Goal: Task Accomplishment & Management: Complete application form

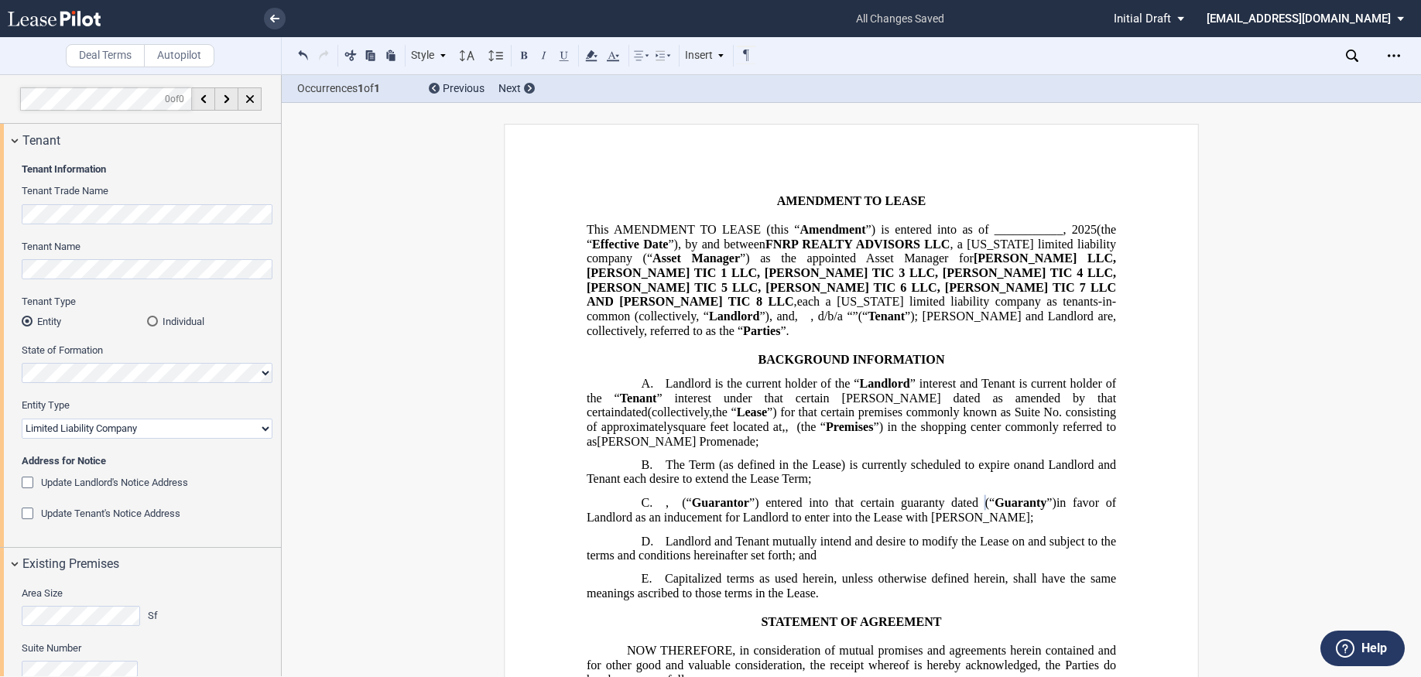
select select "limited liability company"
select select "[US_STATE]"
select select "limited liability company"
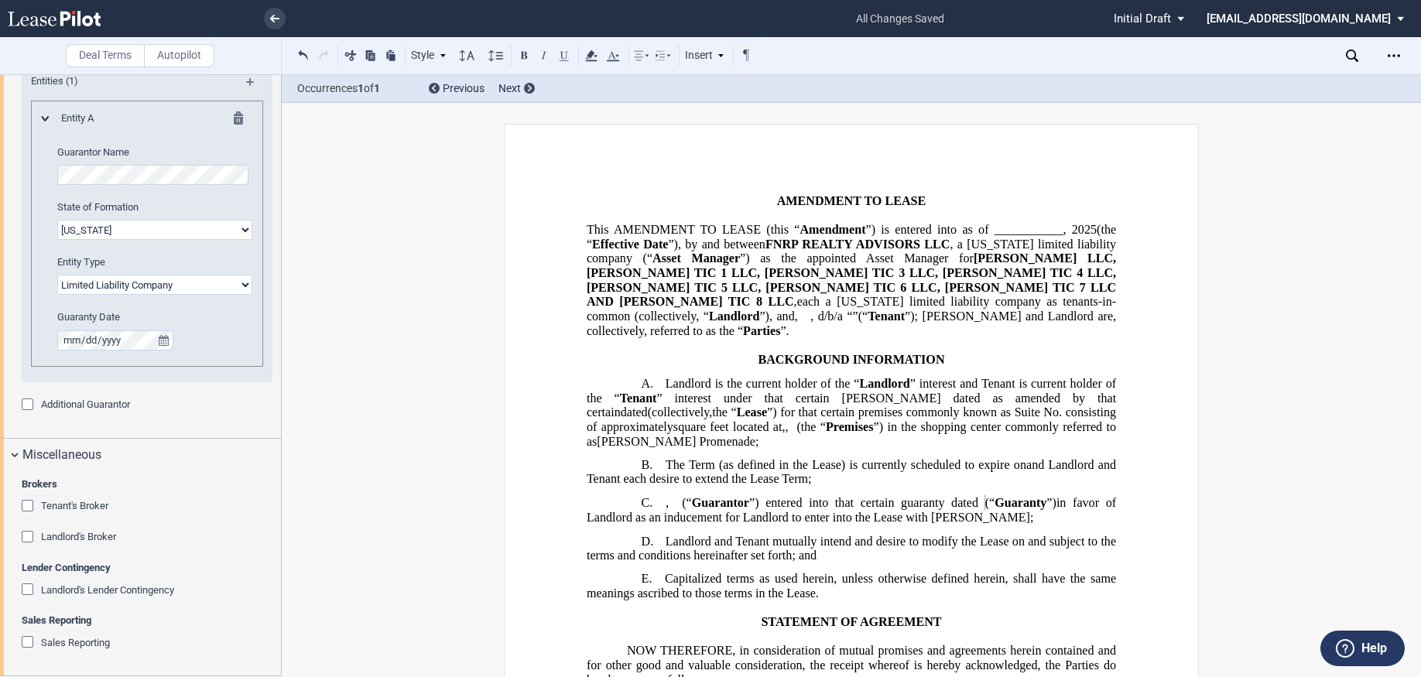
click at [59, 28] on link at bounding box center [81, 18] width 147 height 37
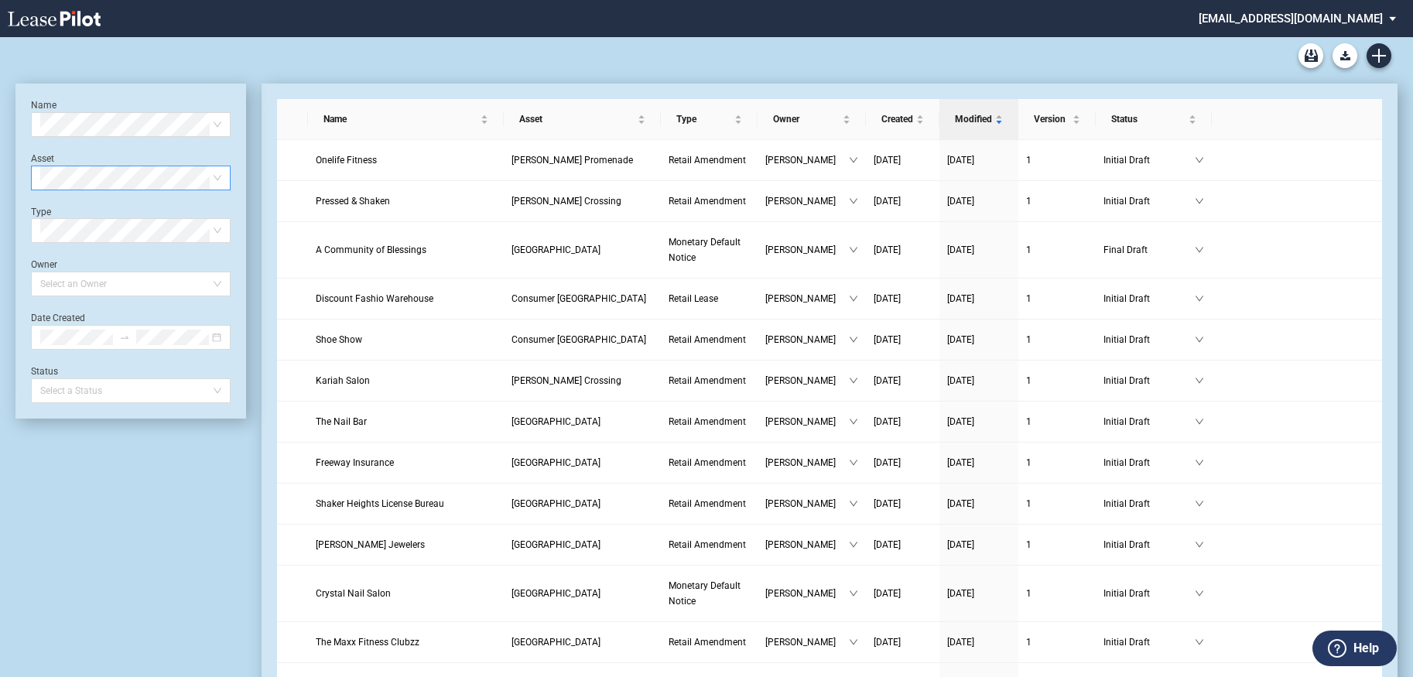
click at [220, 184] on span at bounding box center [130, 177] width 181 height 23
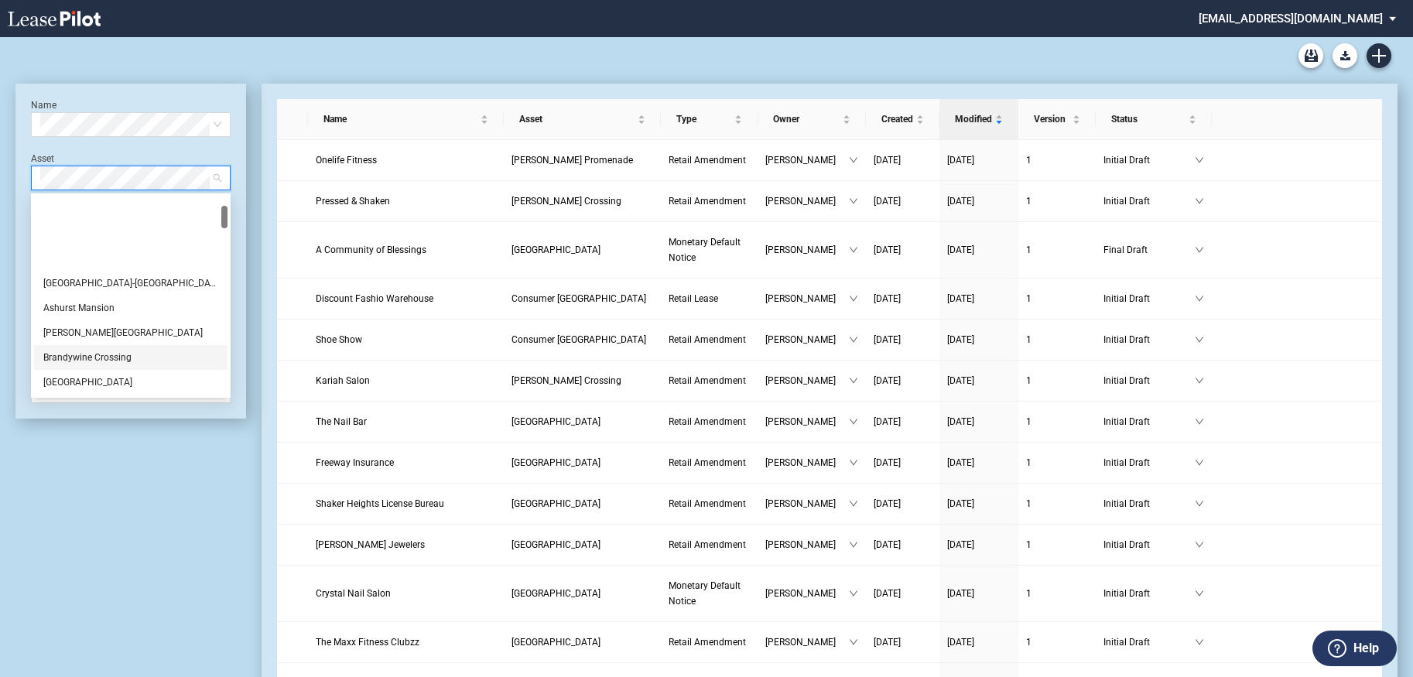
scroll to position [310, 0]
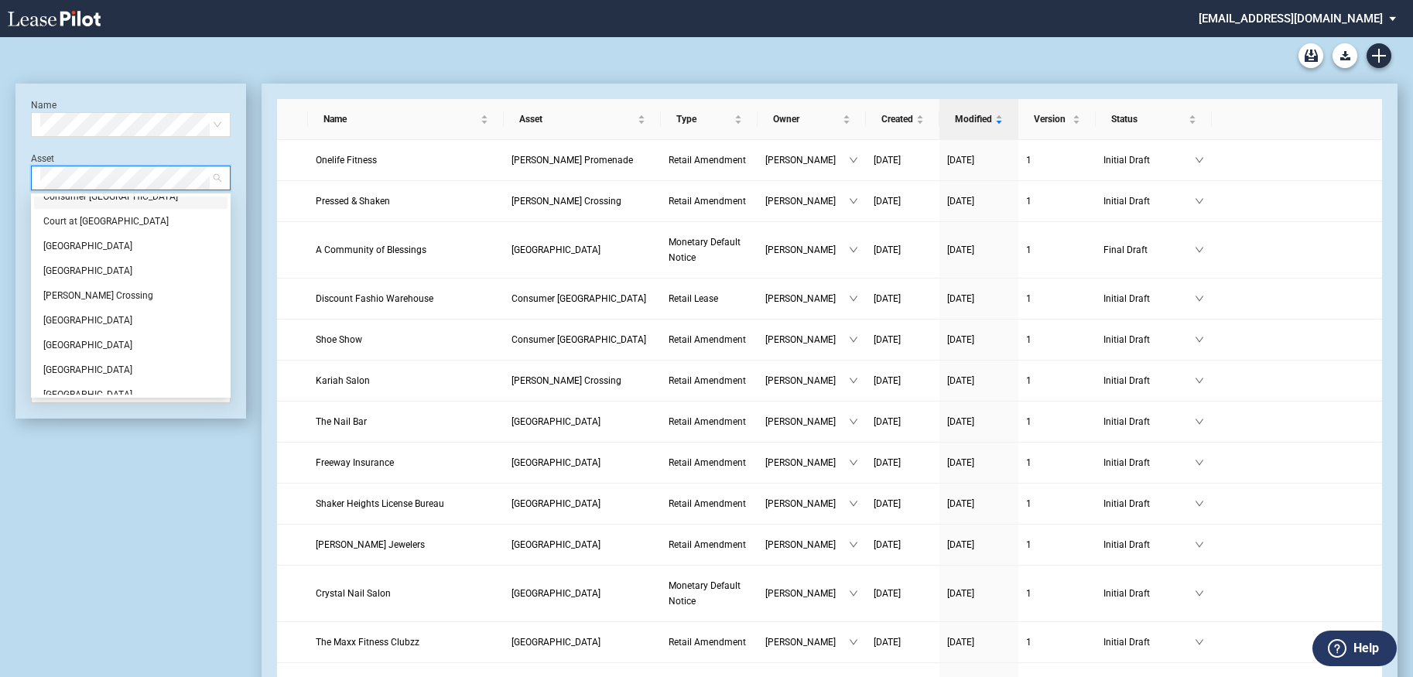
click at [87, 201] on div "Consumer [GEOGRAPHIC_DATA]" at bounding box center [130, 196] width 175 height 15
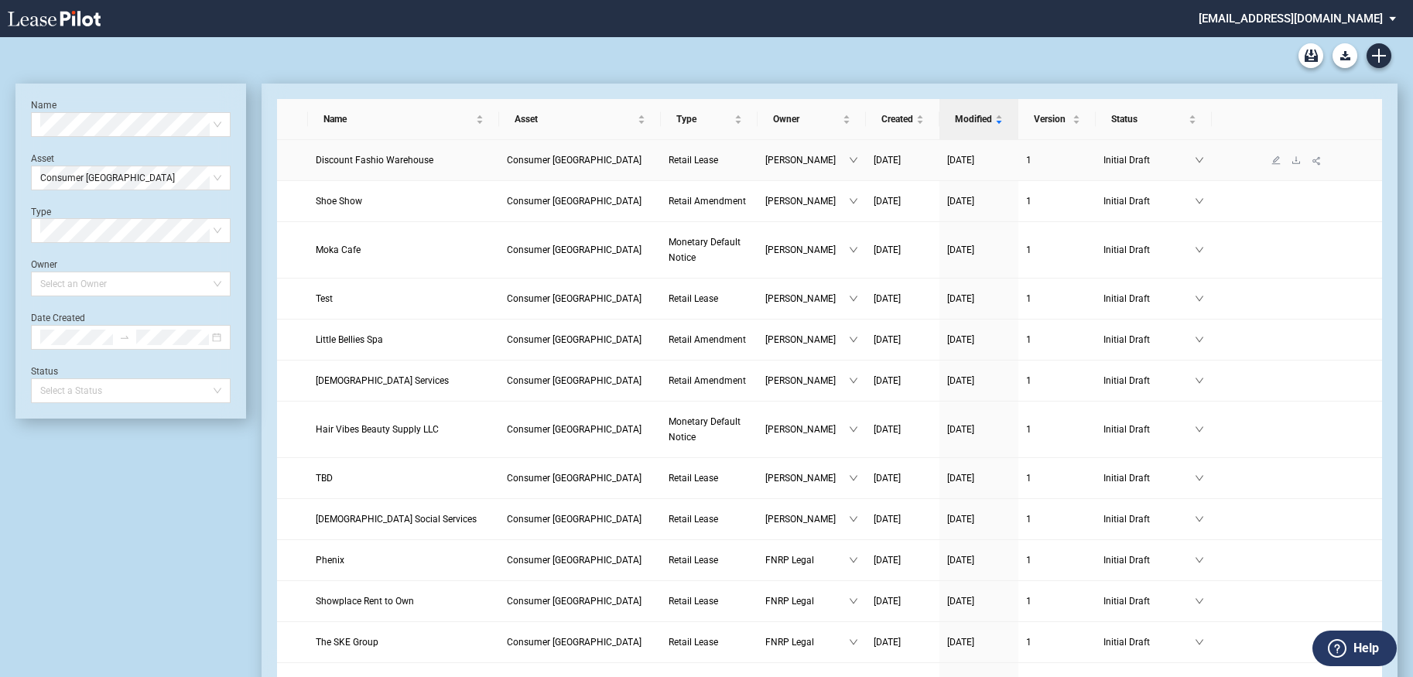
click at [330, 162] on span "Discount Fashio Warehouse" at bounding box center [375, 160] width 118 height 11
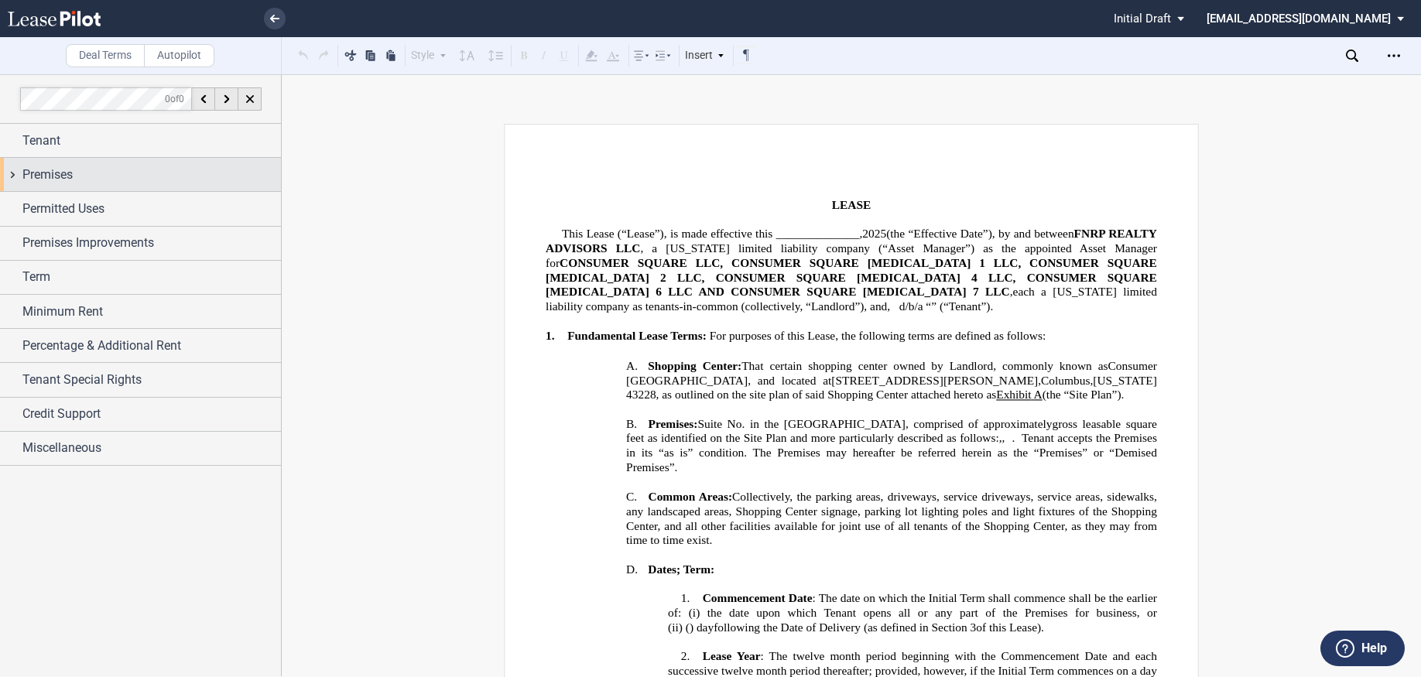
click at [58, 172] on span "Premises" at bounding box center [47, 175] width 50 height 19
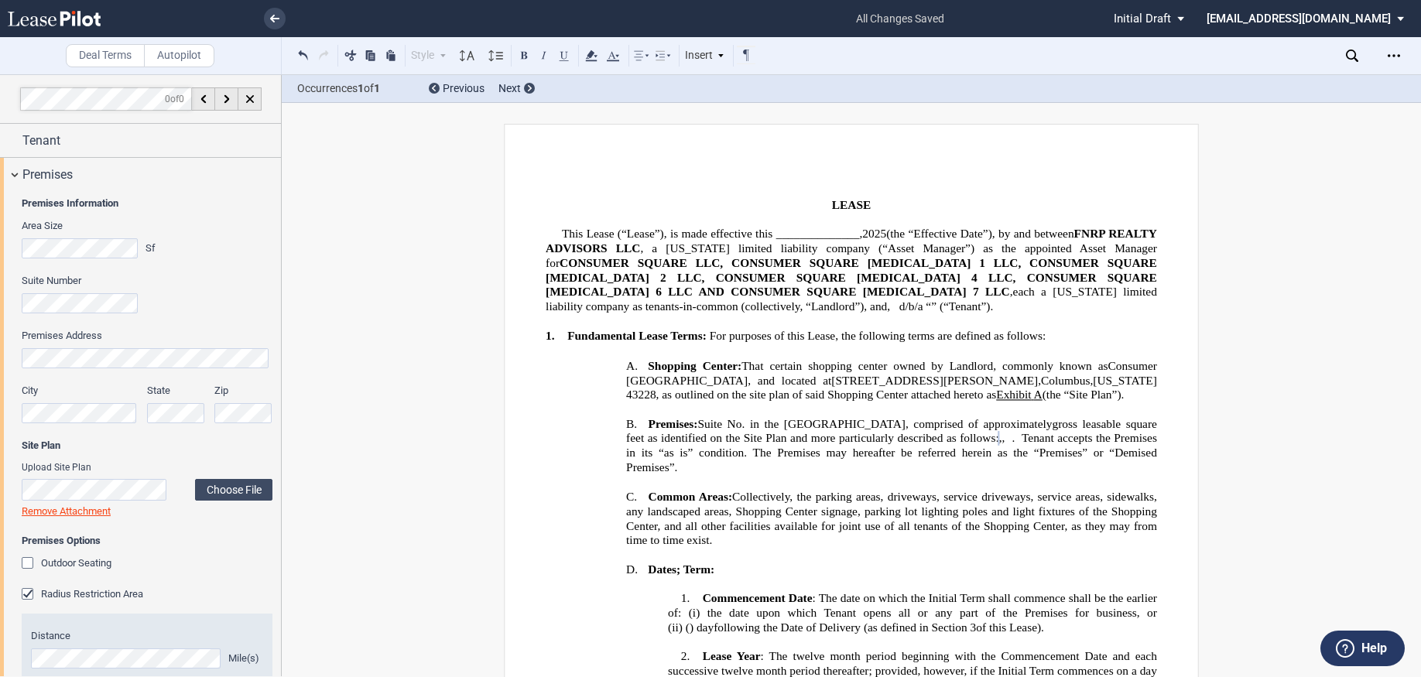
click at [128, 409] on span at bounding box center [127, 413] width 12 height 12
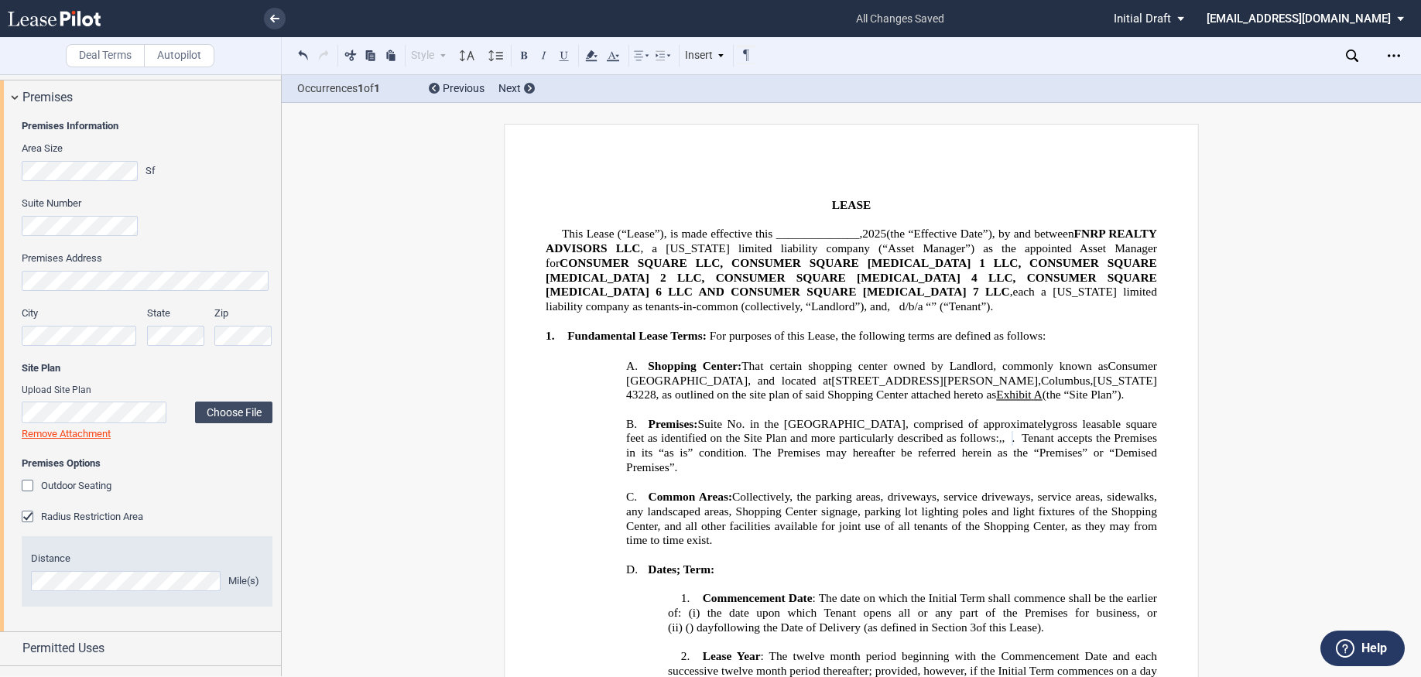
scroll to position [155, 0]
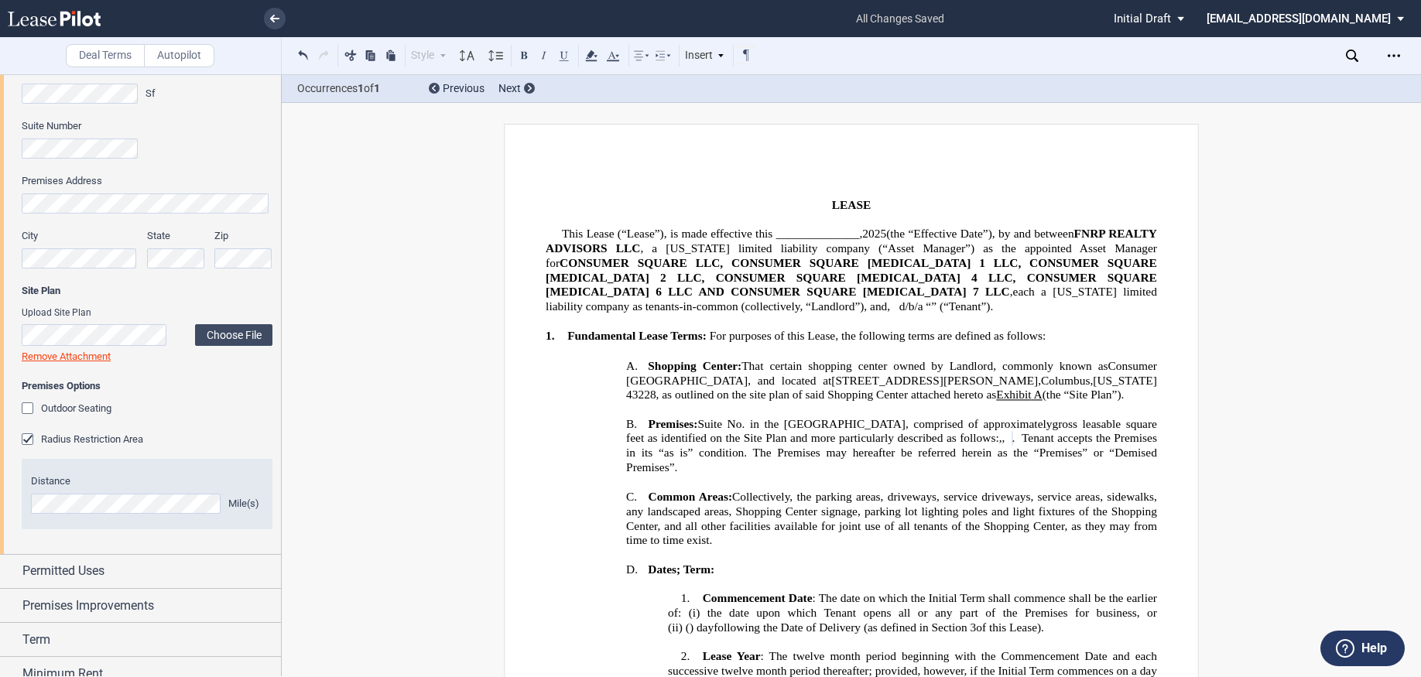
click at [26, 438] on div "Radius Restriction Area" at bounding box center [29, 440] width 15 height 15
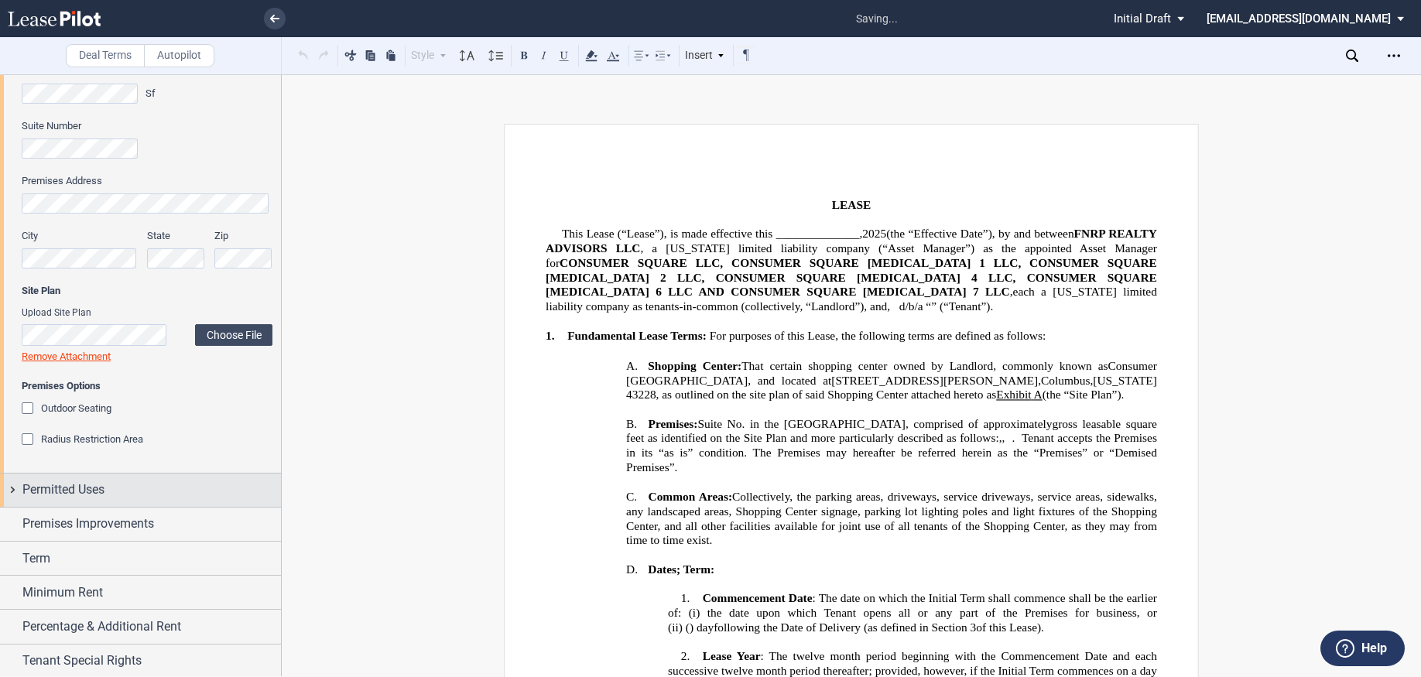
scroll to position [0, 0]
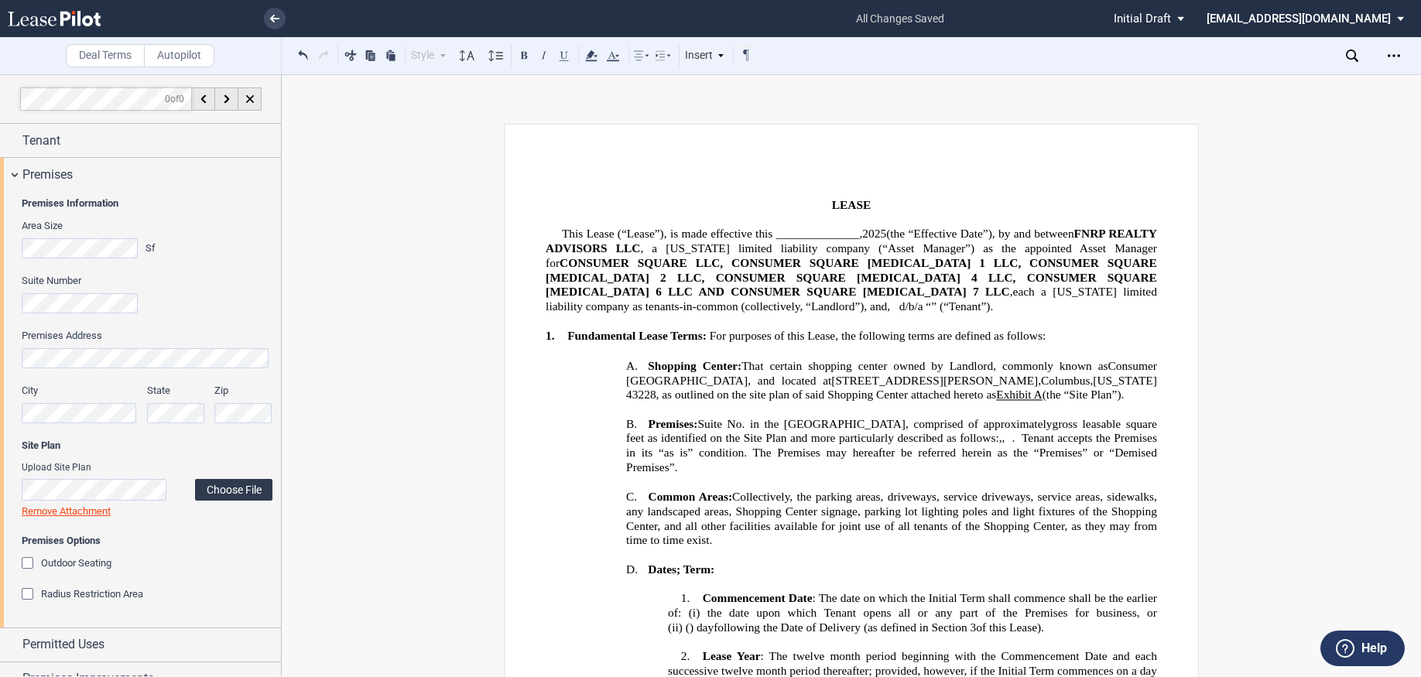
click at [244, 491] on label "Choose File" at bounding box center [233, 490] width 77 height 22
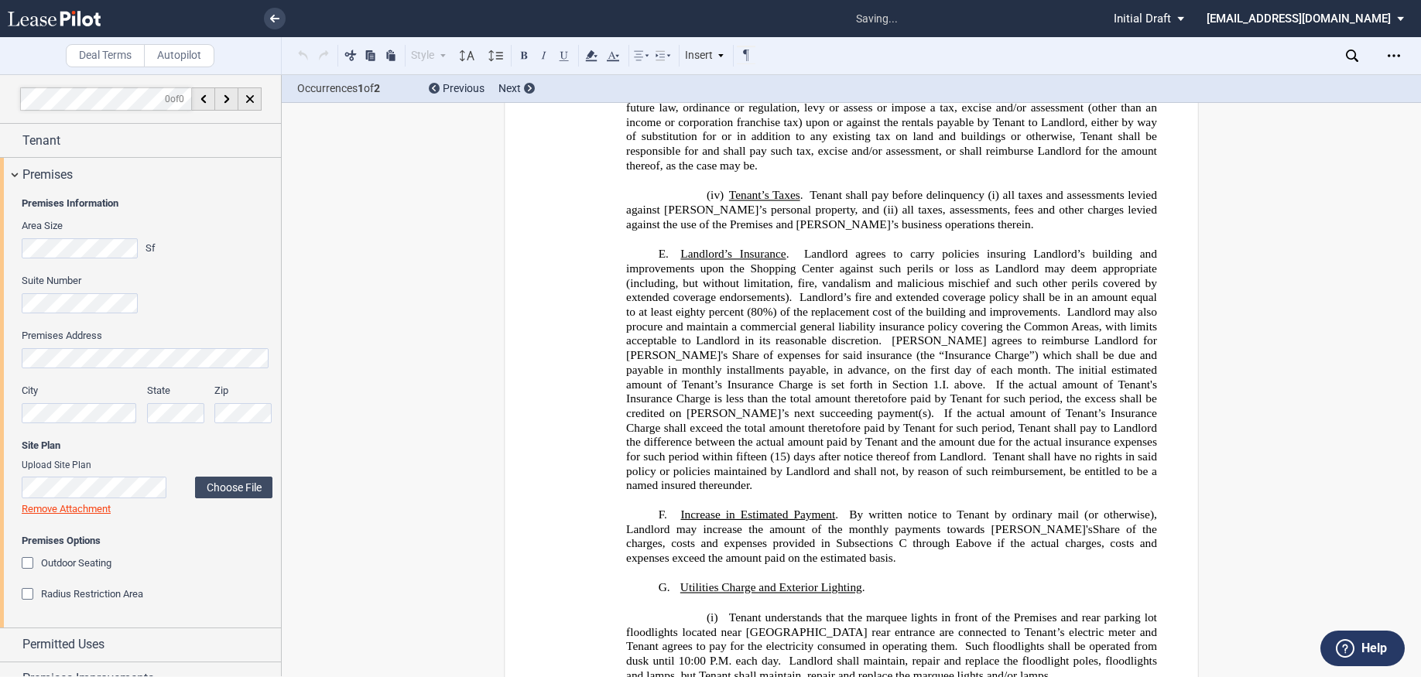
scroll to position [14891, 0]
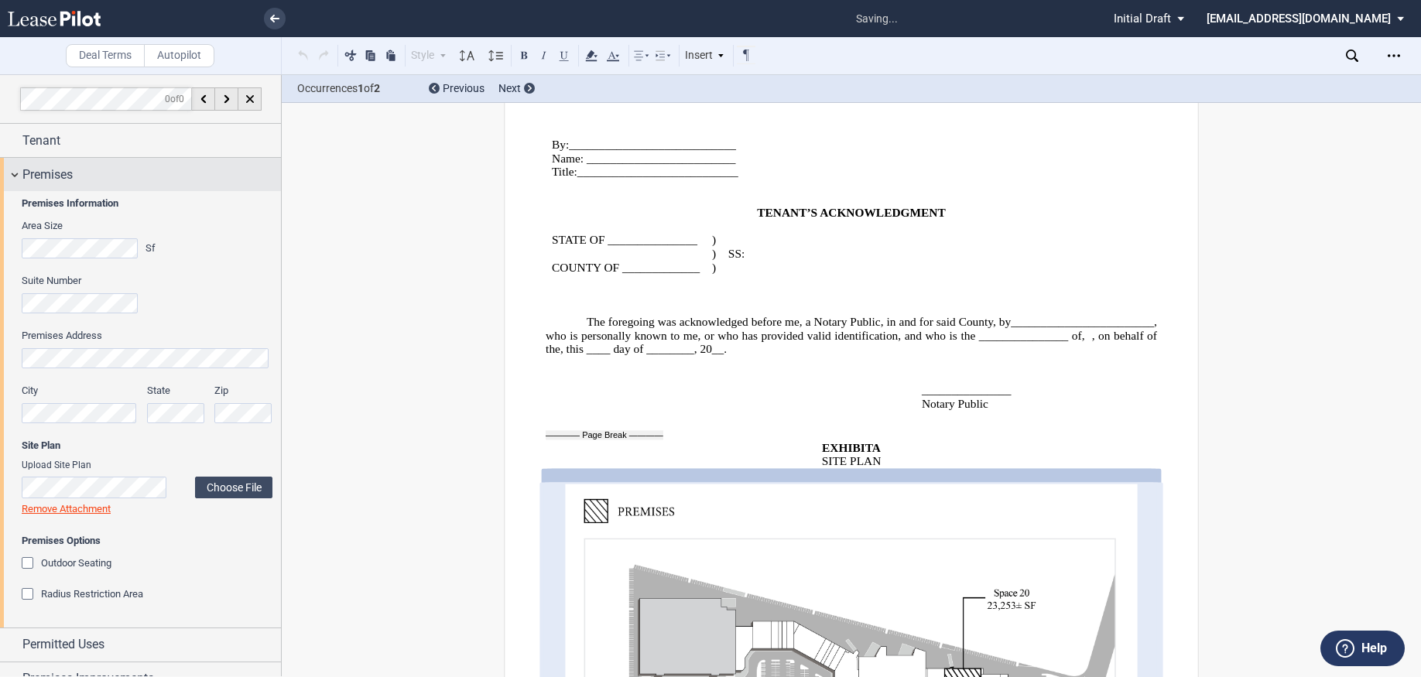
click at [12, 175] on div "Premises" at bounding box center [140, 174] width 281 height 33
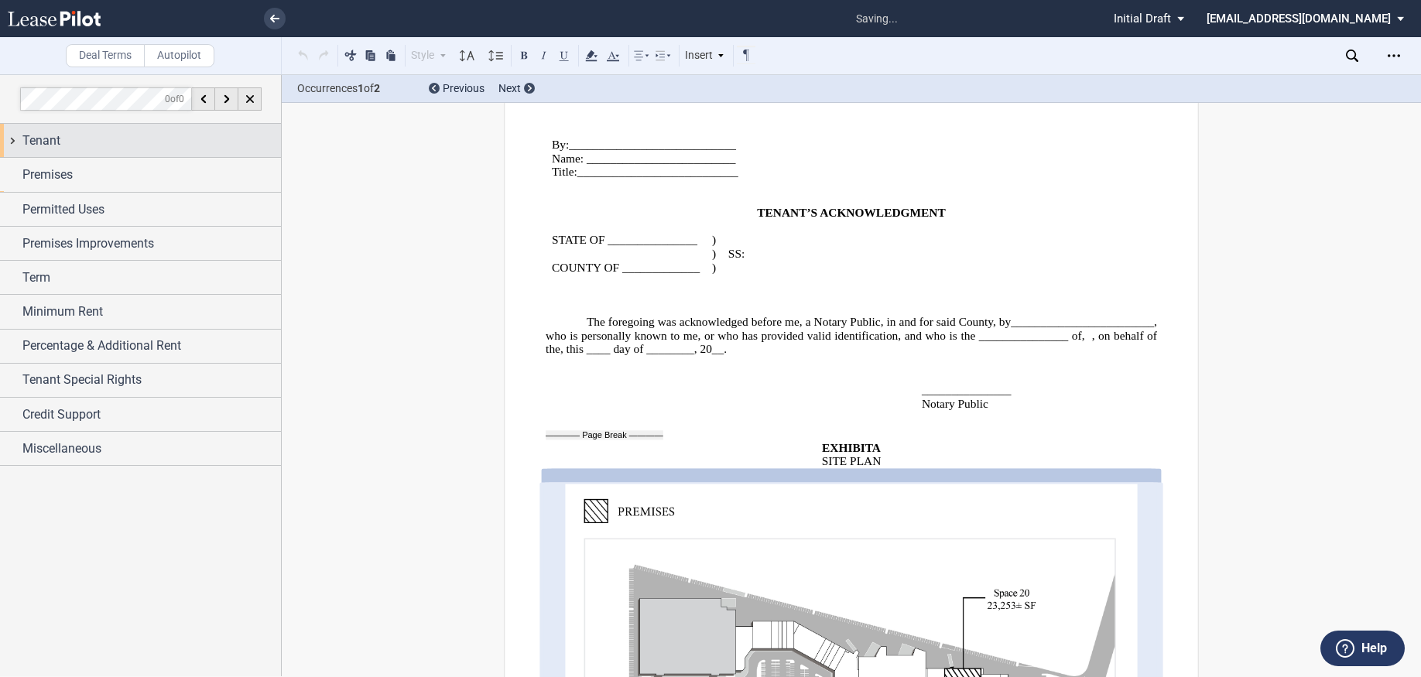
click at [32, 149] on span "Tenant" at bounding box center [41, 141] width 38 height 19
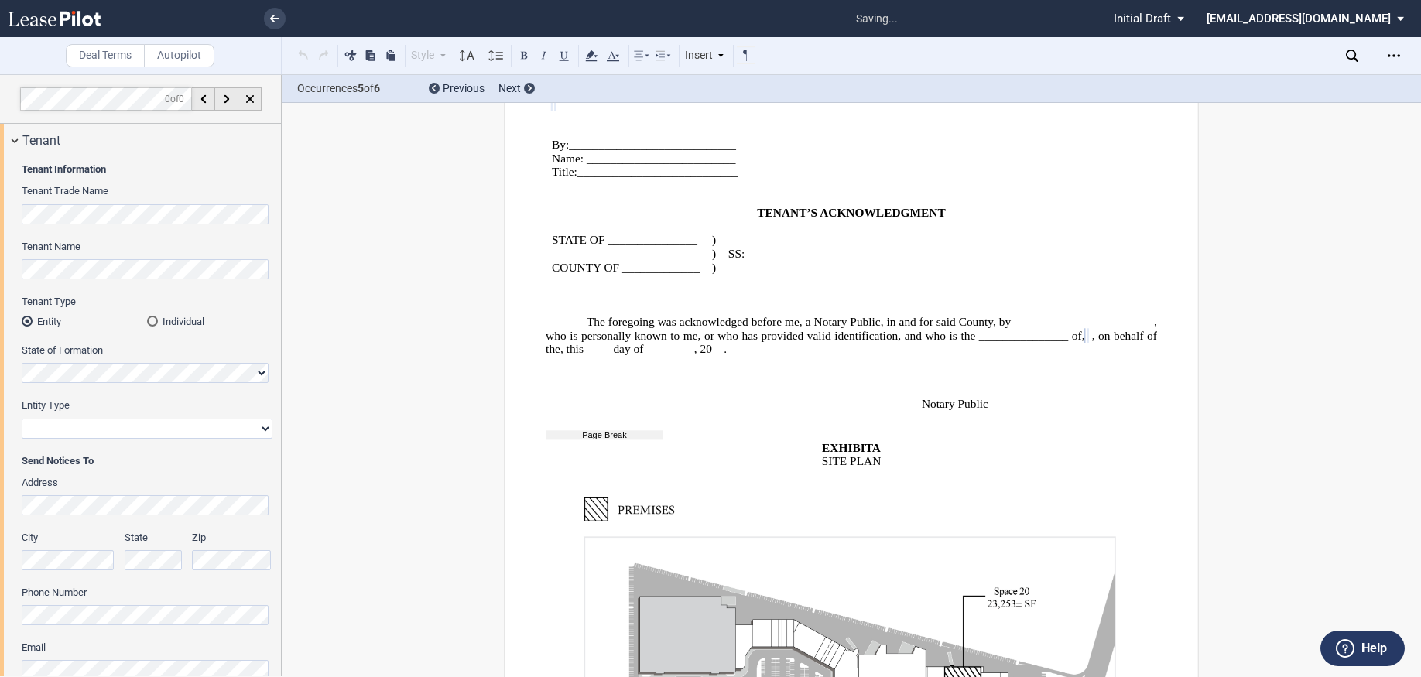
click at [77, 429] on select "Corporation Limited Liability Company General Partnership Limited Partnership O…" at bounding box center [147, 429] width 251 height 20
select select "corporation"
click at [22, 419] on select "Corporation Limited Liability Company General Partnership Limited Partnership O…" at bounding box center [147, 429] width 251 height 20
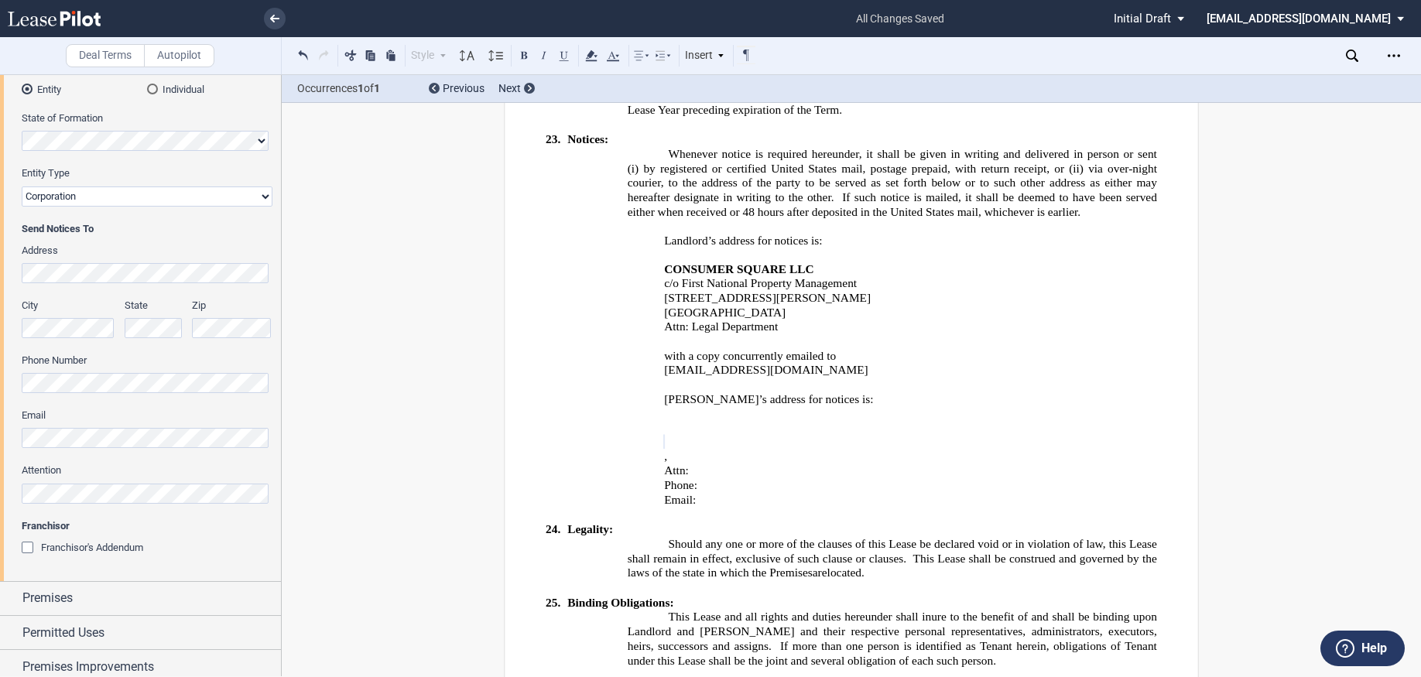
scroll to position [0, 0]
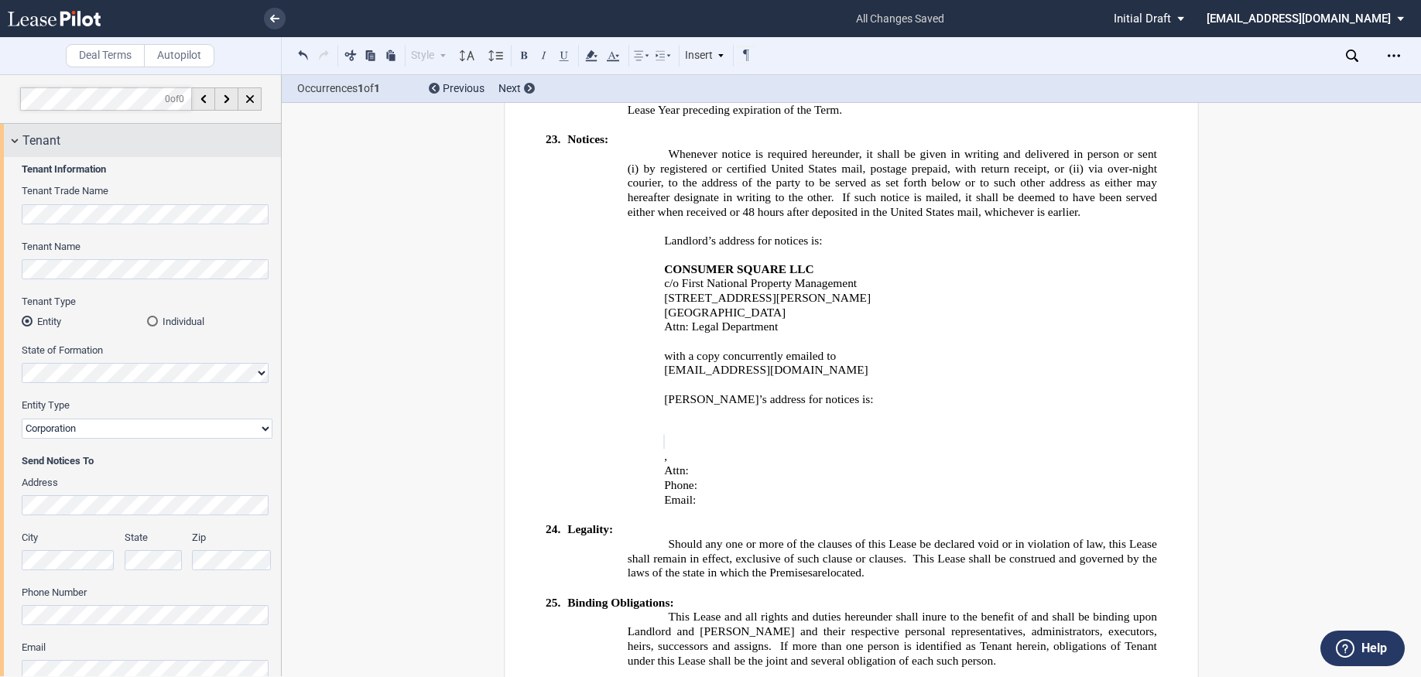
click at [16, 138] on div "Tenant" at bounding box center [140, 140] width 281 height 33
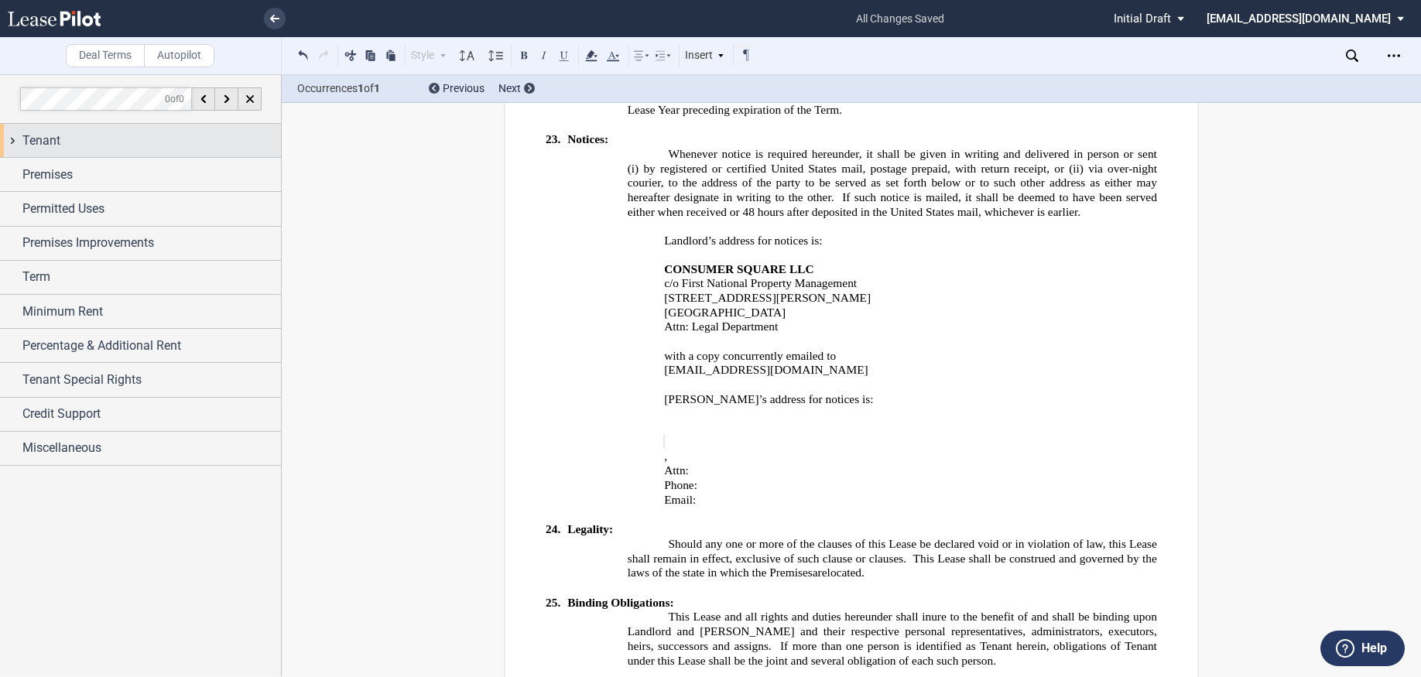
click at [19, 144] on div "Tenant" at bounding box center [140, 140] width 281 height 33
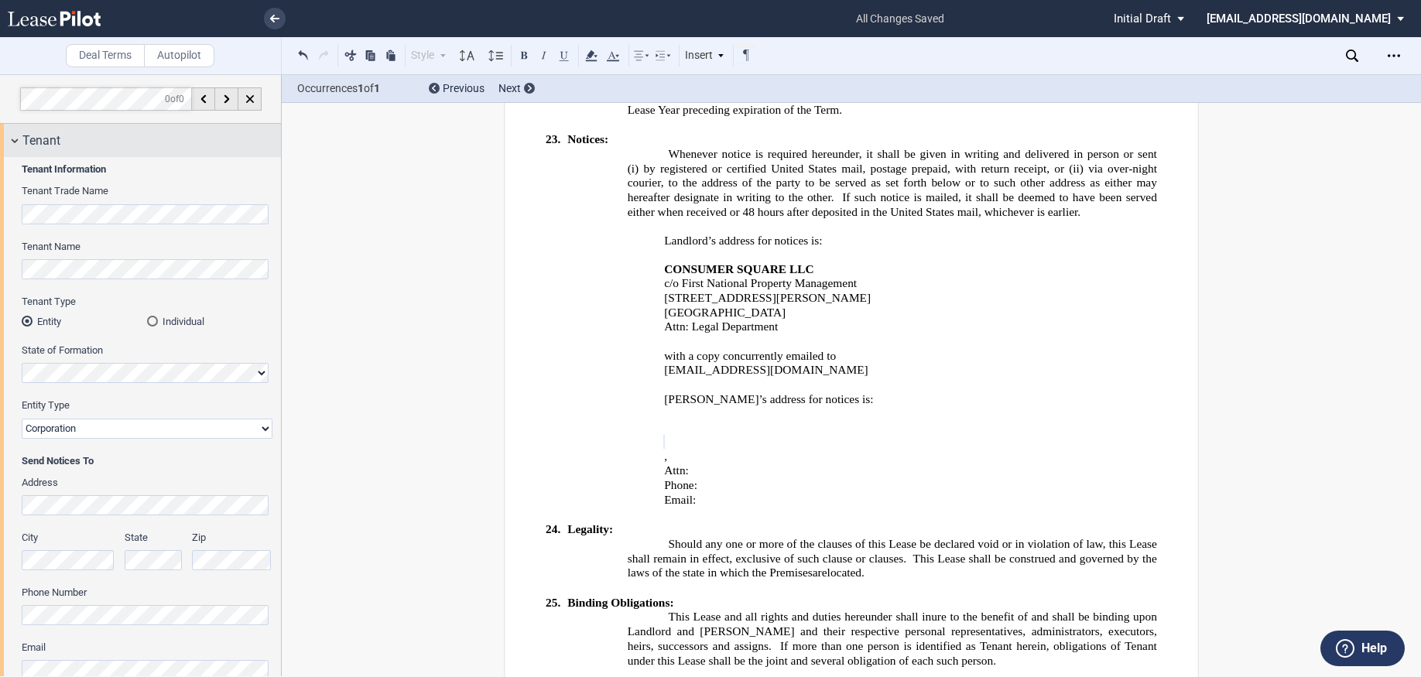
click at [16, 144] on div "Tenant" at bounding box center [140, 140] width 281 height 33
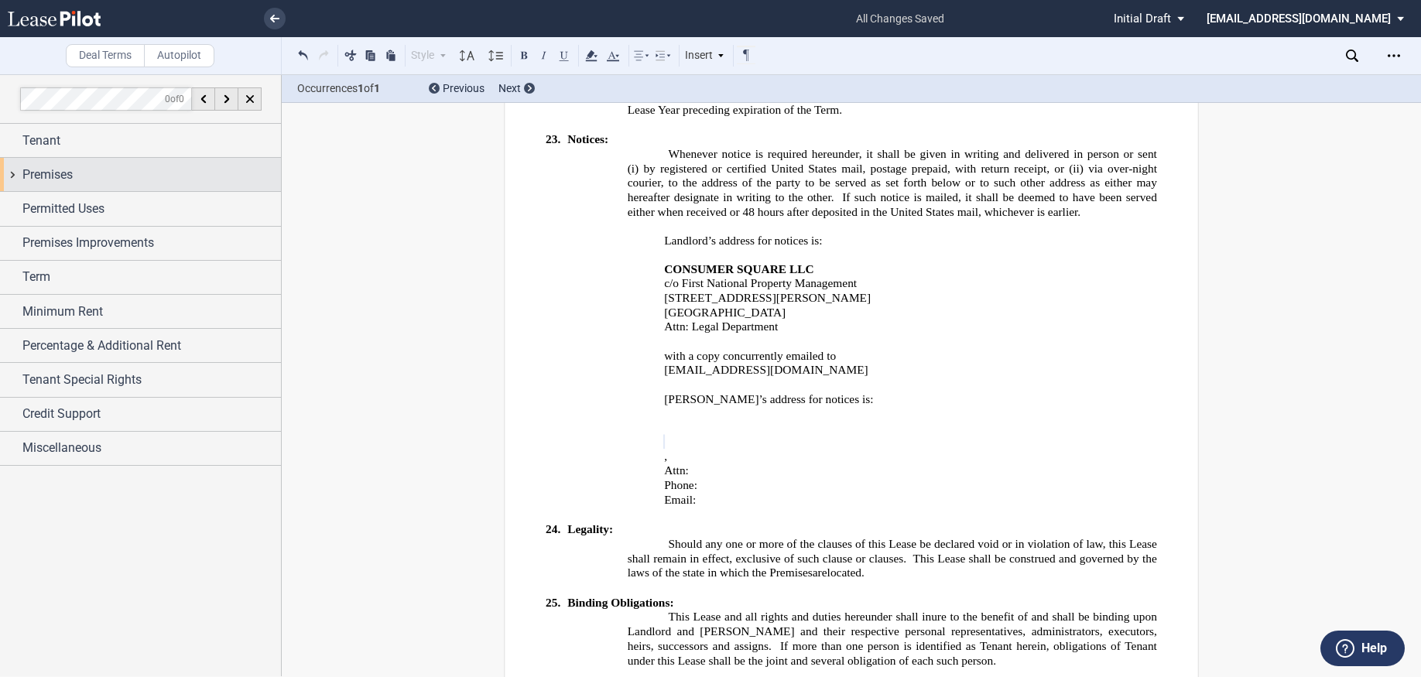
click at [35, 186] on div "Premises" at bounding box center [140, 174] width 281 height 33
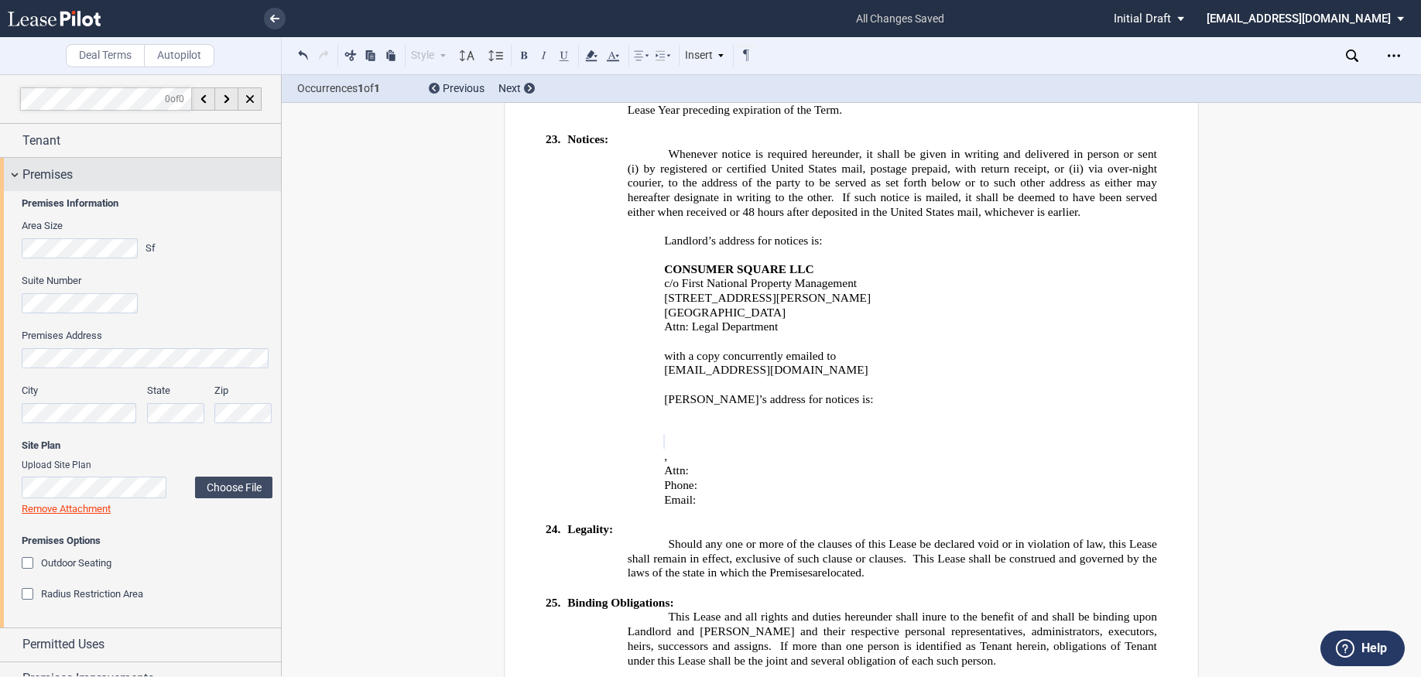
click at [17, 176] on div "Premises" at bounding box center [140, 174] width 281 height 33
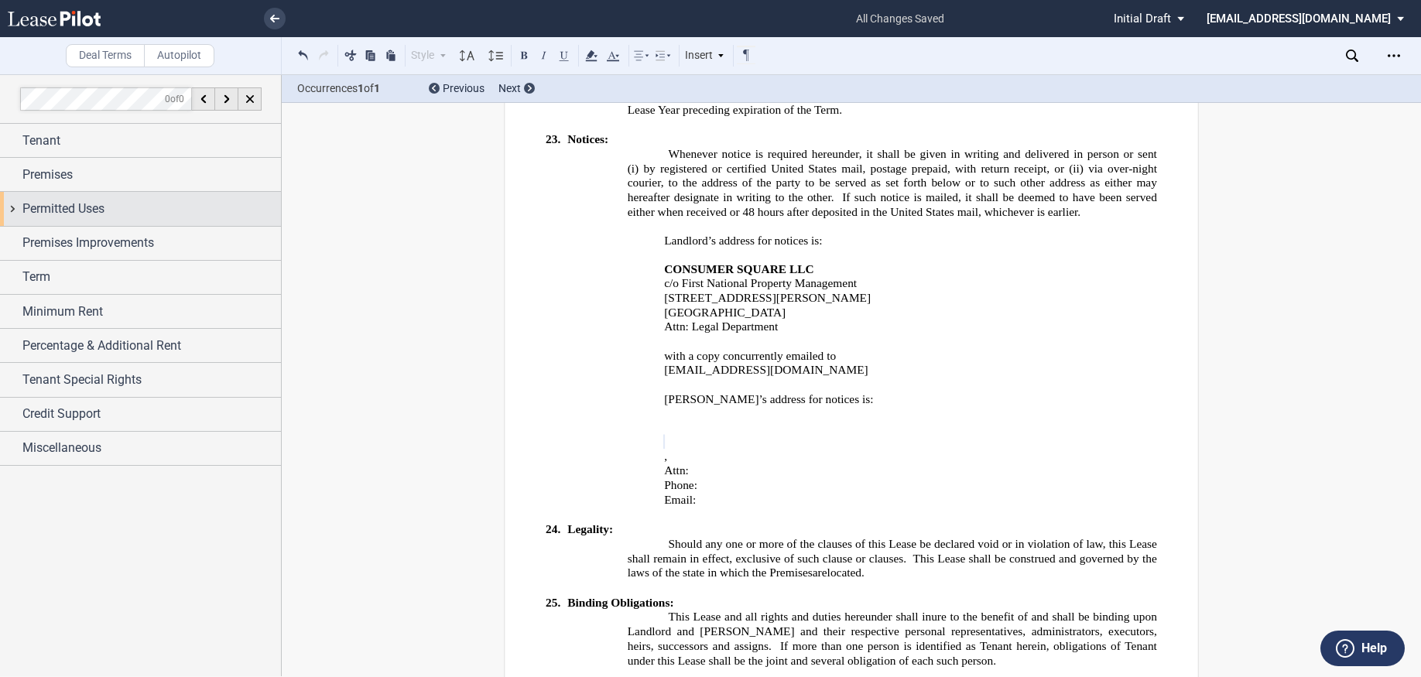
click at [32, 201] on span "Permitted Uses" at bounding box center [63, 209] width 82 height 19
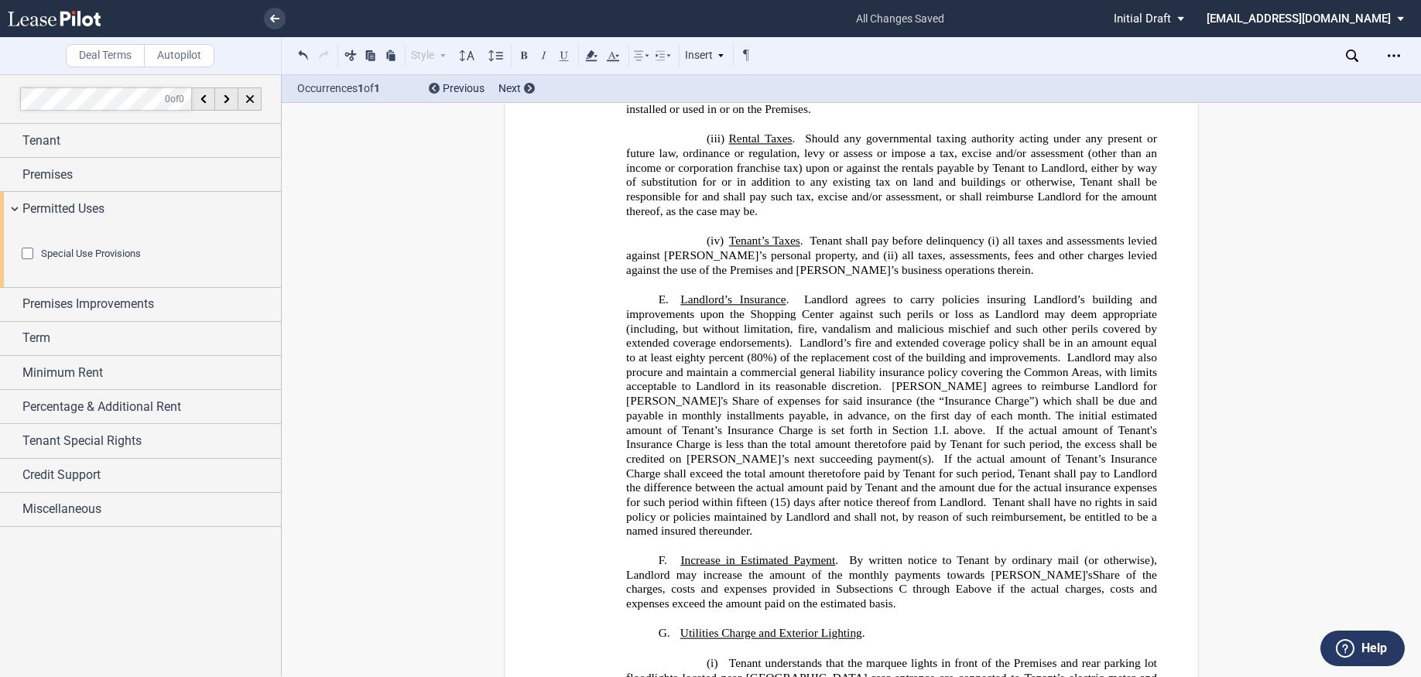
scroll to position [445, 0]
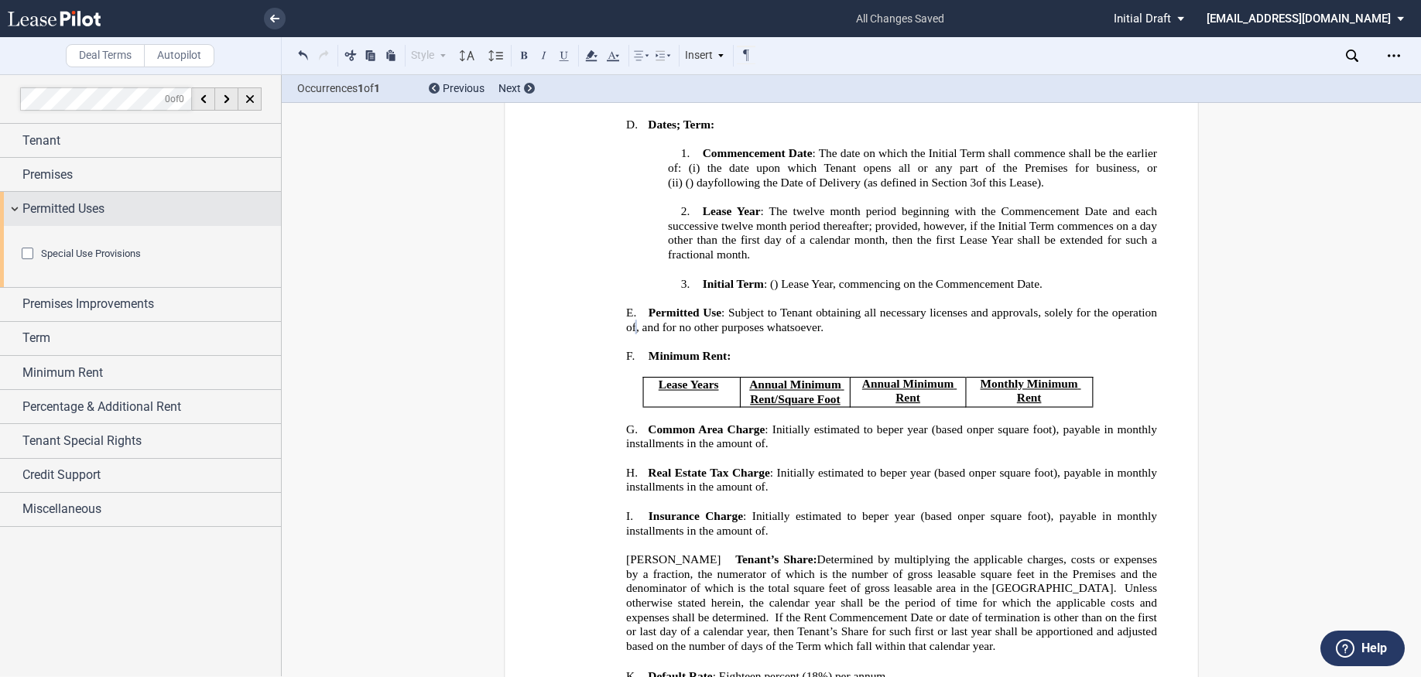
click at [198, 225] on div "Permitted Uses" at bounding box center [140, 208] width 281 height 33
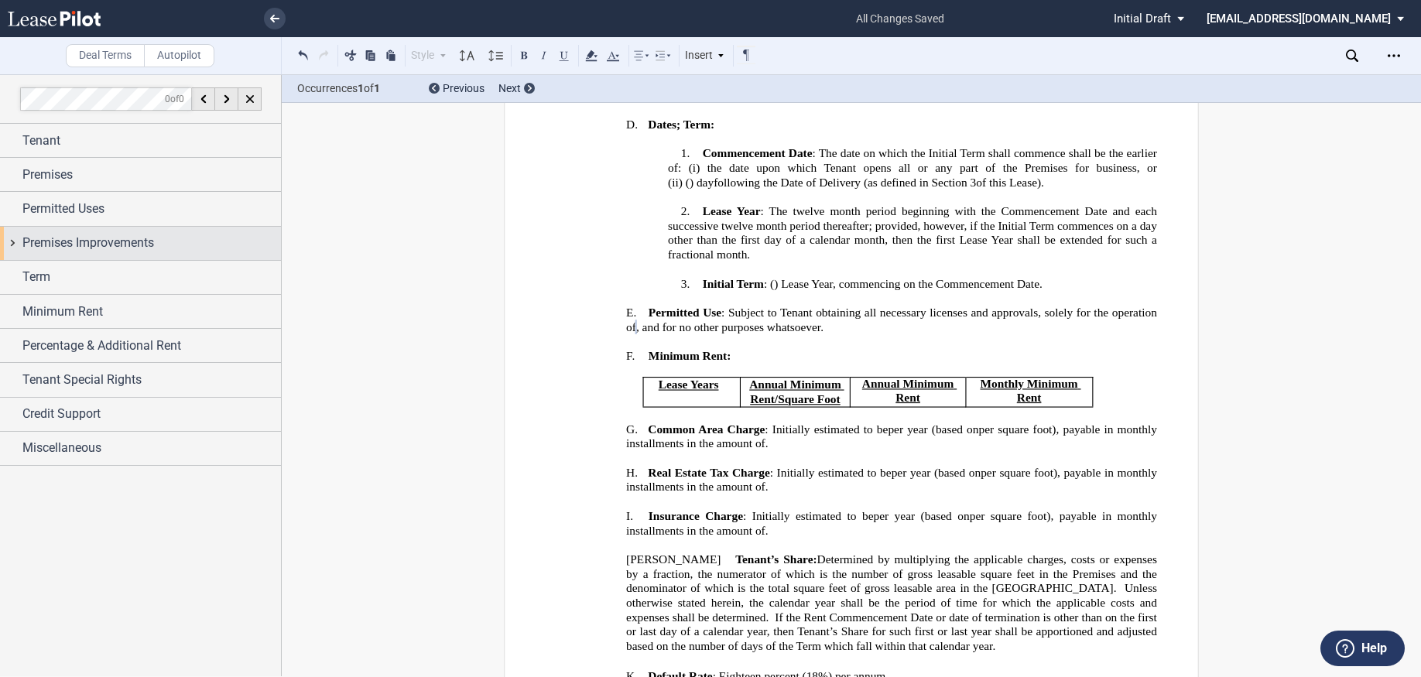
click at [36, 245] on span "Premises Improvements" at bounding box center [88, 243] width 132 height 19
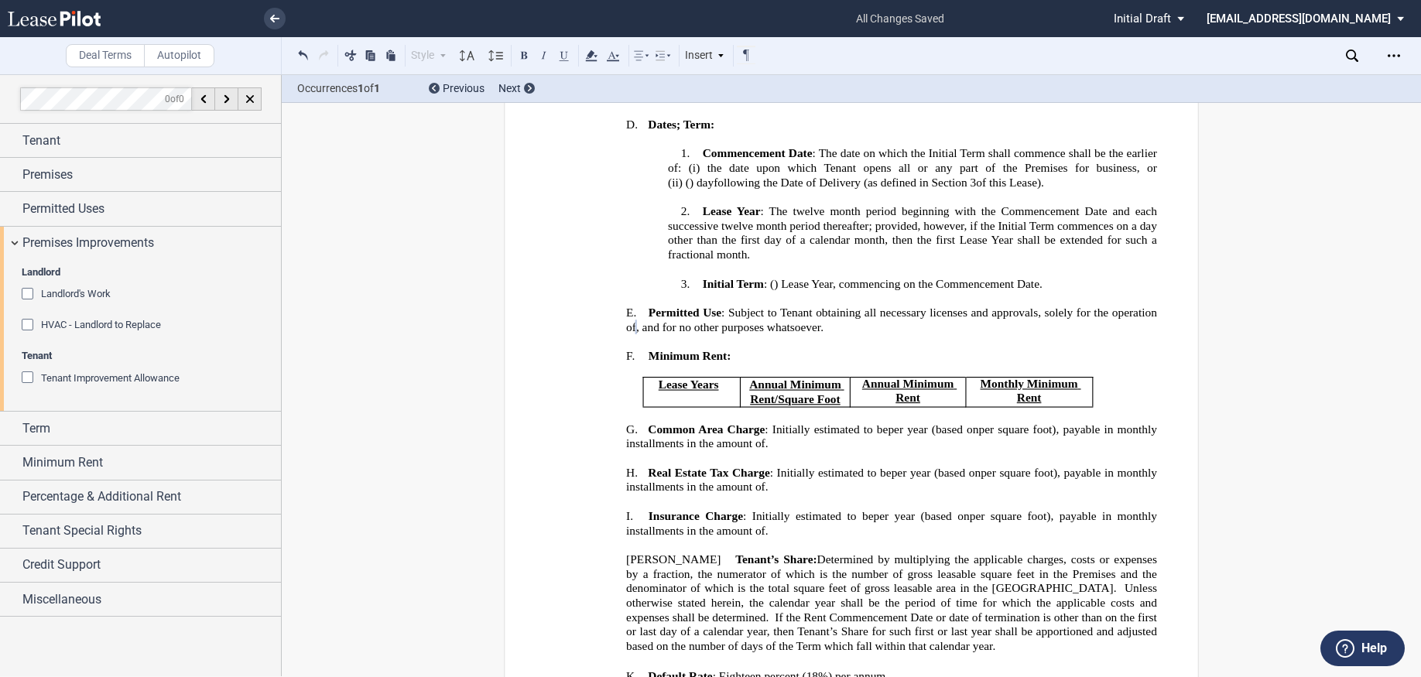
click at [29, 296] on div "Landlord's Work" at bounding box center [29, 295] width 15 height 15
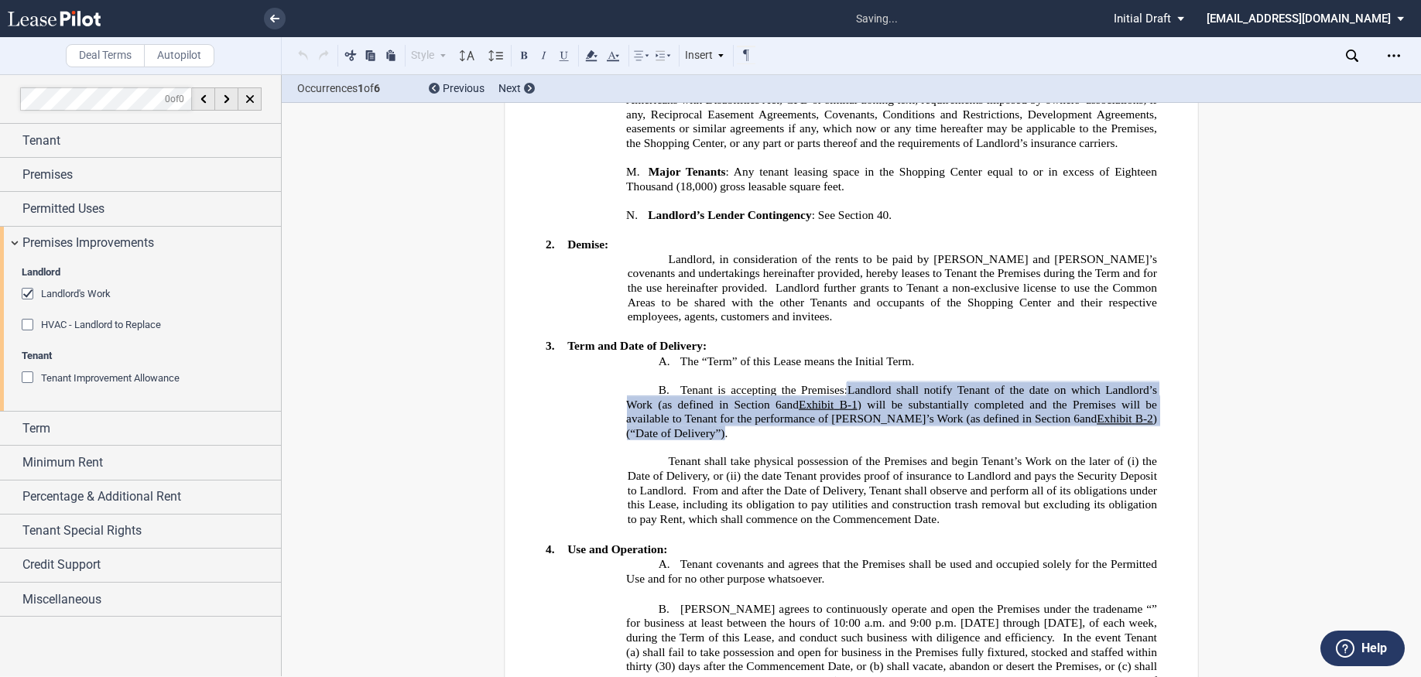
scroll to position [1190, 0]
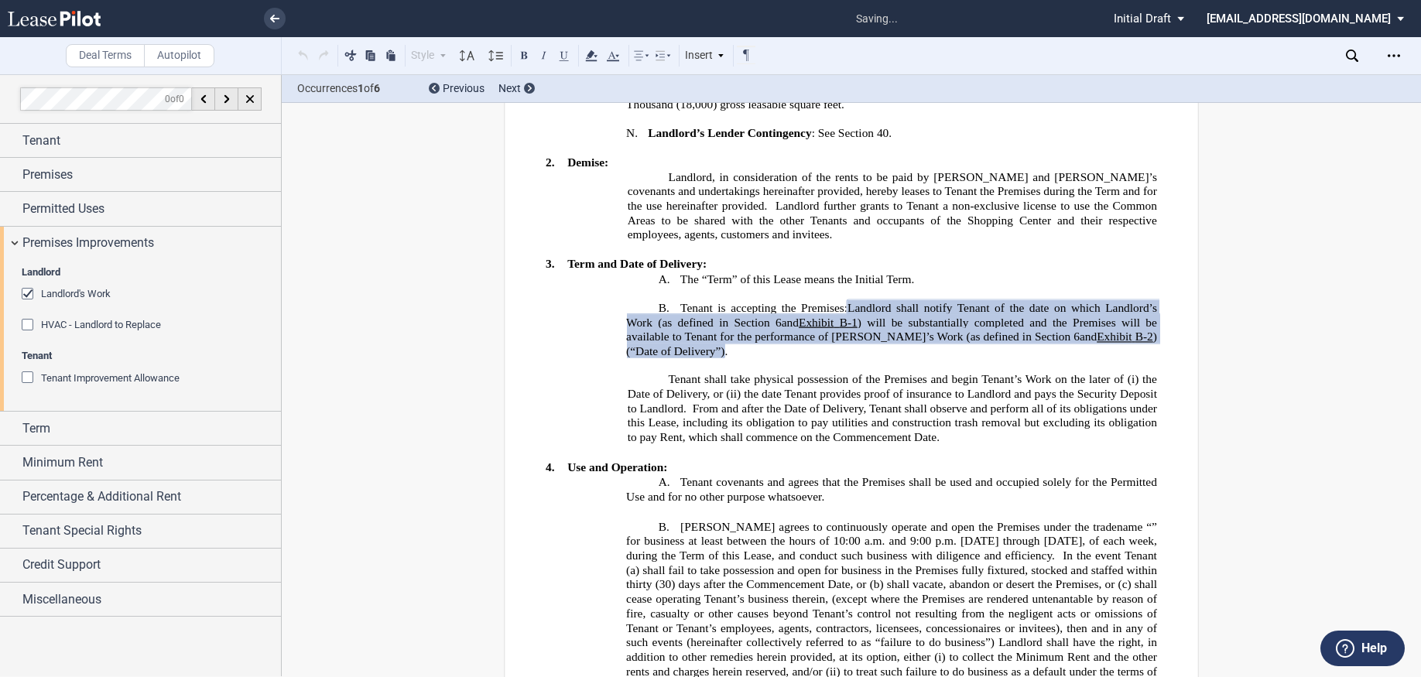
click at [29, 323] on div "HVAC - Landlord to Replace" at bounding box center [29, 326] width 15 height 15
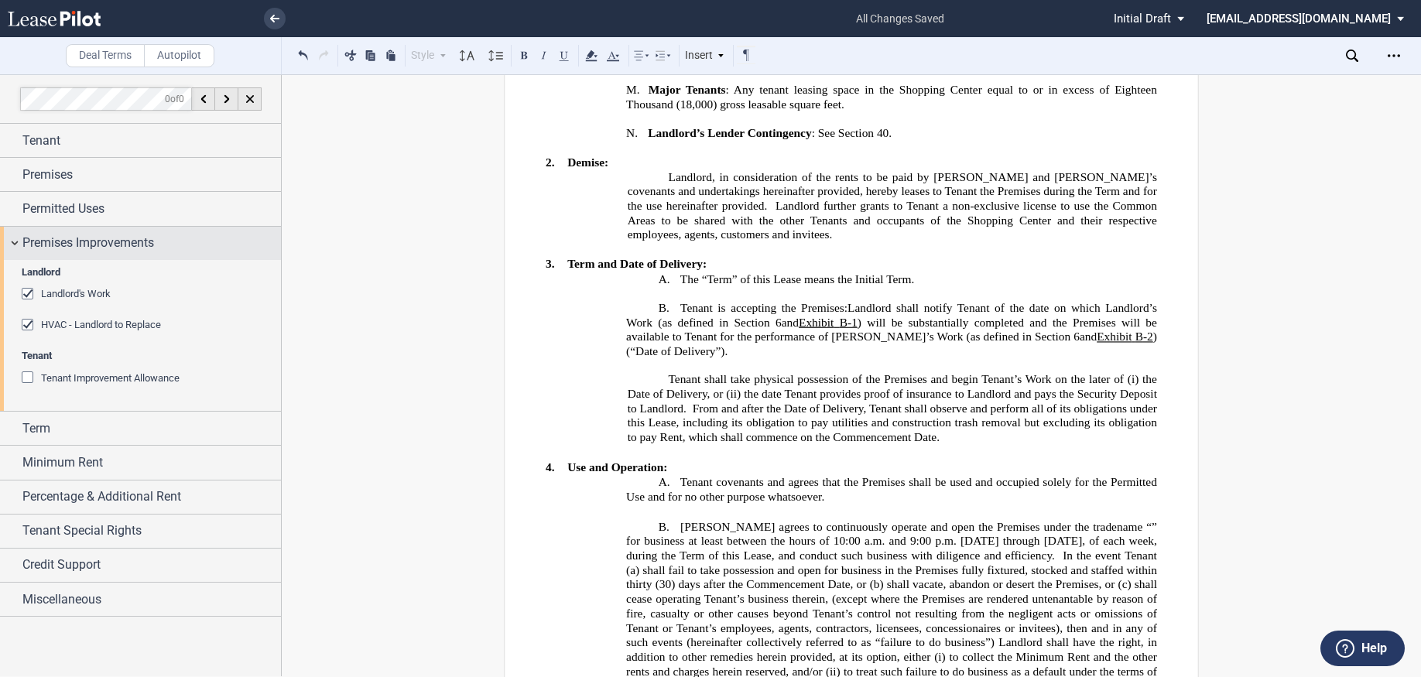
click at [22, 241] on div "Premises Improvements" at bounding box center [140, 243] width 281 height 33
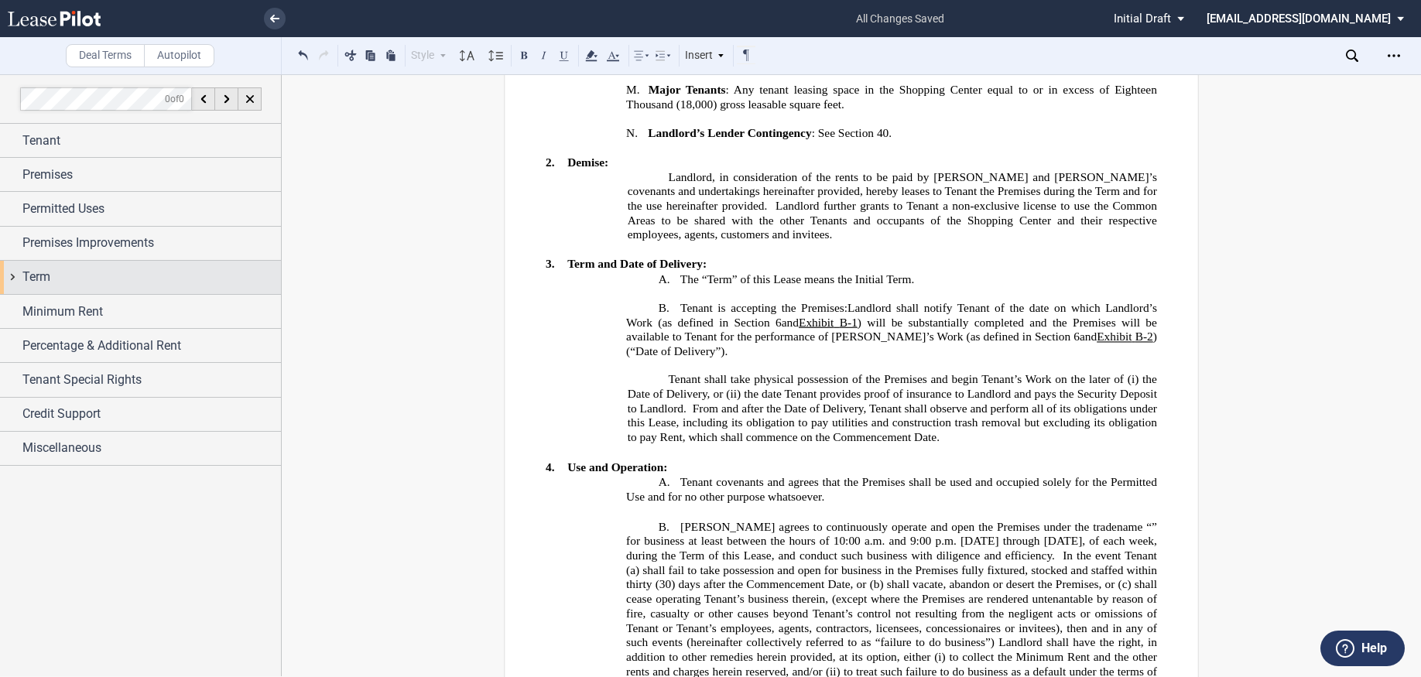
click at [21, 272] on div "Term" at bounding box center [140, 277] width 281 height 33
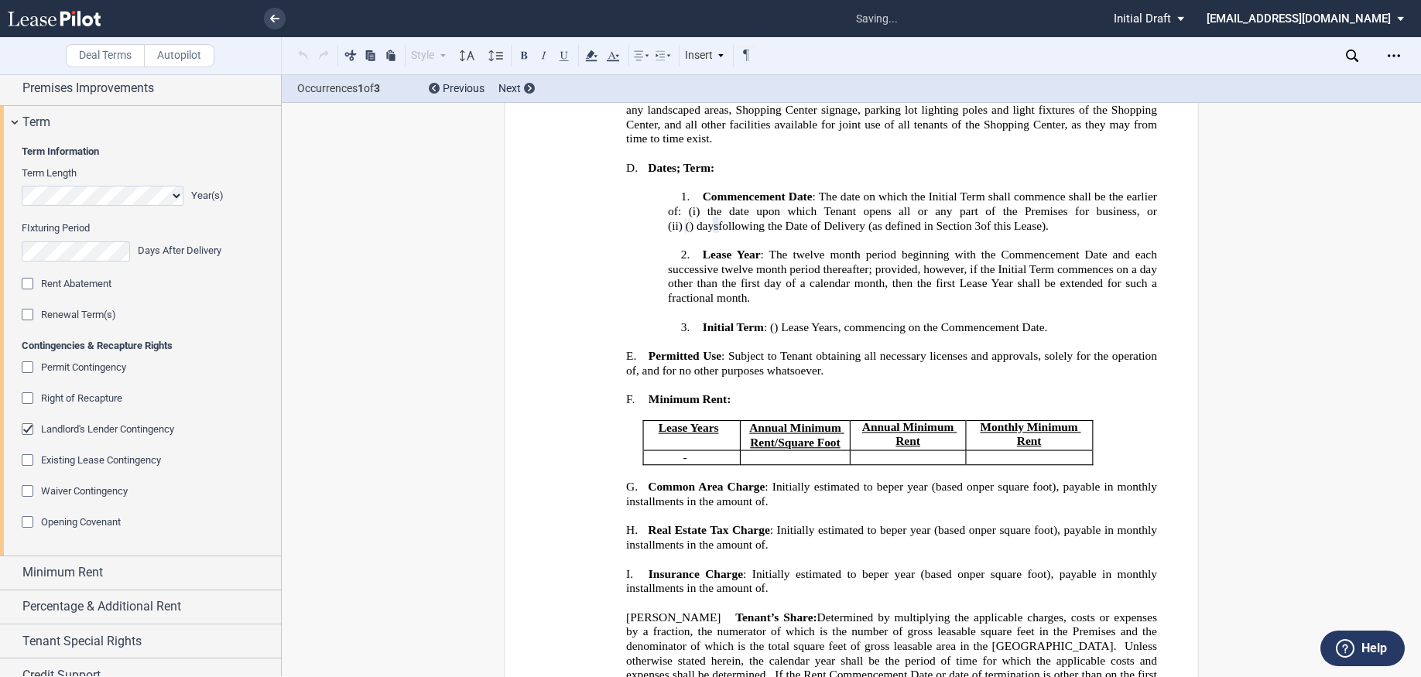
scroll to position [206, 0]
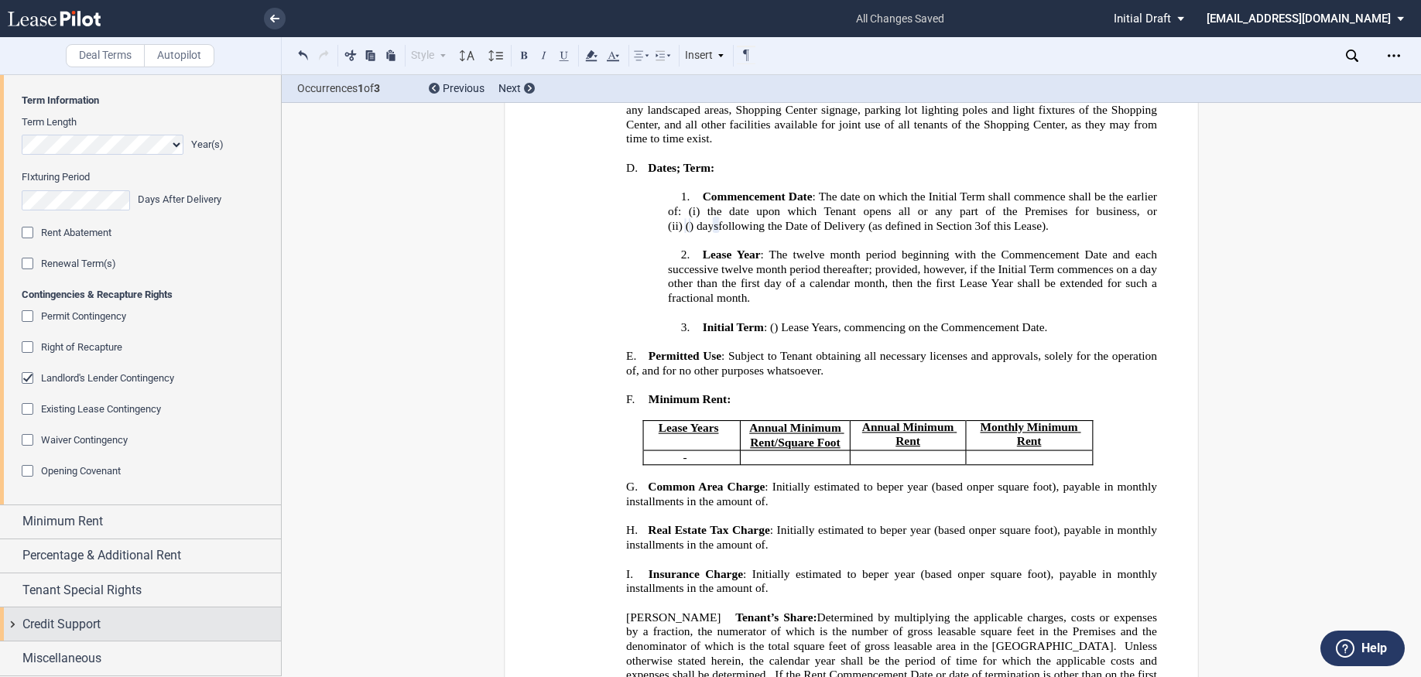
click at [68, 622] on span "Credit Support" at bounding box center [61, 624] width 78 height 19
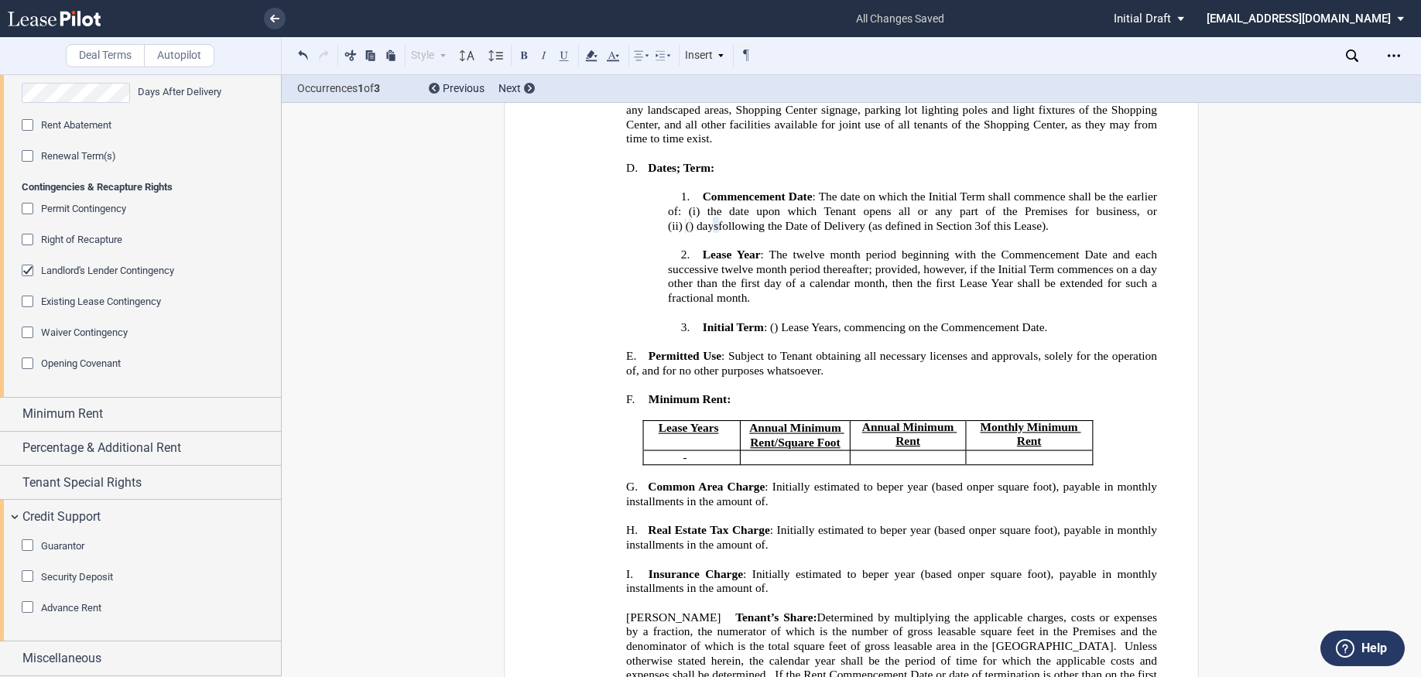
click at [25, 577] on div "Security Deposit" at bounding box center [29, 577] width 15 height 15
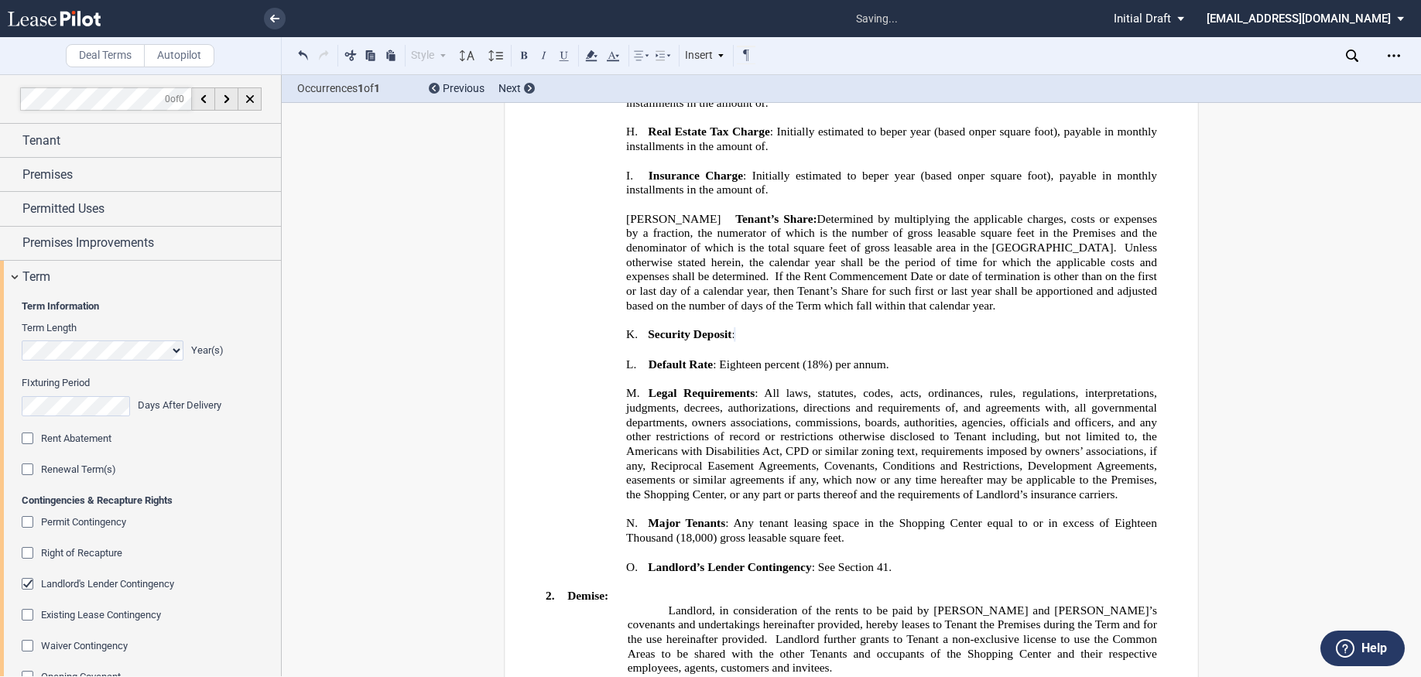
scroll to position [77, 0]
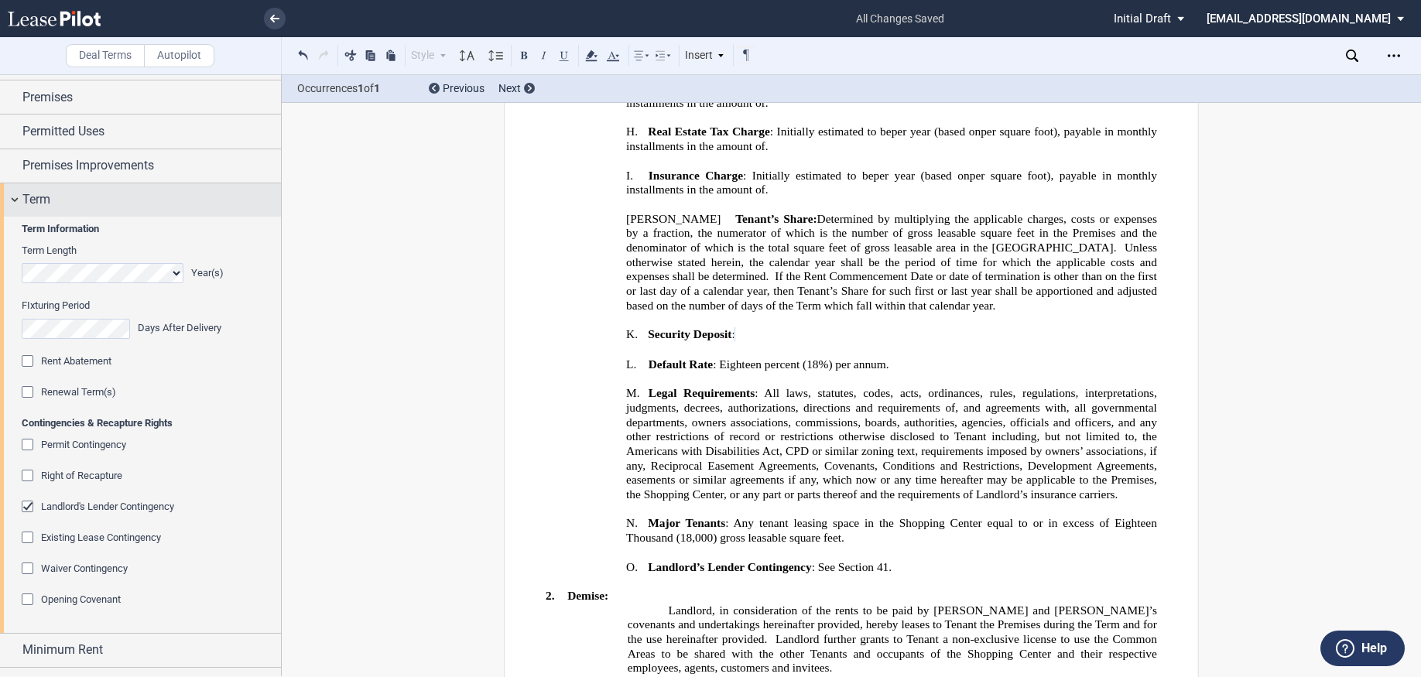
click at [10, 200] on div "Term" at bounding box center [140, 199] width 281 height 33
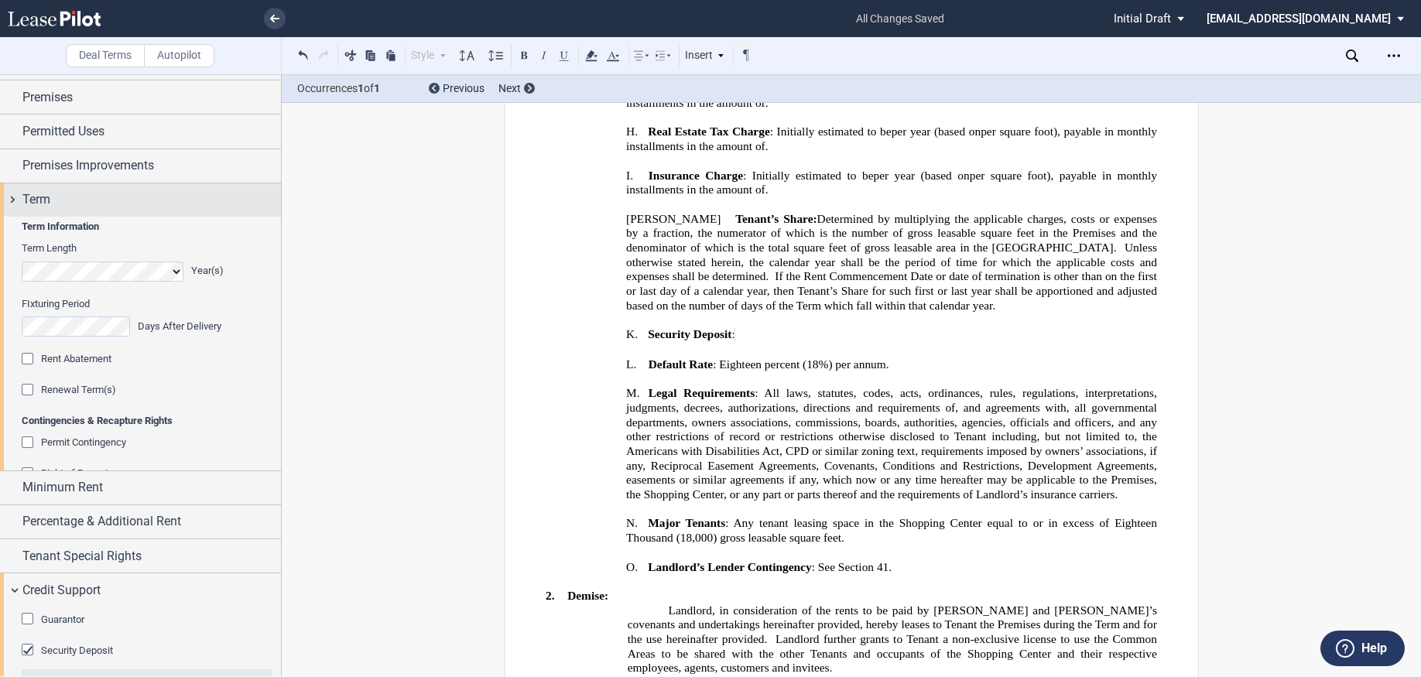
scroll to position [0, 0]
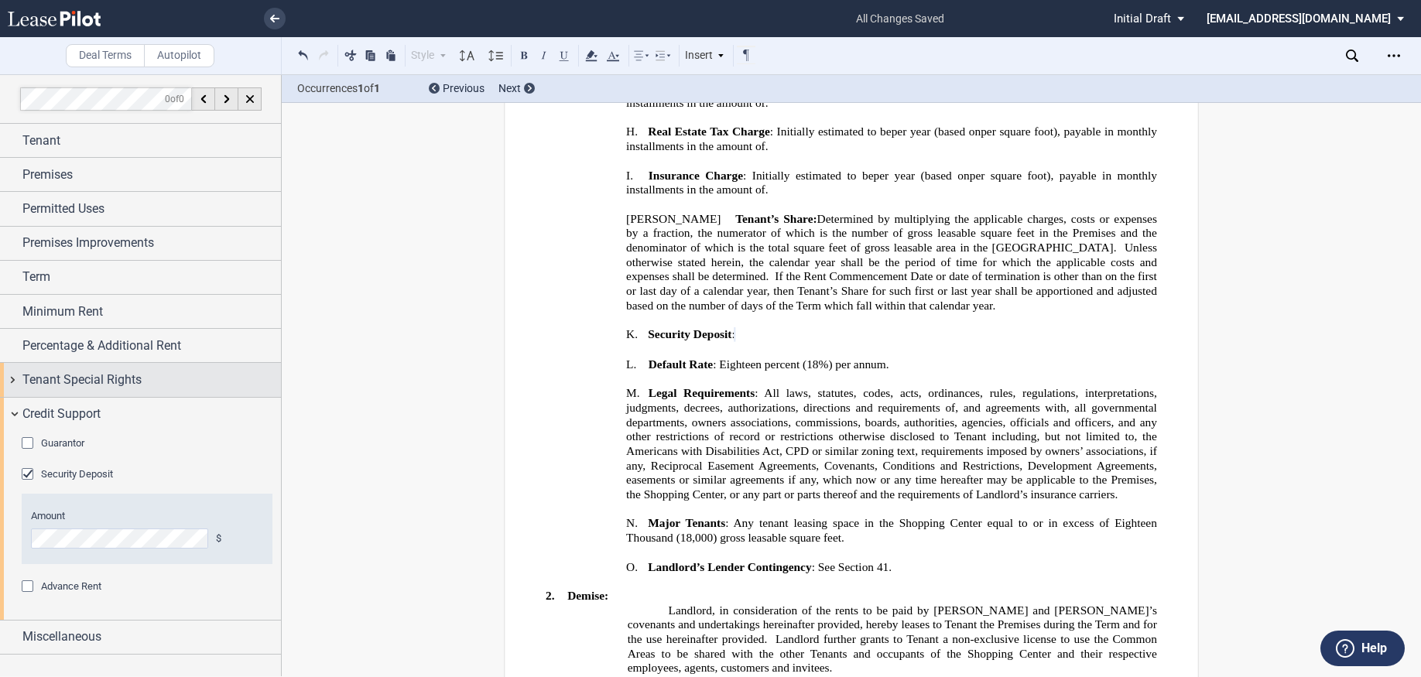
click at [95, 377] on span "Tenant Special Rights" at bounding box center [81, 380] width 119 height 19
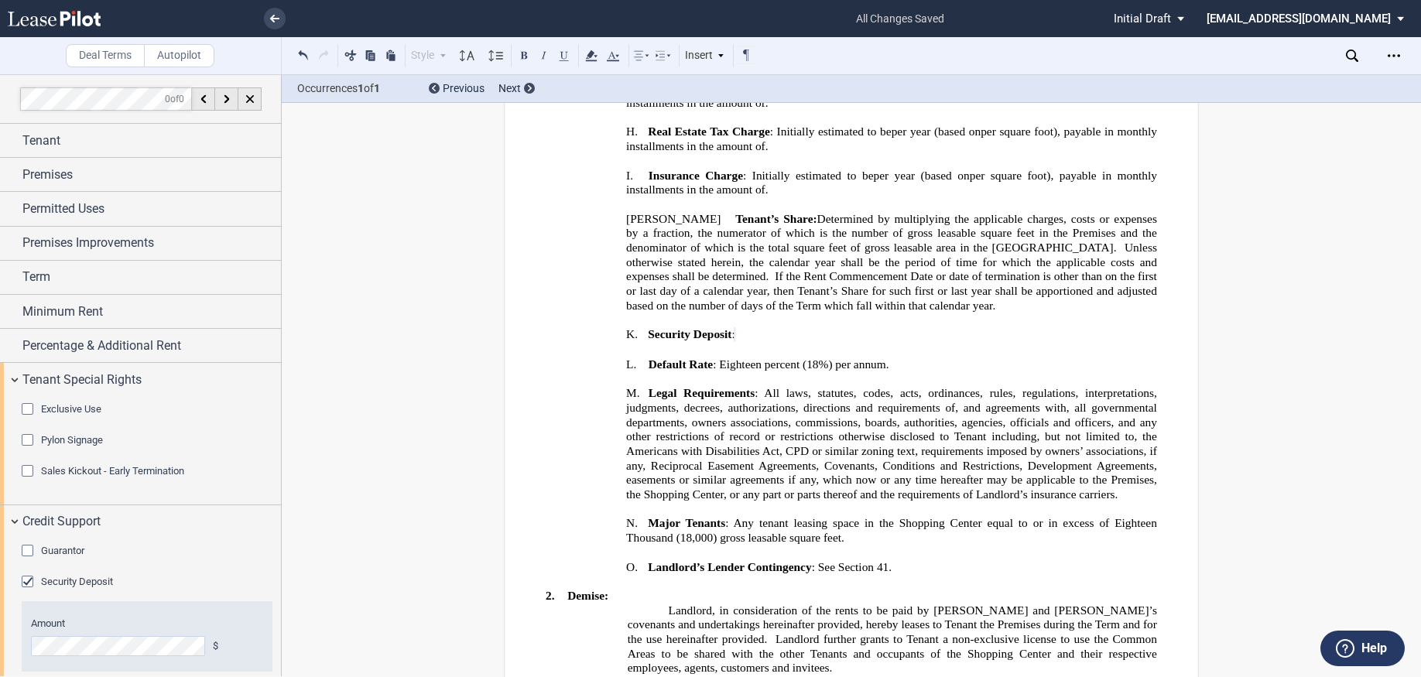
click at [30, 436] on div "Pylon Signage" at bounding box center [29, 441] width 15 height 15
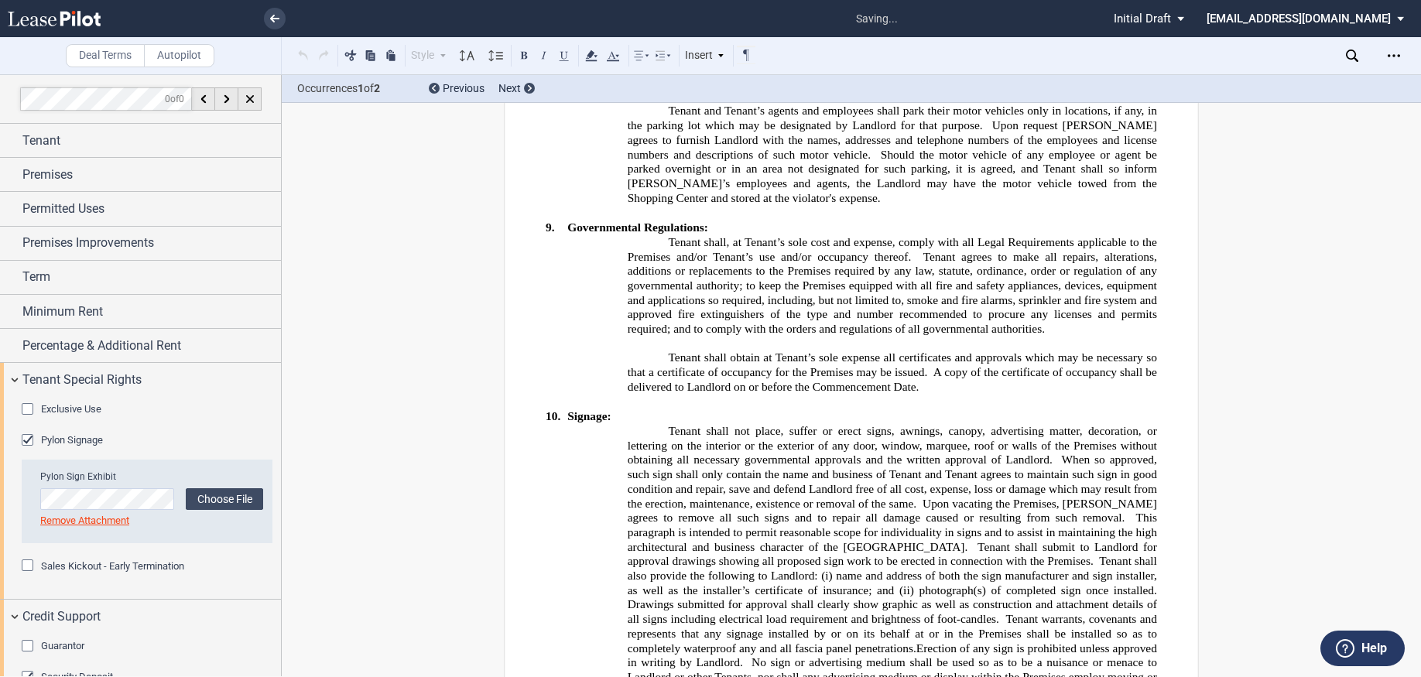
scroll to position [6079, 0]
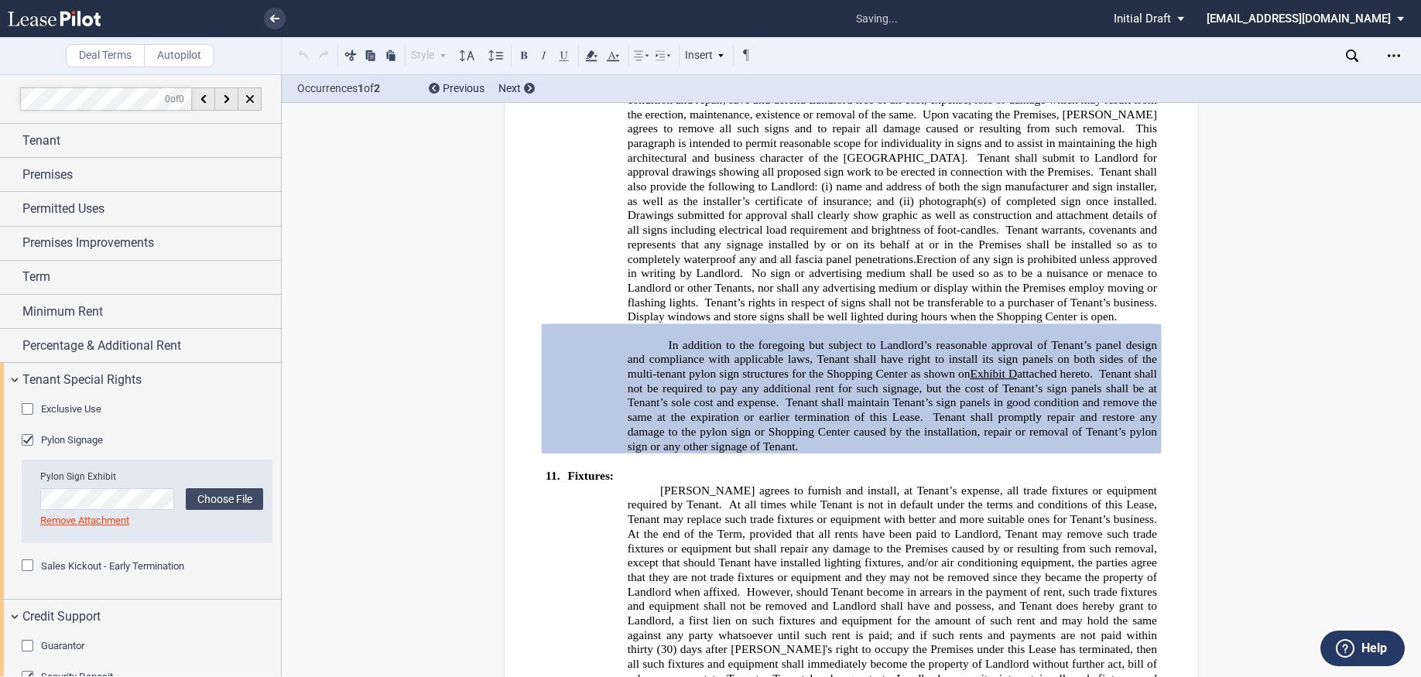
click at [29, 570] on div "Sales Kickout - Early Termination" at bounding box center [29, 566] width 15 height 15
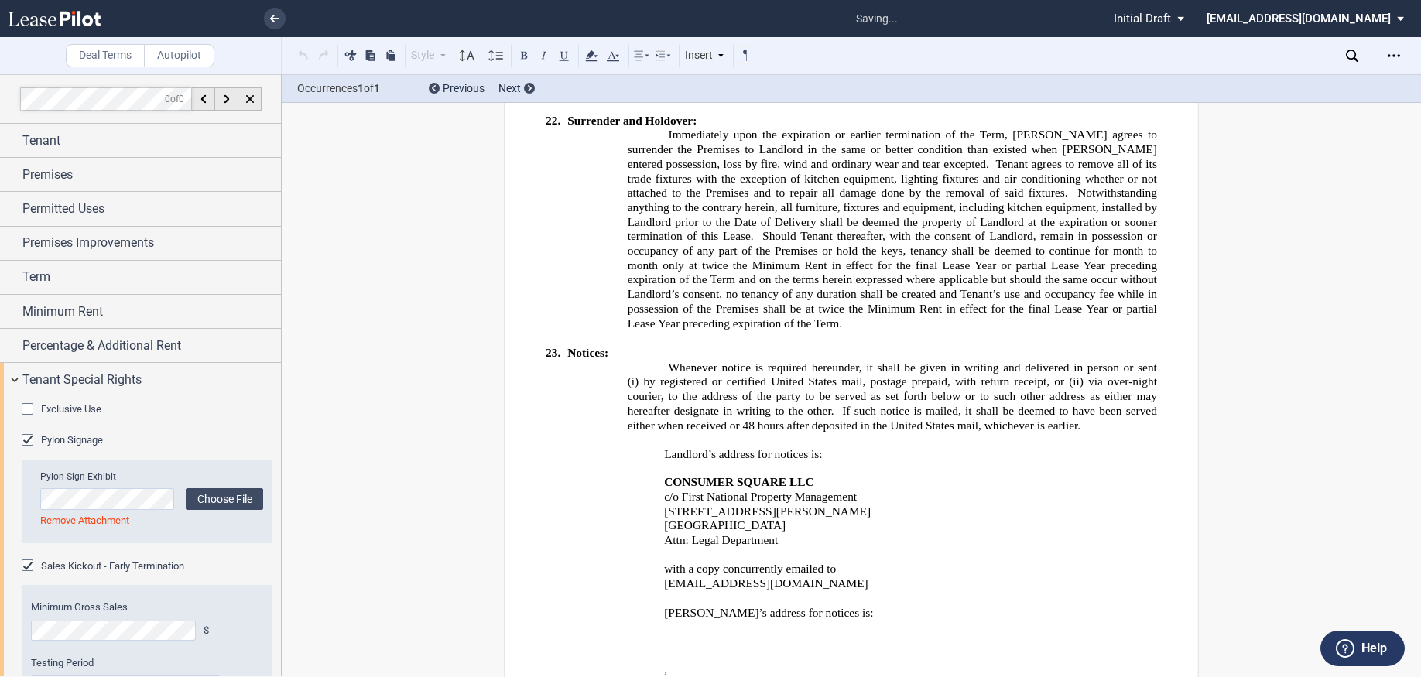
scroll to position [13680, 0]
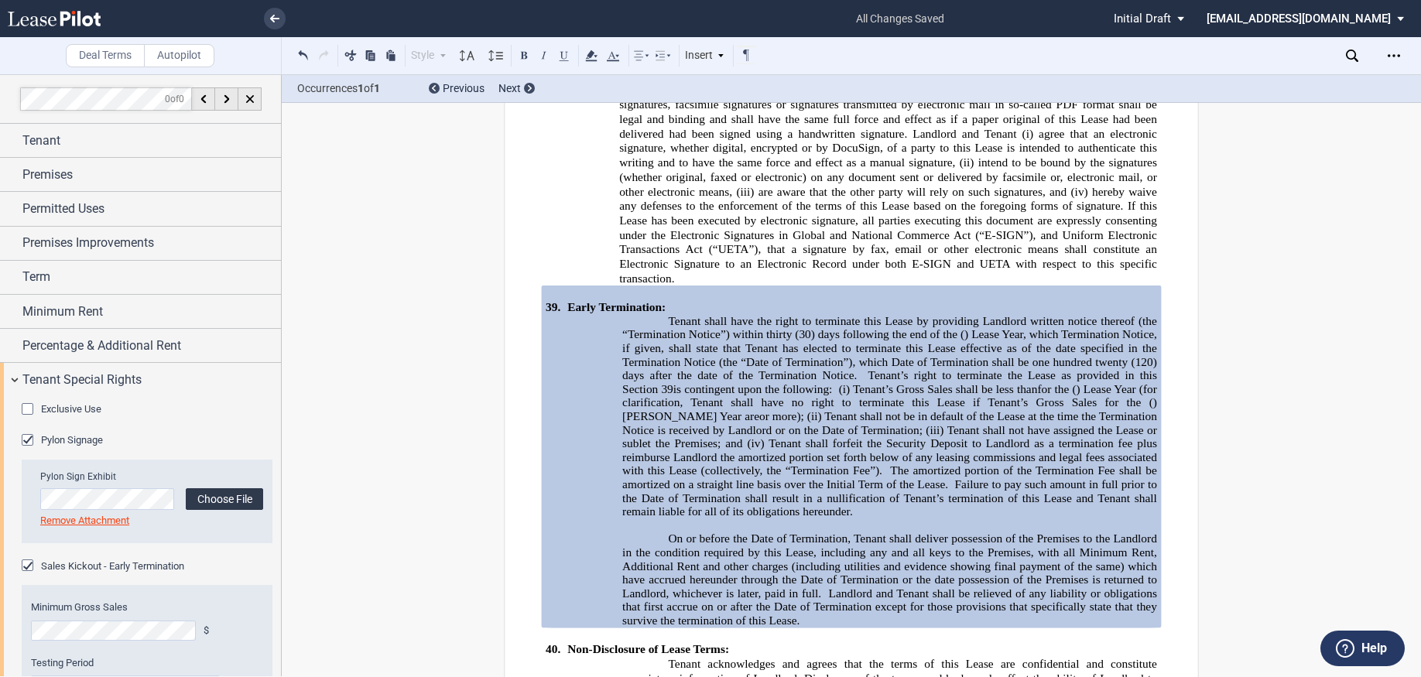
click at [225, 491] on label "Choose File" at bounding box center [224, 499] width 77 height 22
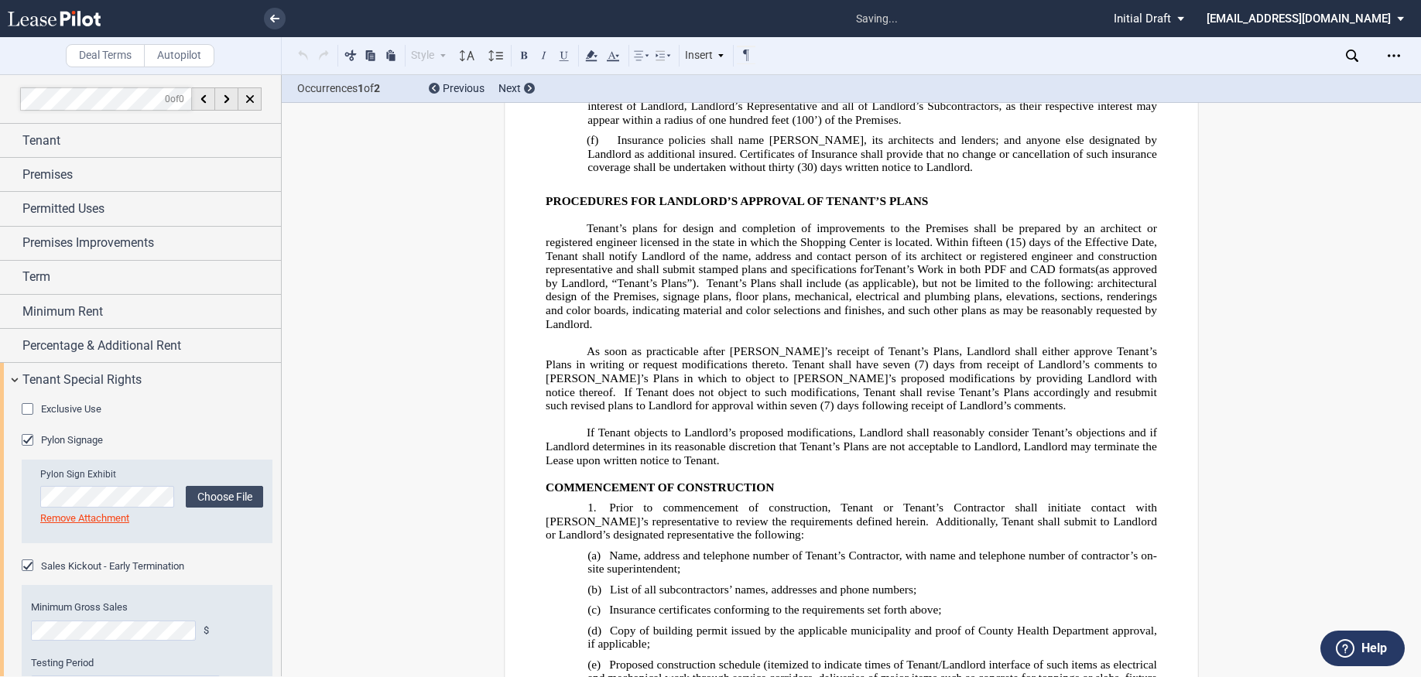
scroll to position [20120, 0]
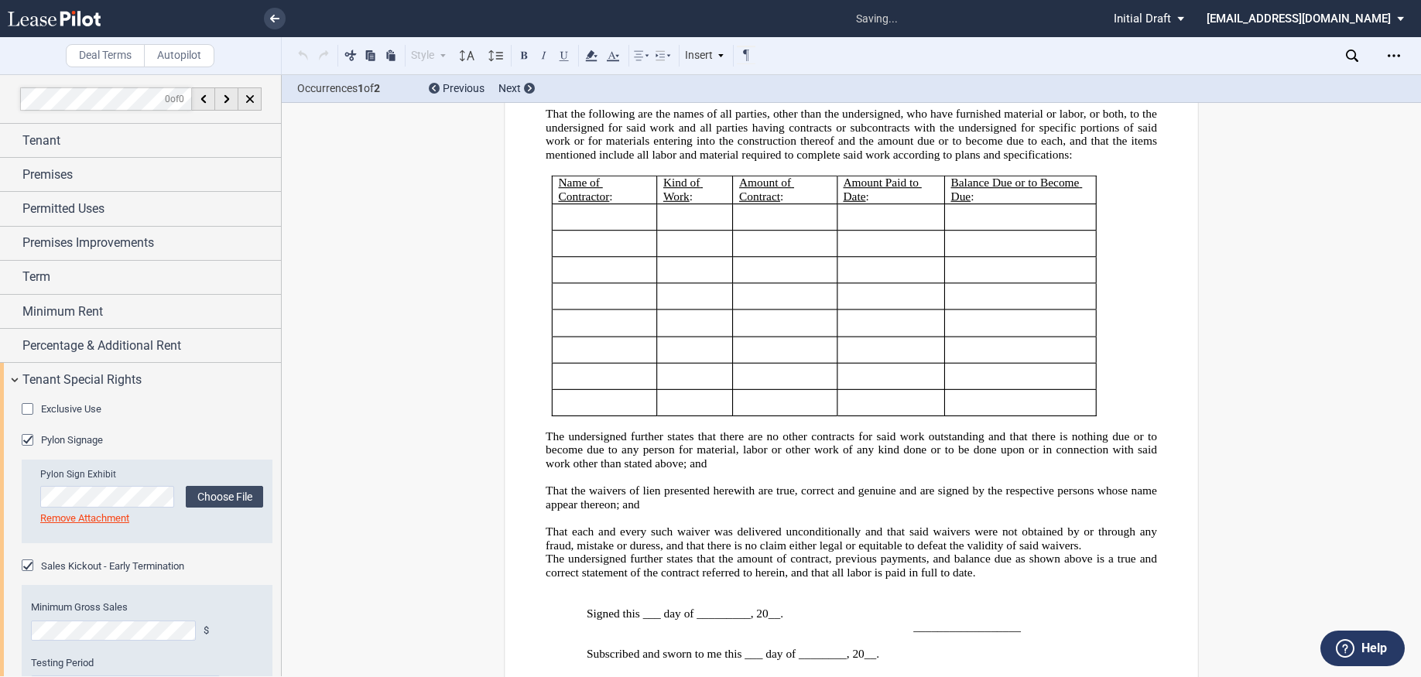
click at [27, 407] on div "Exclusive Use" at bounding box center [29, 410] width 15 height 15
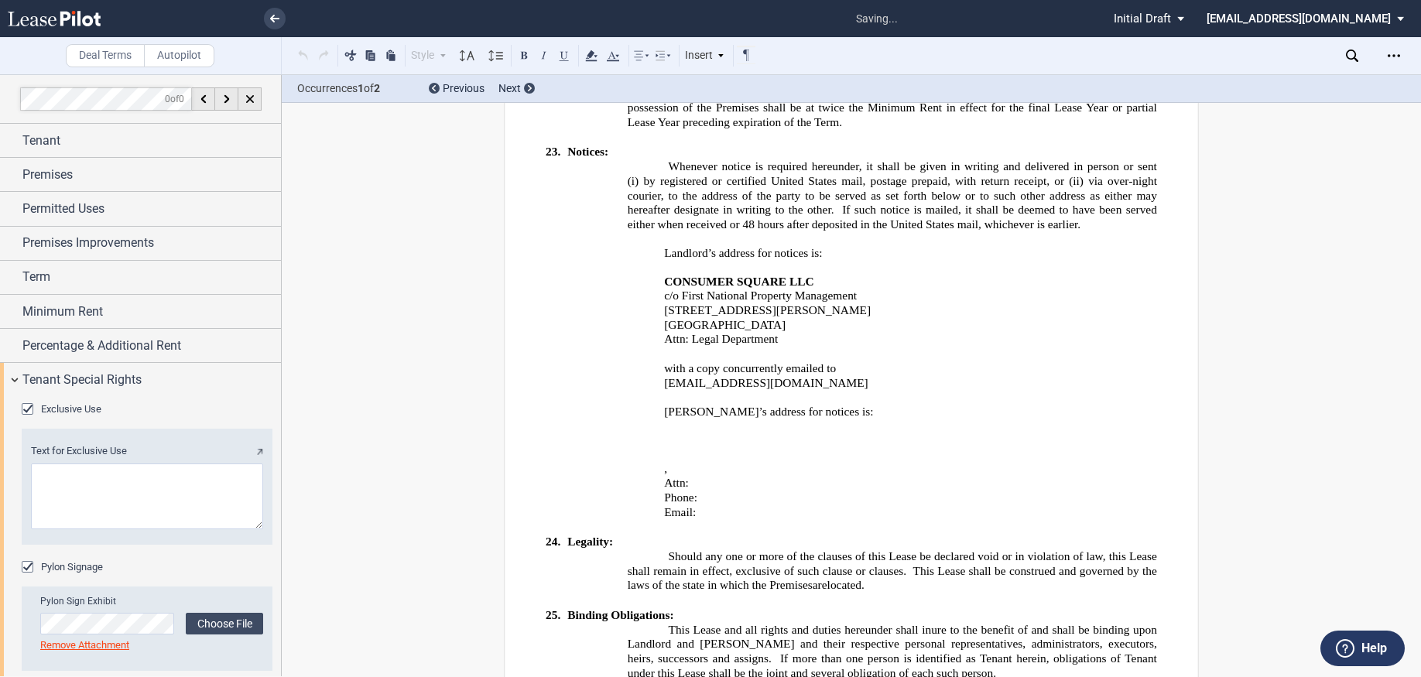
scroll to position [1032, 0]
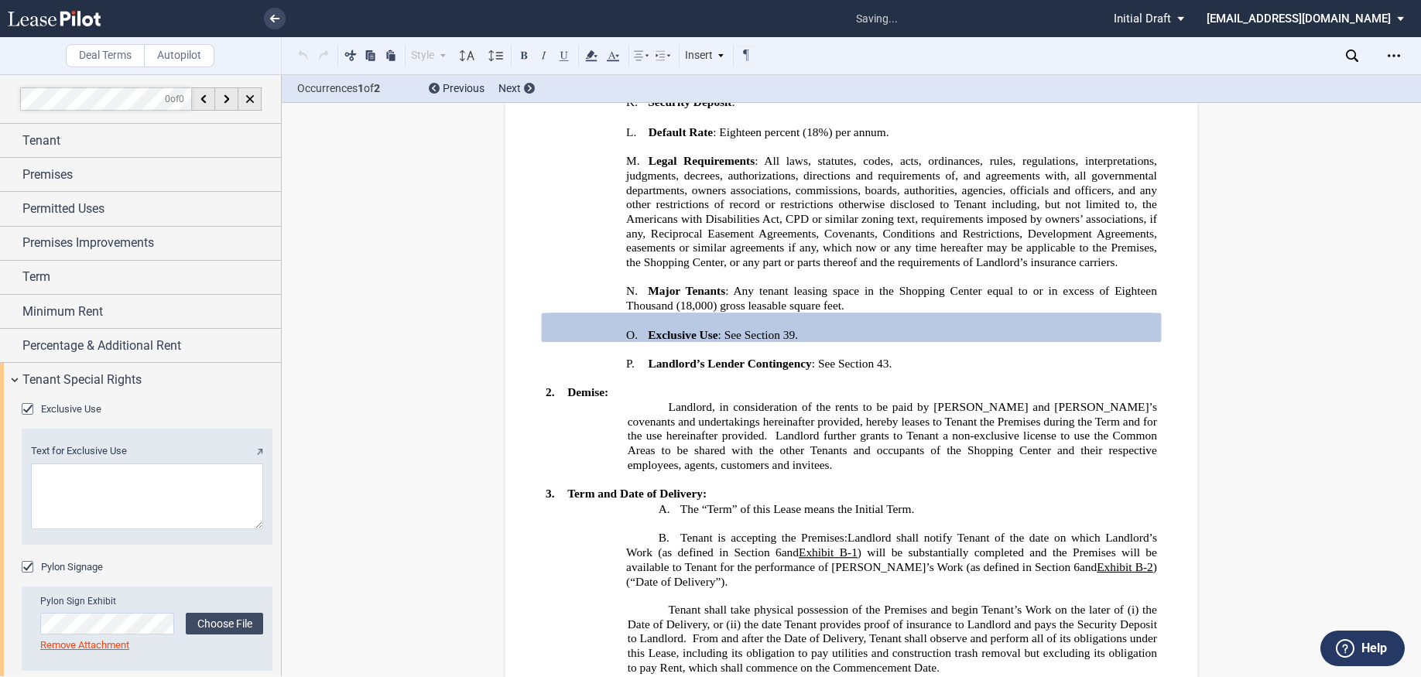
click at [132, 481] on textarea "Text for Exclusive Use" at bounding box center [147, 497] width 232 height 66
click at [28, 409] on div "Exclusive Use" at bounding box center [29, 410] width 15 height 15
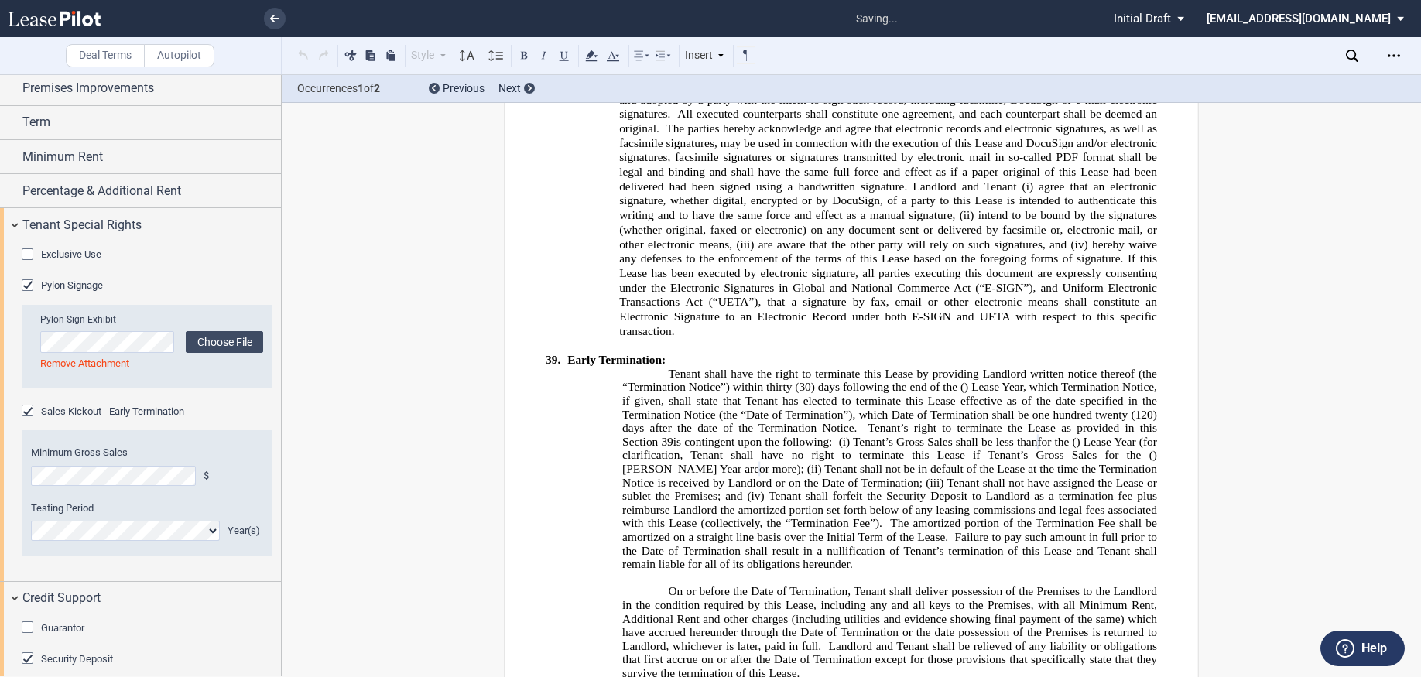
scroll to position [13628, 0]
click at [12, 217] on div "Tenant Special Rights" at bounding box center [140, 224] width 281 height 33
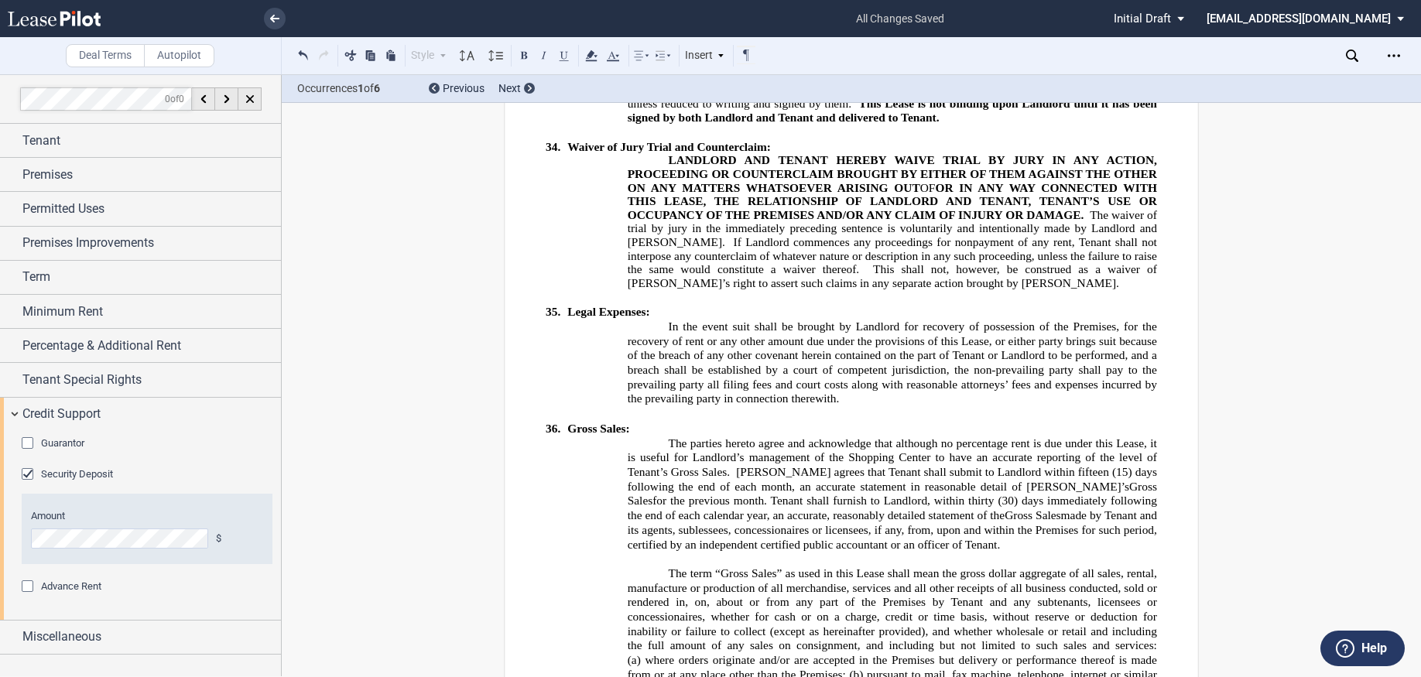
scroll to position [12622, 0]
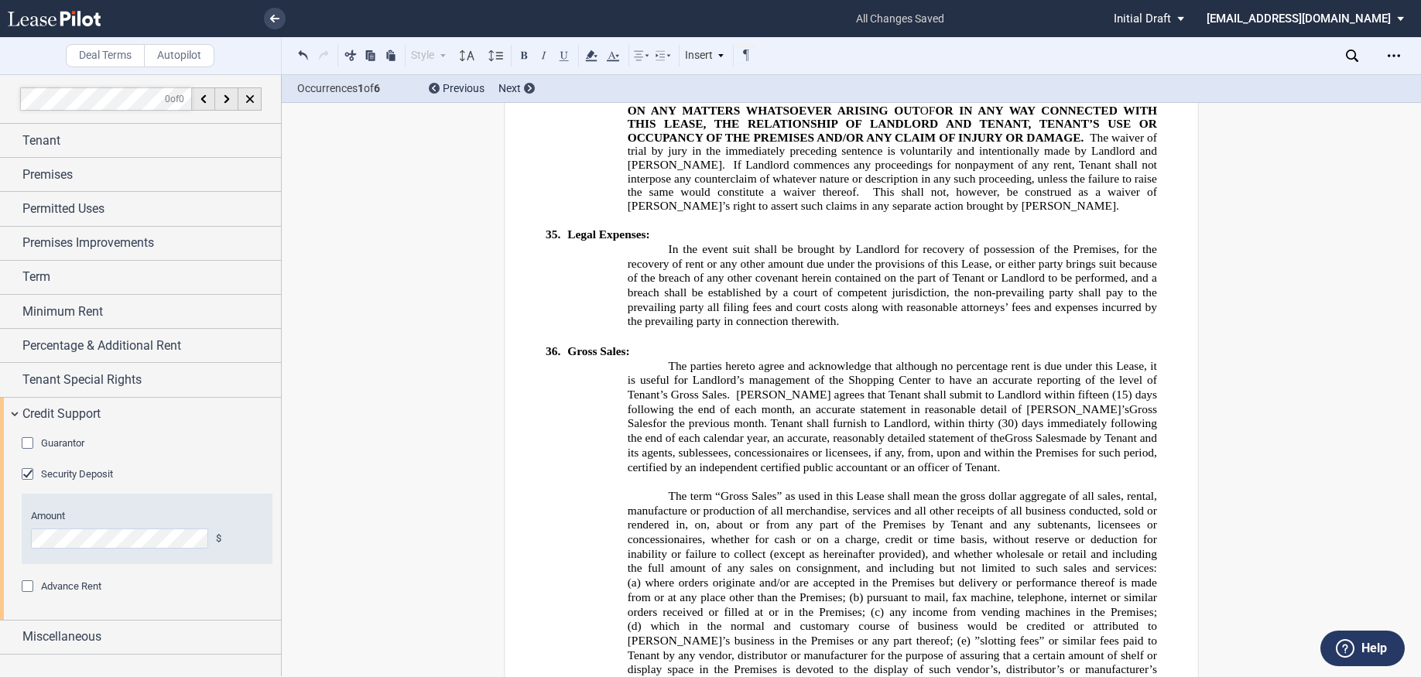
click at [847, 418] on span "(30) days immediately following the end of each calendar year, an accurate, rea…" at bounding box center [894, 431] width 532 height 27
click at [937, 418] on span "(30) days immediately following the end of each calendar year, an accurate, rea…" at bounding box center [894, 431] width 532 height 27
click at [927, 418] on span "(30) days immediately following the end of each calendar year, an accurate, rea…" at bounding box center [894, 431] width 532 height 27
click at [1001, 359] on p "The parties hereto agree and acknowledge that although no percentage rent is du…" at bounding box center [892, 417] width 529 height 116
click at [1001, 432] on span "made by Tenant and its agents, sublessees, concessionaires or licensees, if any…" at bounding box center [894, 453] width 532 height 42
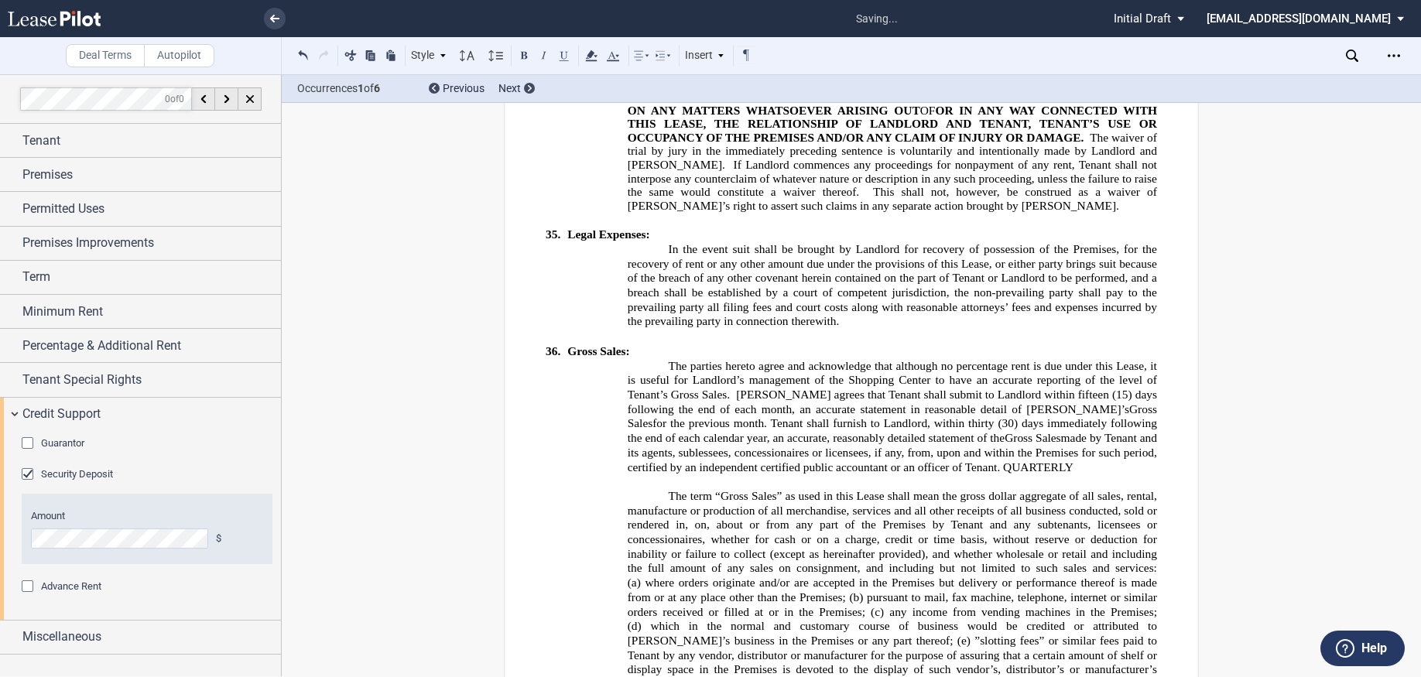
click at [1001, 432] on span "made by Tenant and its agents, sublessees, concessionaires or licensees, if any…" at bounding box center [894, 453] width 532 height 42
click at [593, 59] on icon at bounding box center [591, 55] width 19 height 19
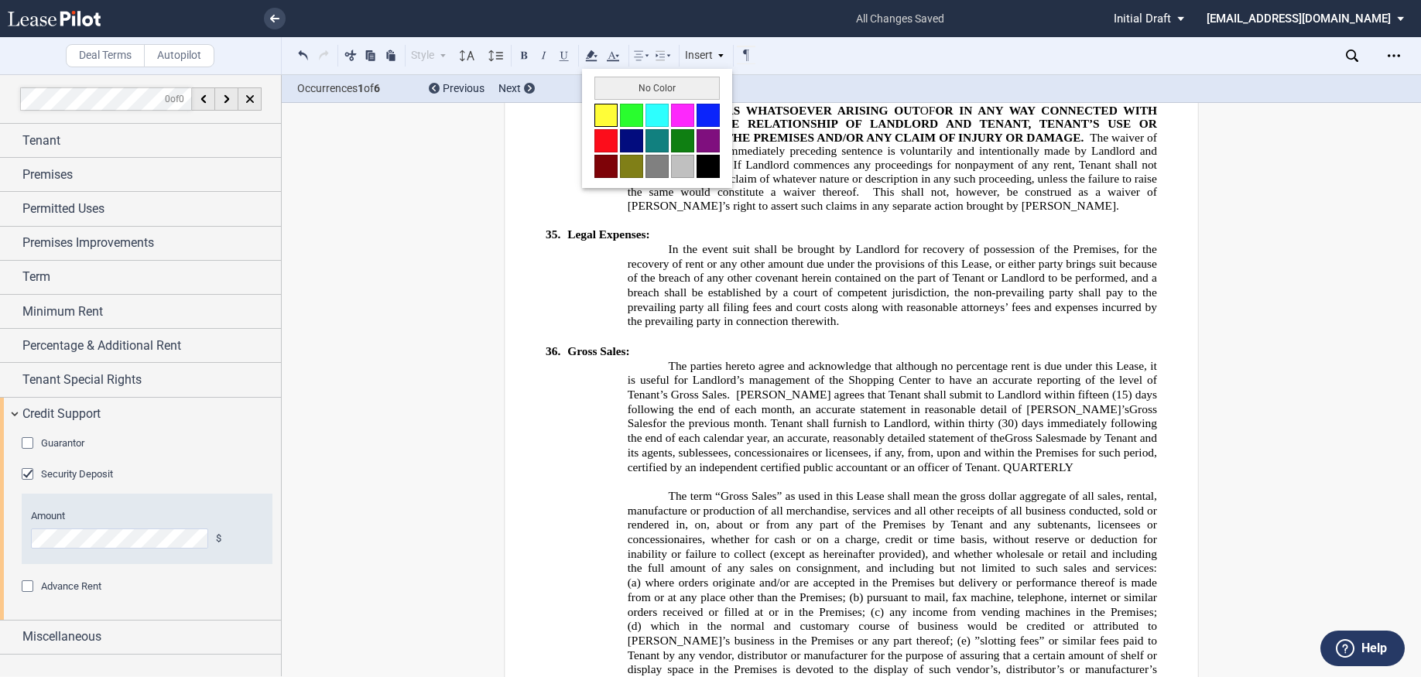
click at [611, 115] on button at bounding box center [605, 115] width 23 height 23
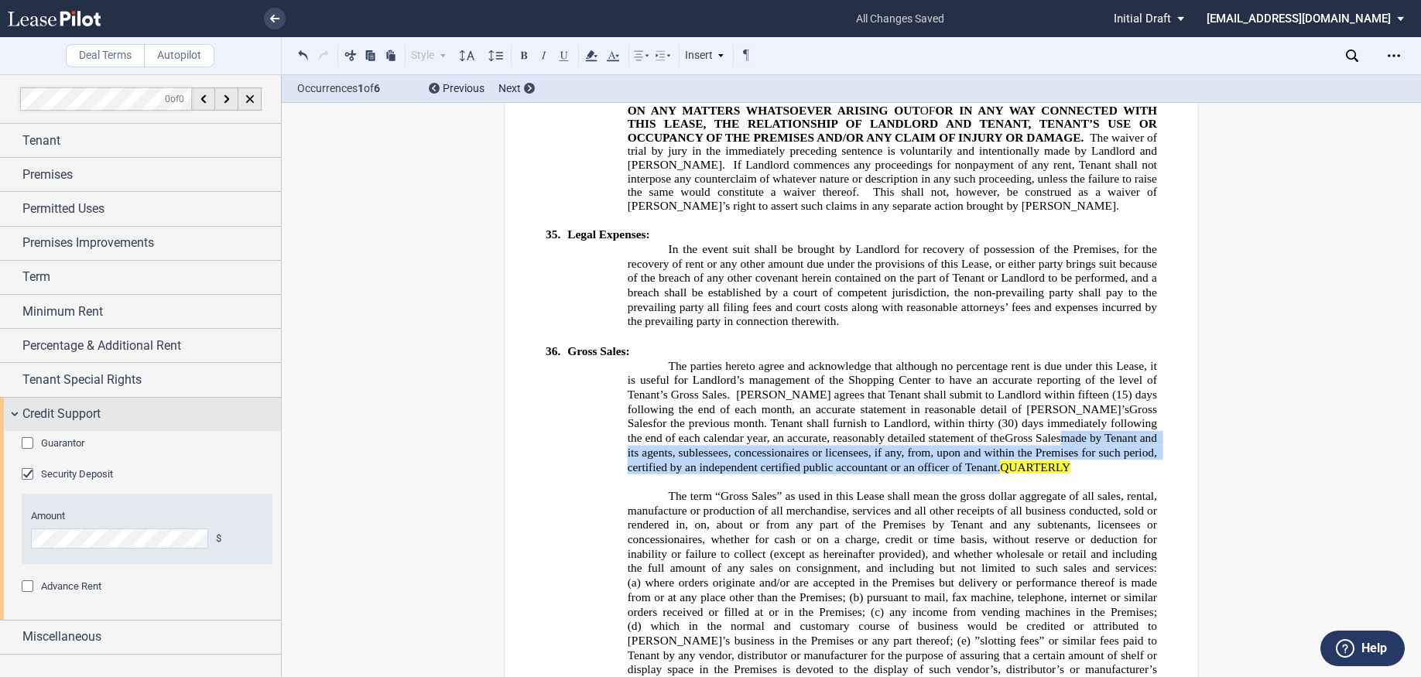
click at [15, 414] on div "Credit Support" at bounding box center [140, 414] width 281 height 33
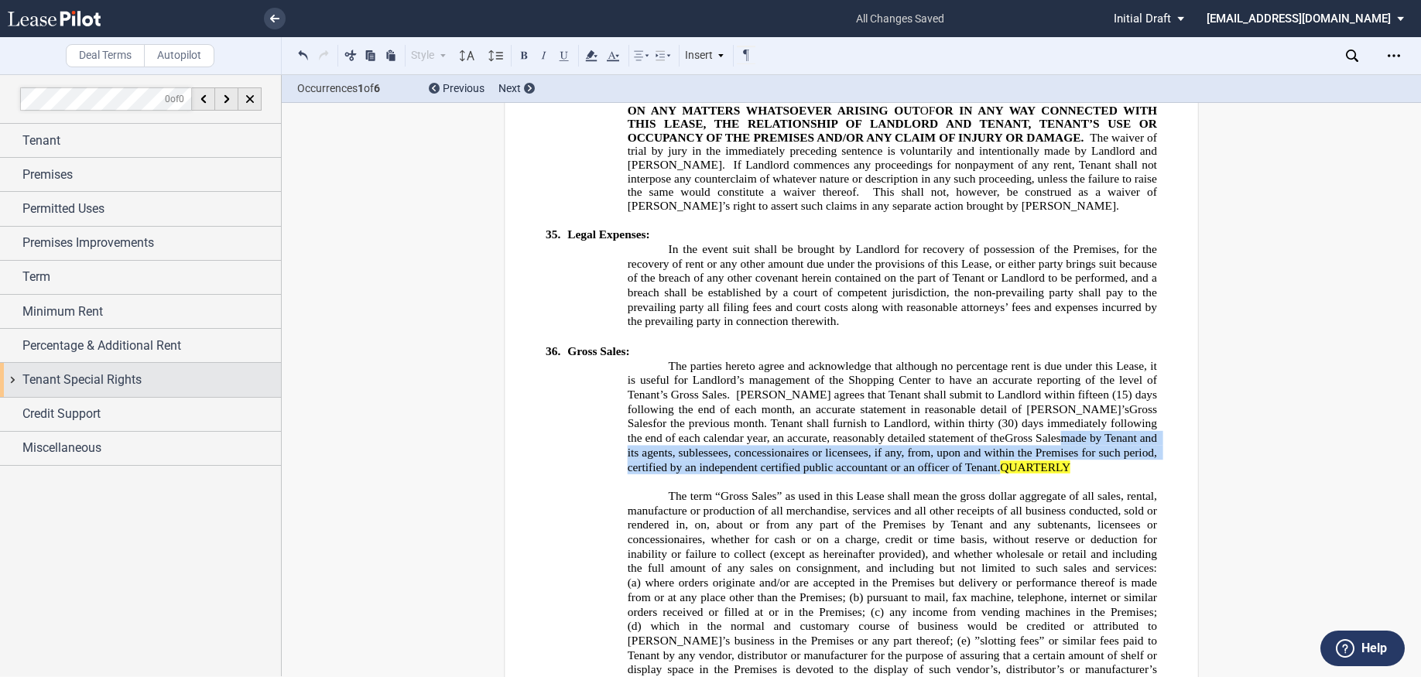
click at [21, 383] on div "Tenant Special Rights" at bounding box center [140, 379] width 281 height 33
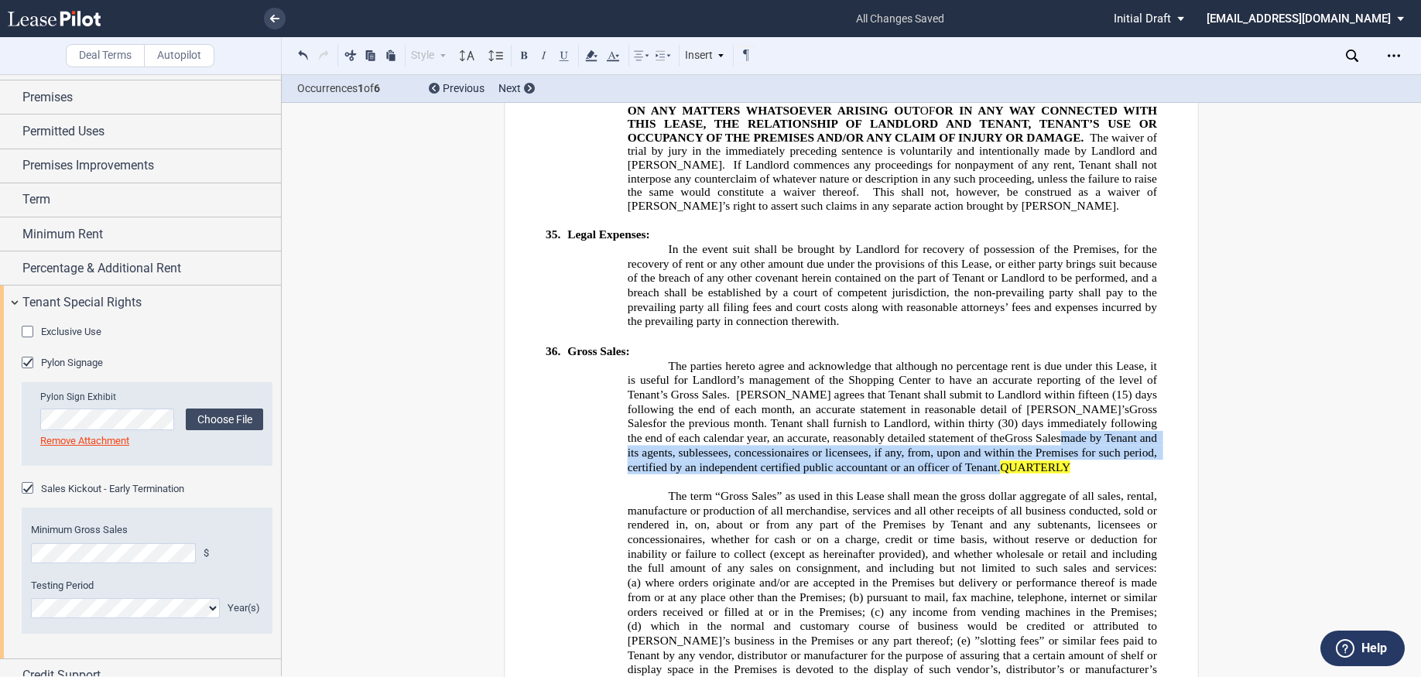
scroll to position [128, 0]
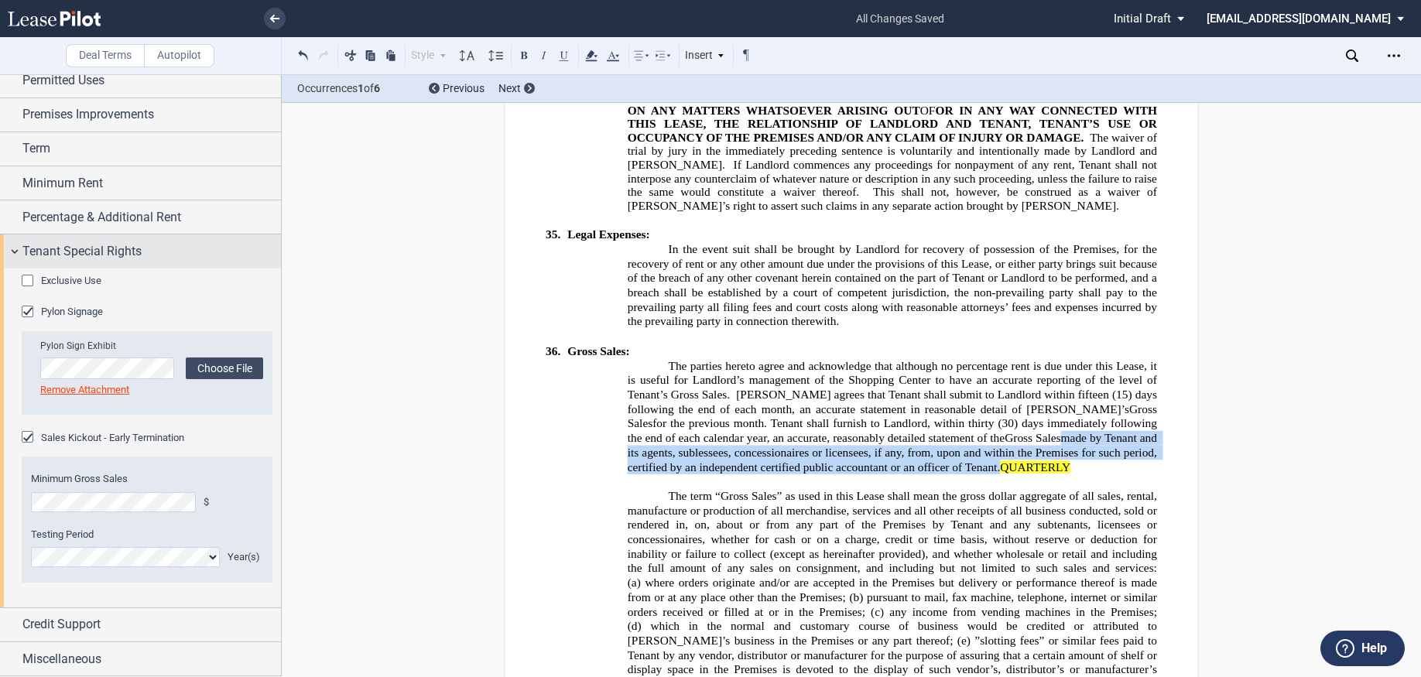
click at [19, 252] on div "Tenant Special Rights" at bounding box center [140, 250] width 281 height 33
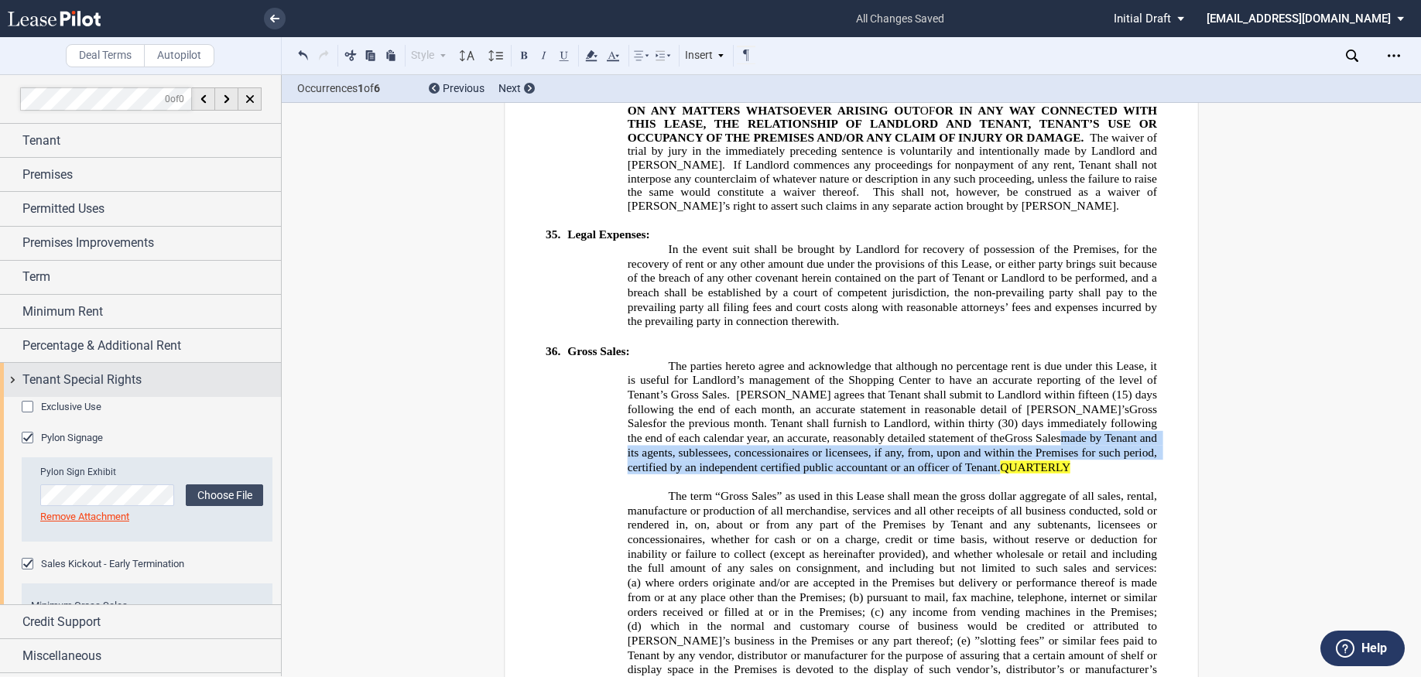
scroll to position [0, 0]
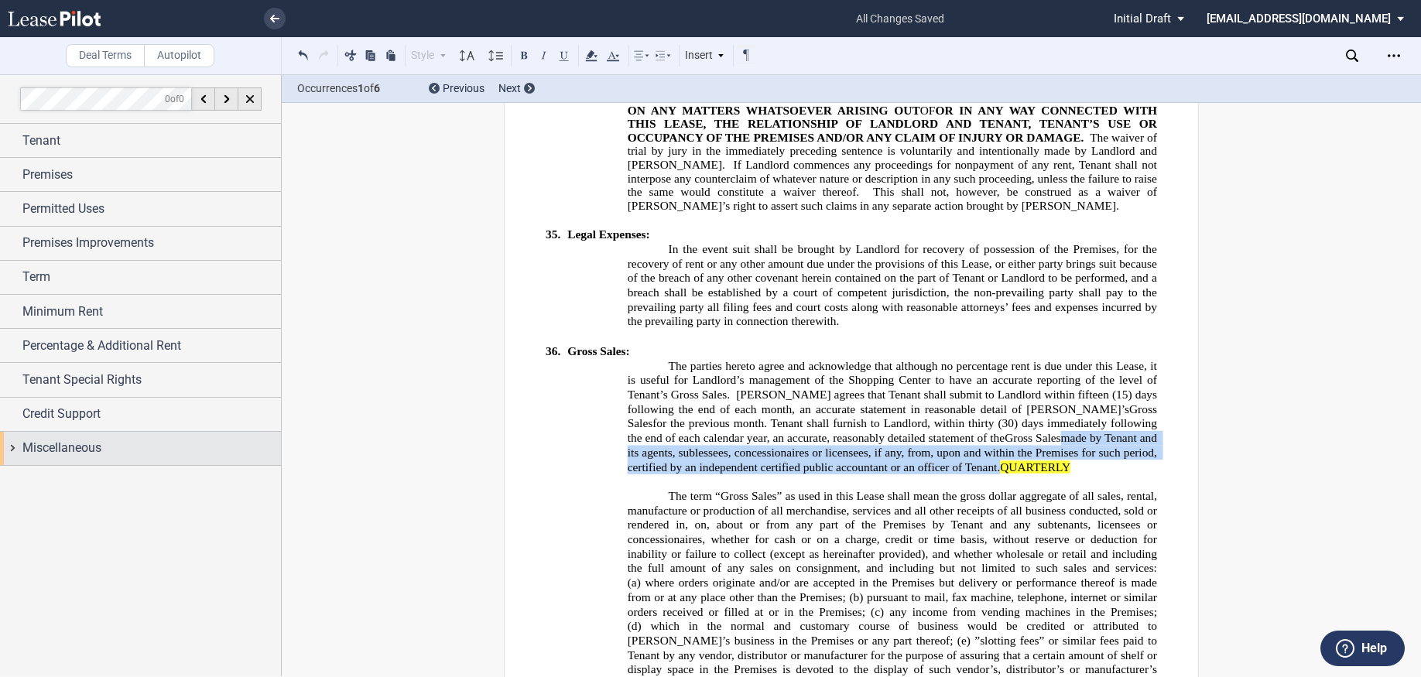
click at [47, 447] on span "Miscellaneous" at bounding box center [61, 448] width 79 height 19
click at [15, 445] on div "Miscellaneous" at bounding box center [140, 448] width 281 height 33
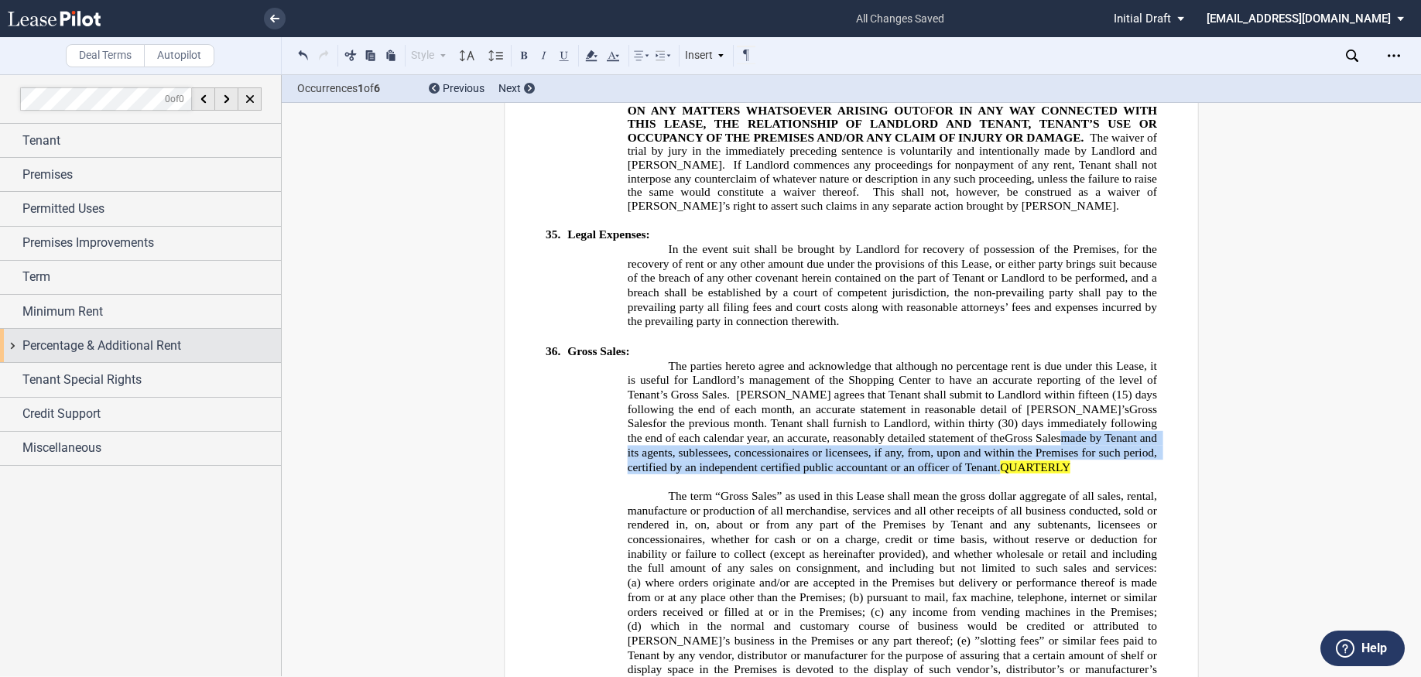
click at [22, 347] on div "Percentage & Additional Rent" at bounding box center [140, 345] width 281 height 33
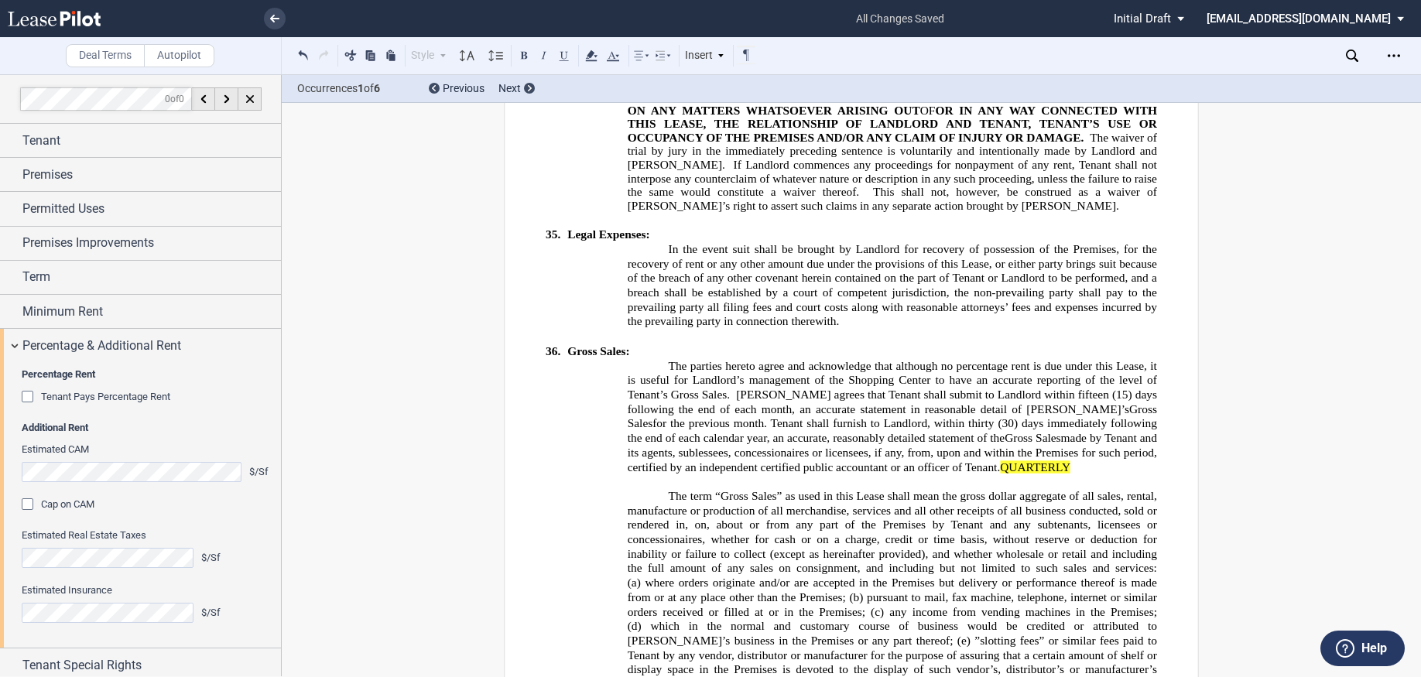
scroll to position [75, 0]
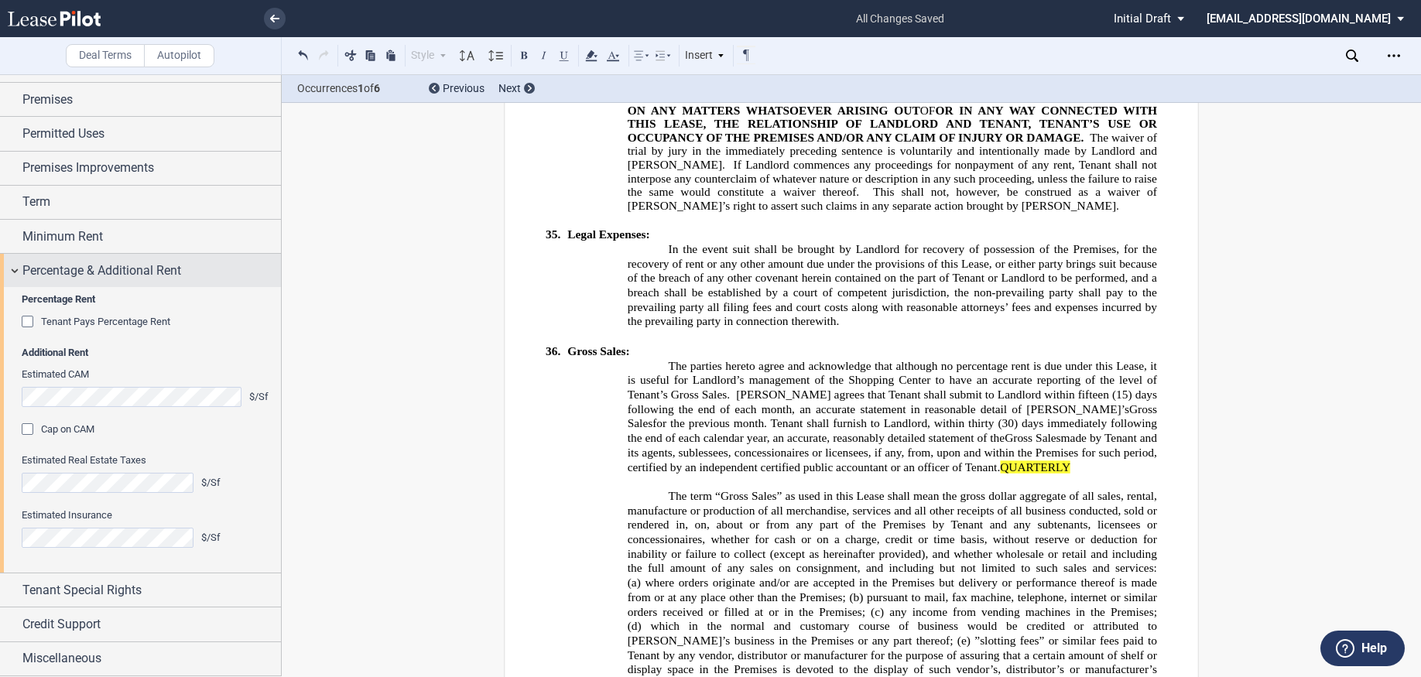
click at [12, 268] on div "Percentage & Additional Rent" at bounding box center [140, 270] width 281 height 33
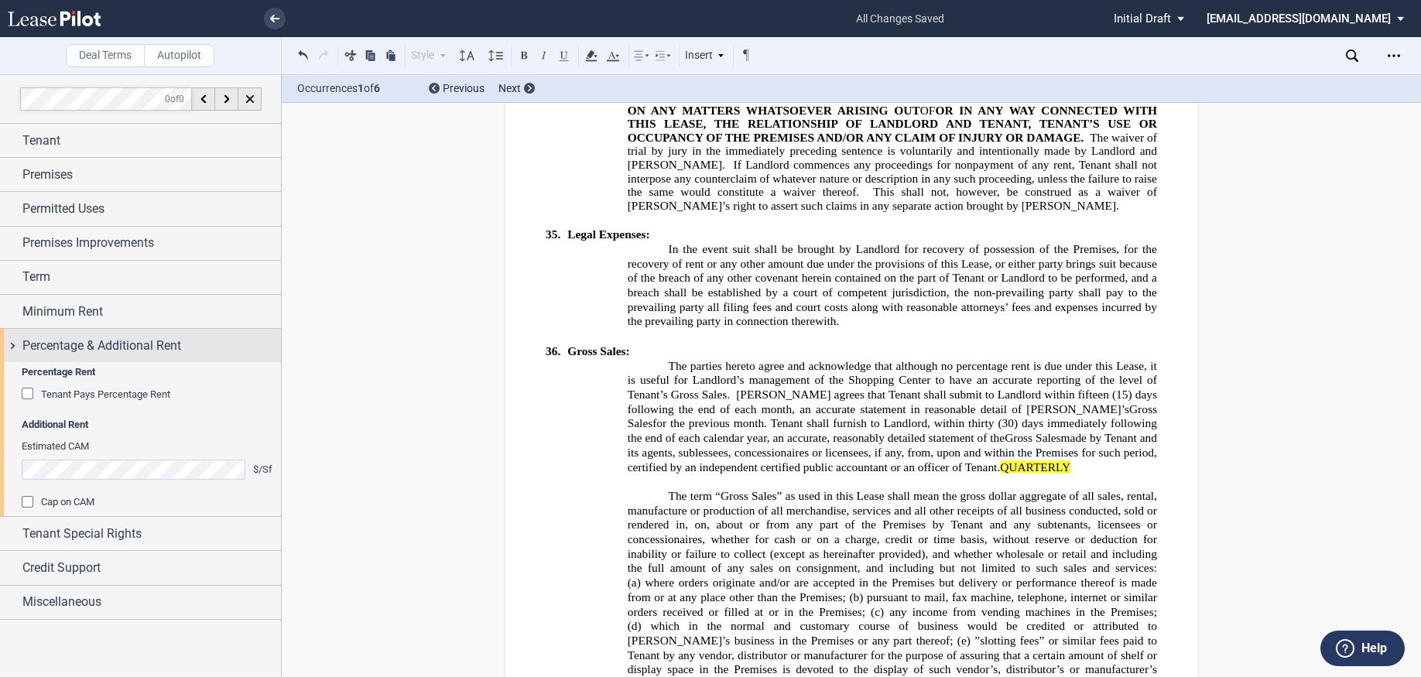
scroll to position [0, 0]
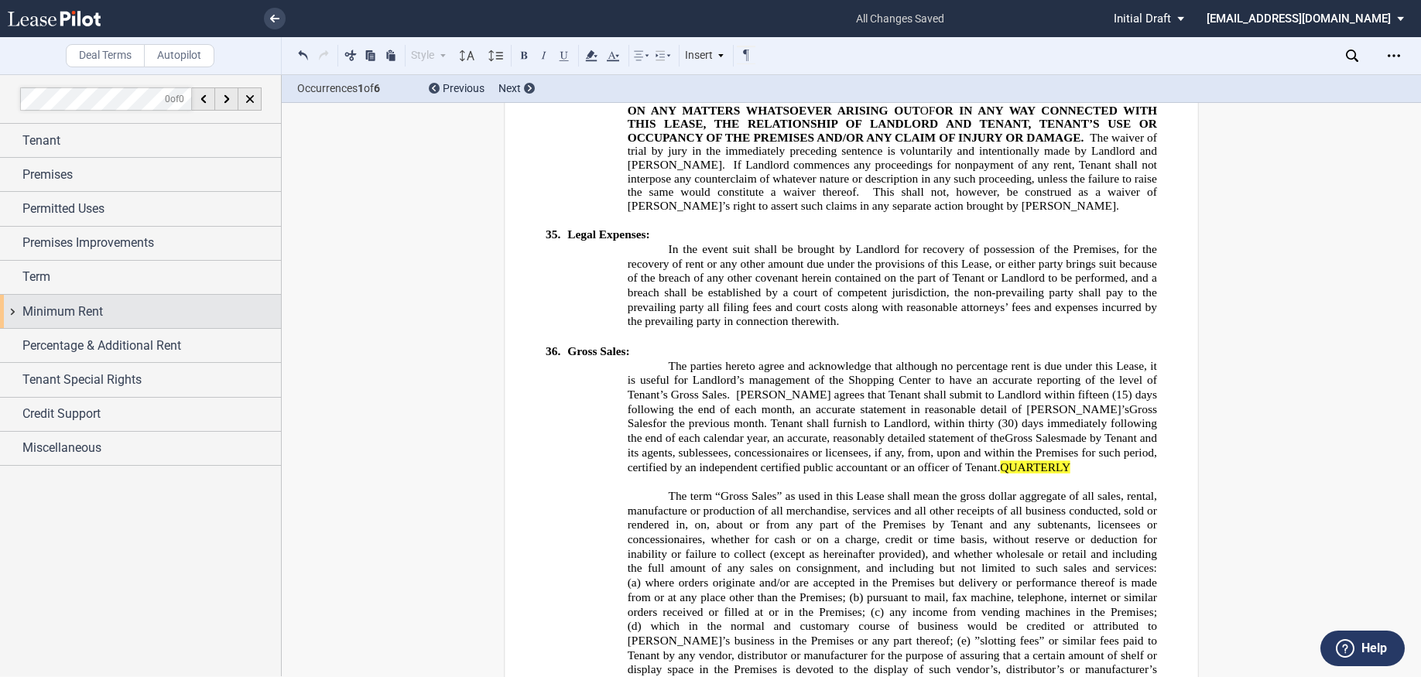
click at [75, 311] on span "Minimum Rent" at bounding box center [62, 312] width 80 height 19
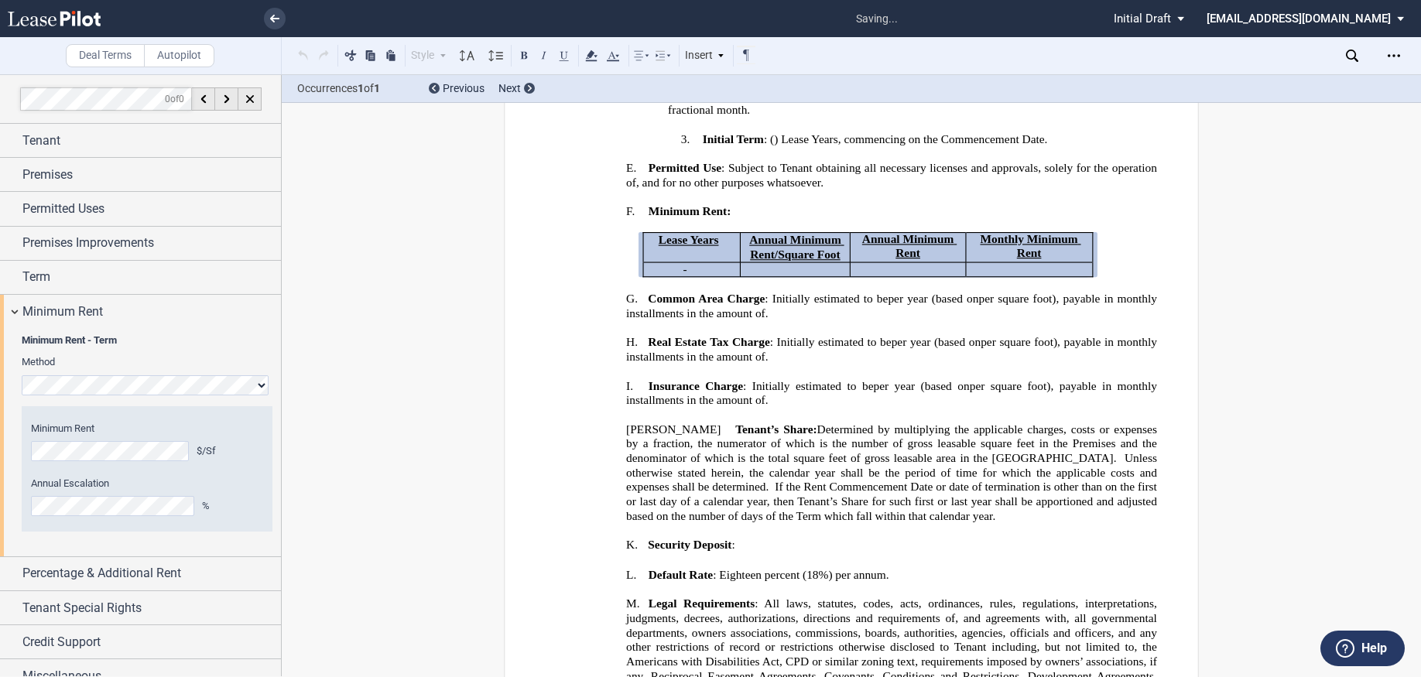
scroll to position [515, 0]
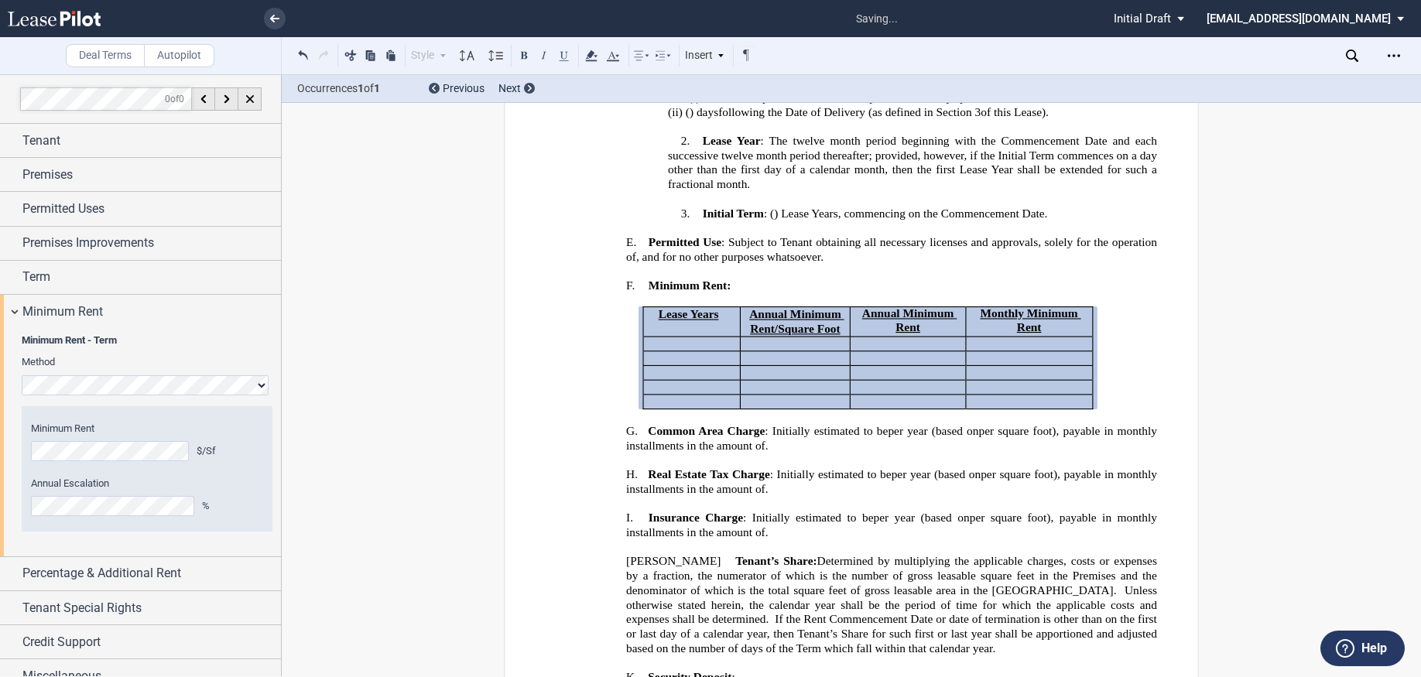
click at [221, 470] on div "Minimum Rent $/Sf Annual Escalation %" at bounding box center [147, 469] width 232 height 94
click at [235, 453] on div "$/Sf" at bounding box center [230, 451] width 67 height 14
click at [12, 503] on div "Minimum Rent - Term Method Hide Year 1 $/Sf Year 2 $/Sf Year 3 $/Sf Year 4 $/Sf…" at bounding box center [140, 442] width 281 height 228
click at [231, 461] on div "Minimum Rent $/Sf Annual Escalation %" at bounding box center [147, 469] width 232 height 94
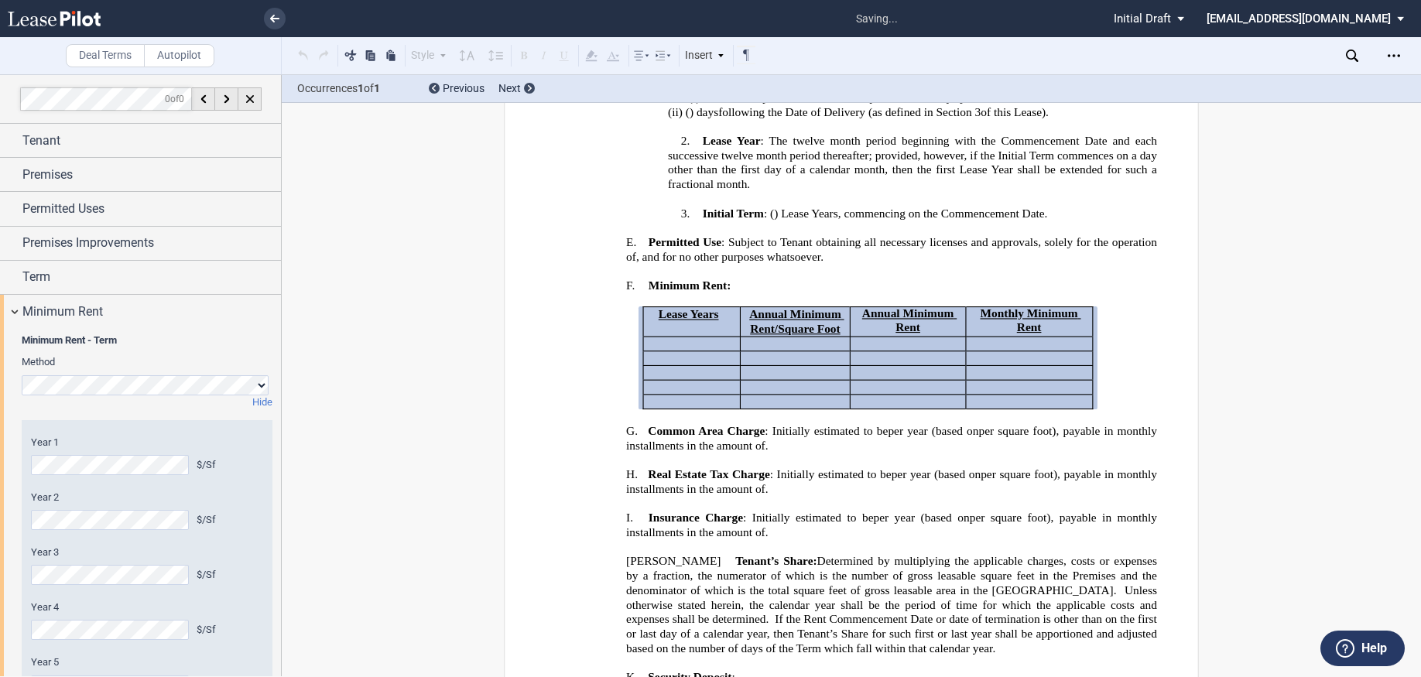
click at [12, 519] on div "Minimum Rent - Term Method Hide Year 1 $/Sf Year 2 $/Sf Year 3 $/Sf Year 4 $/Sf…" at bounding box center [140, 532] width 281 height 408
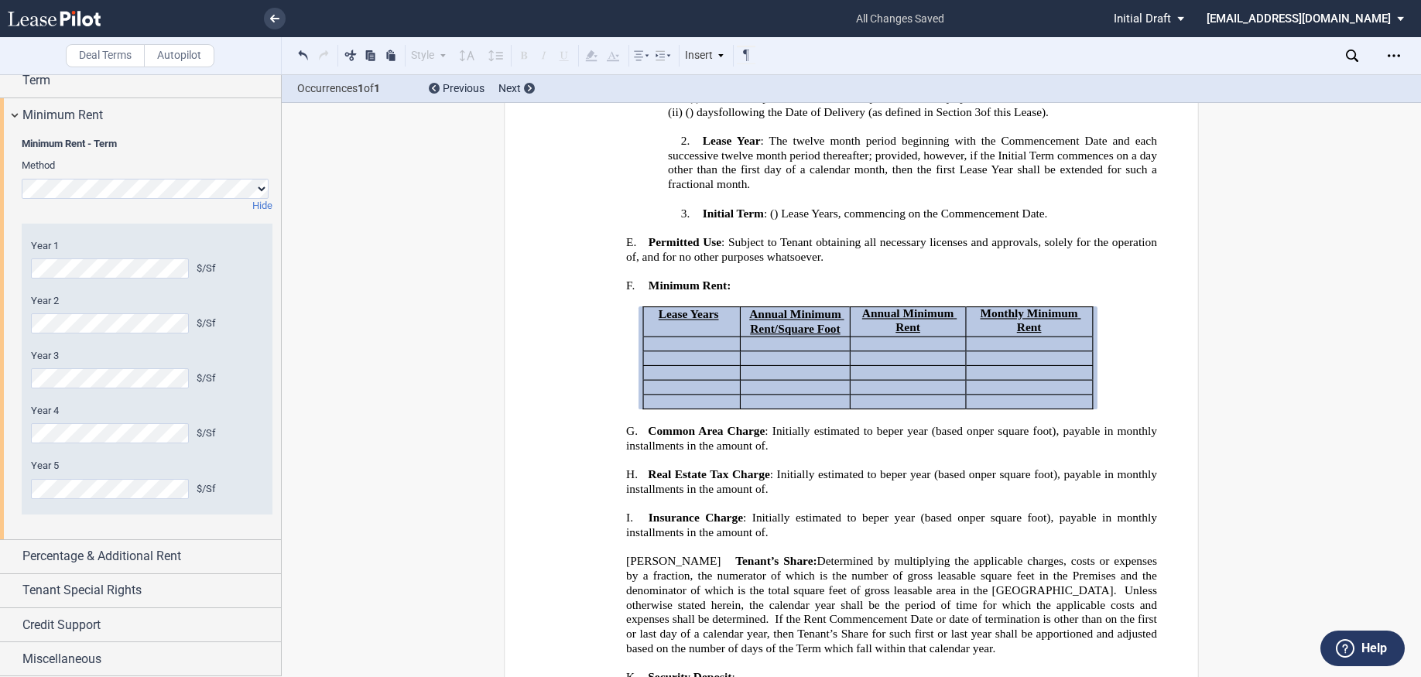
click at [0, 364] on html ".bocls-1{fill:#26354a;fill-rule:evenodd} Loading... × all changes saved Pending…" at bounding box center [710, 338] width 1421 height 677
click at [1, 432] on div "Minimum Rent - Term Method Hide Year 1 $/Sf Year 2 $/Sf Year 3 $/Sf Year 4 $/Sf…" at bounding box center [140, 336] width 281 height 408
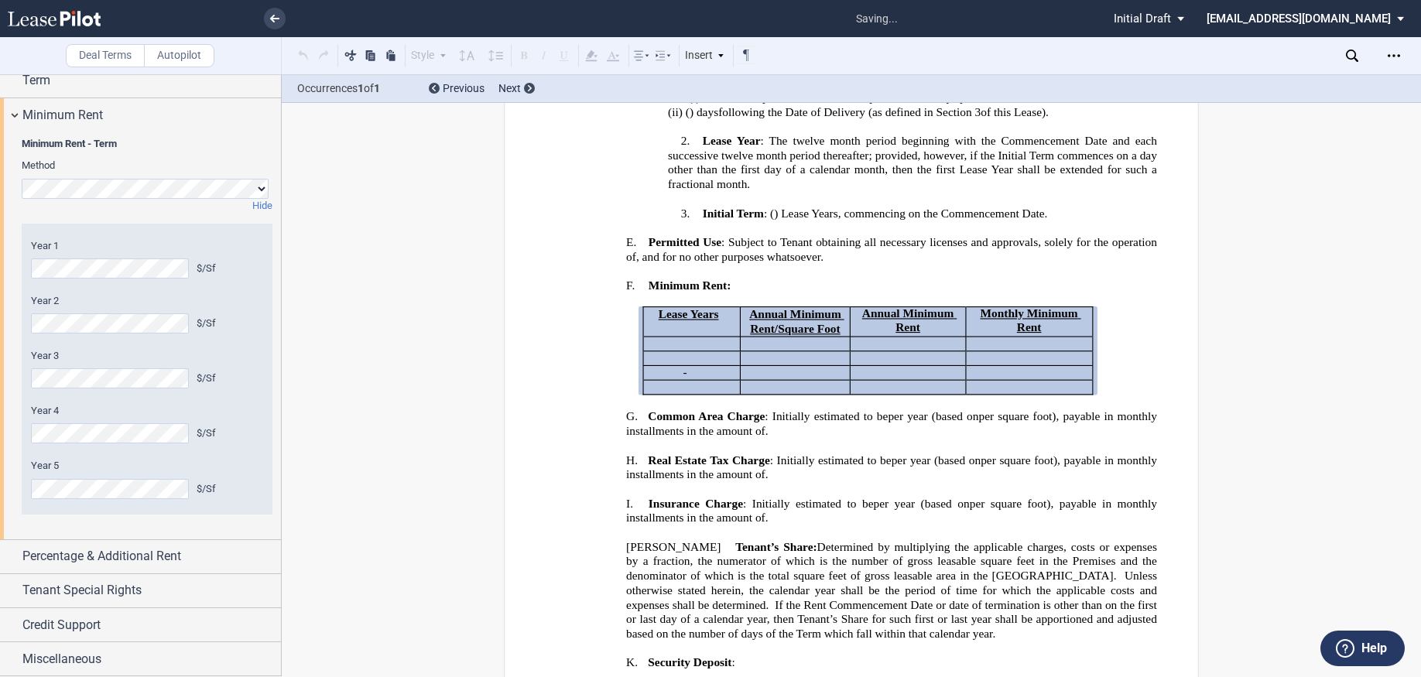
click at [9, 482] on div "Minimum Rent - Term Method Hide Year 1 $/Sf Year 2 $/Sf Year 3 $/Sf Year 4 $/Sf…" at bounding box center [140, 336] width 281 height 408
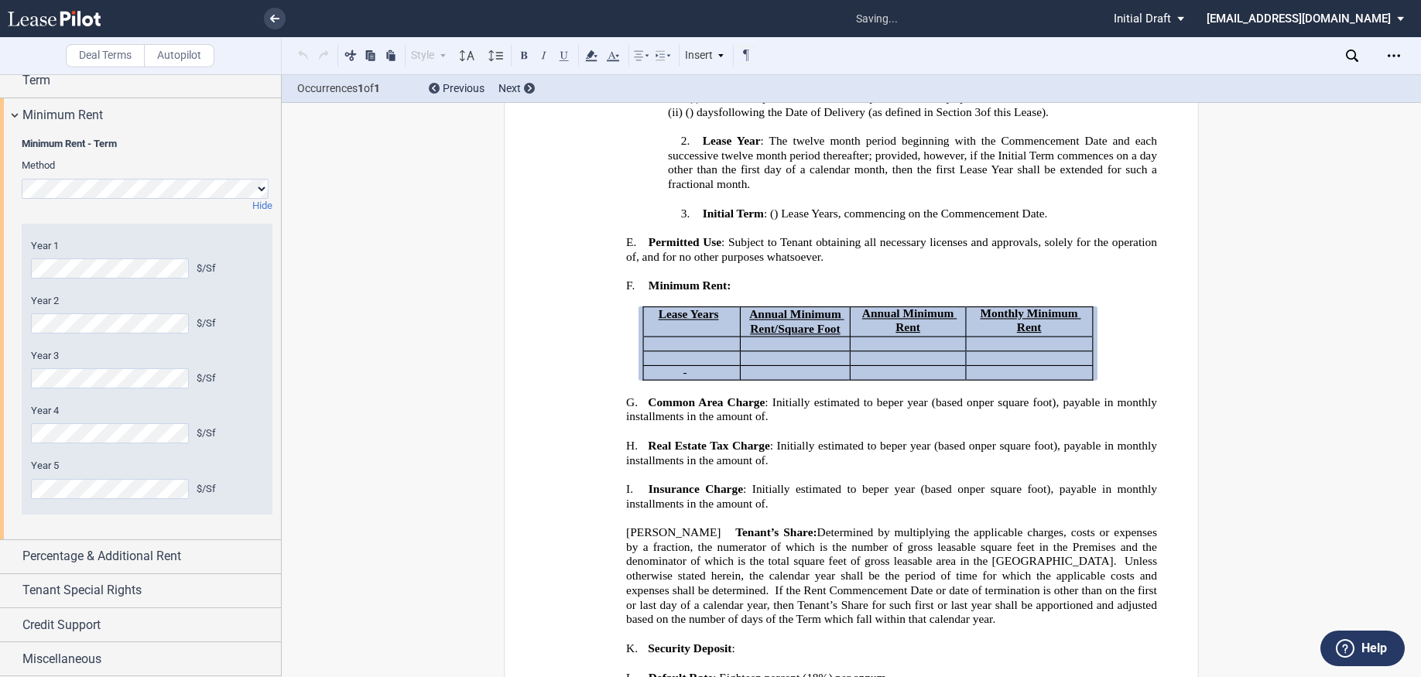
click at [254, 413] on label "Year 4" at bounding box center [147, 411] width 232 height 14
click at [252, 317] on div "$/Sf" at bounding box center [230, 324] width 67 height 14
click at [15, 116] on div "Minimum Rent" at bounding box center [140, 114] width 281 height 33
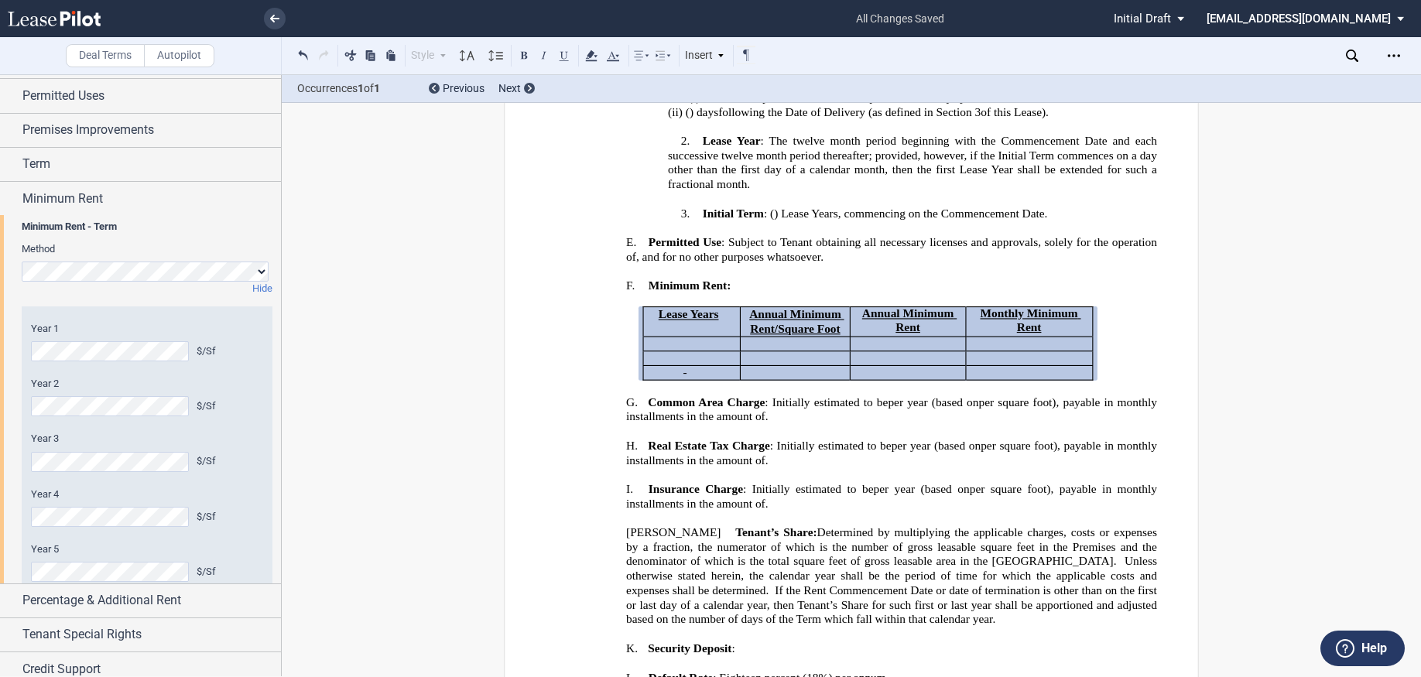
scroll to position [0, 0]
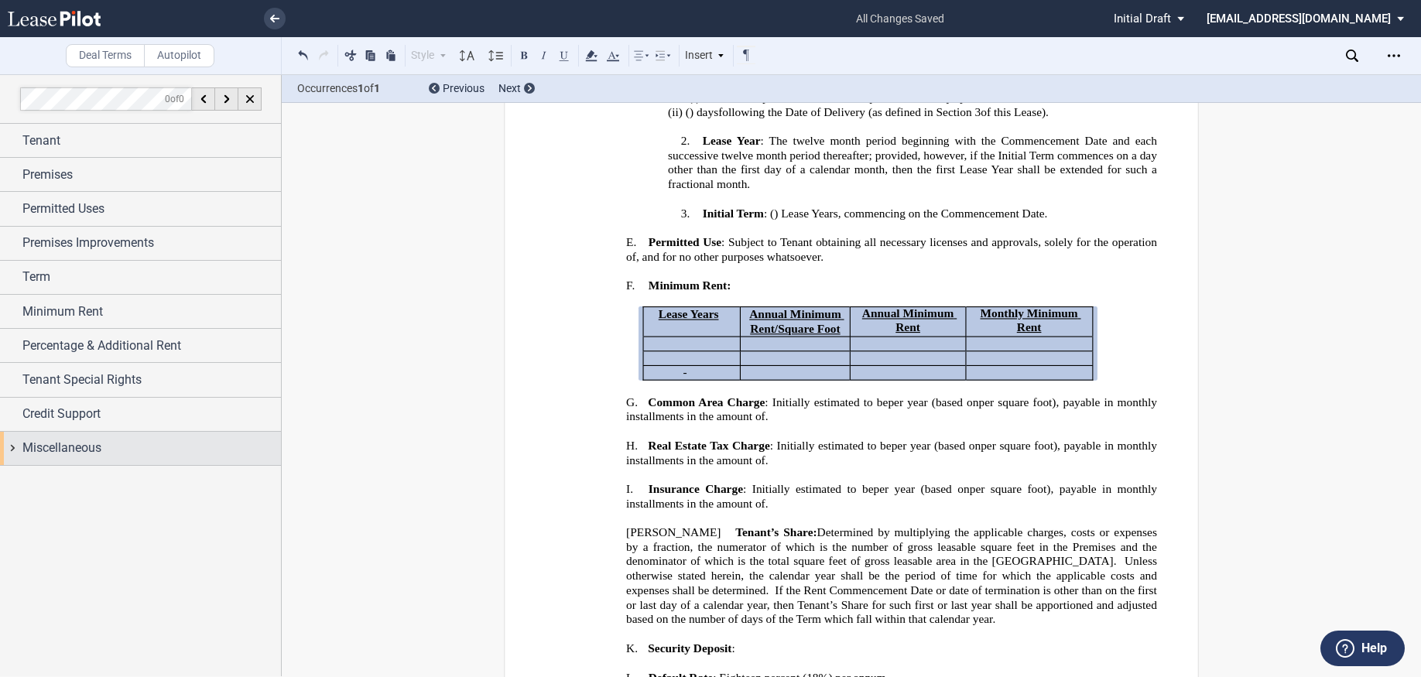
click at [211, 445] on div "Miscellaneous" at bounding box center [151, 448] width 258 height 19
click at [210, 445] on div "Miscellaneous" at bounding box center [151, 448] width 258 height 19
click at [1388, 63] on div "Open Lease options menu" at bounding box center [1393, 55] width 25 height 25
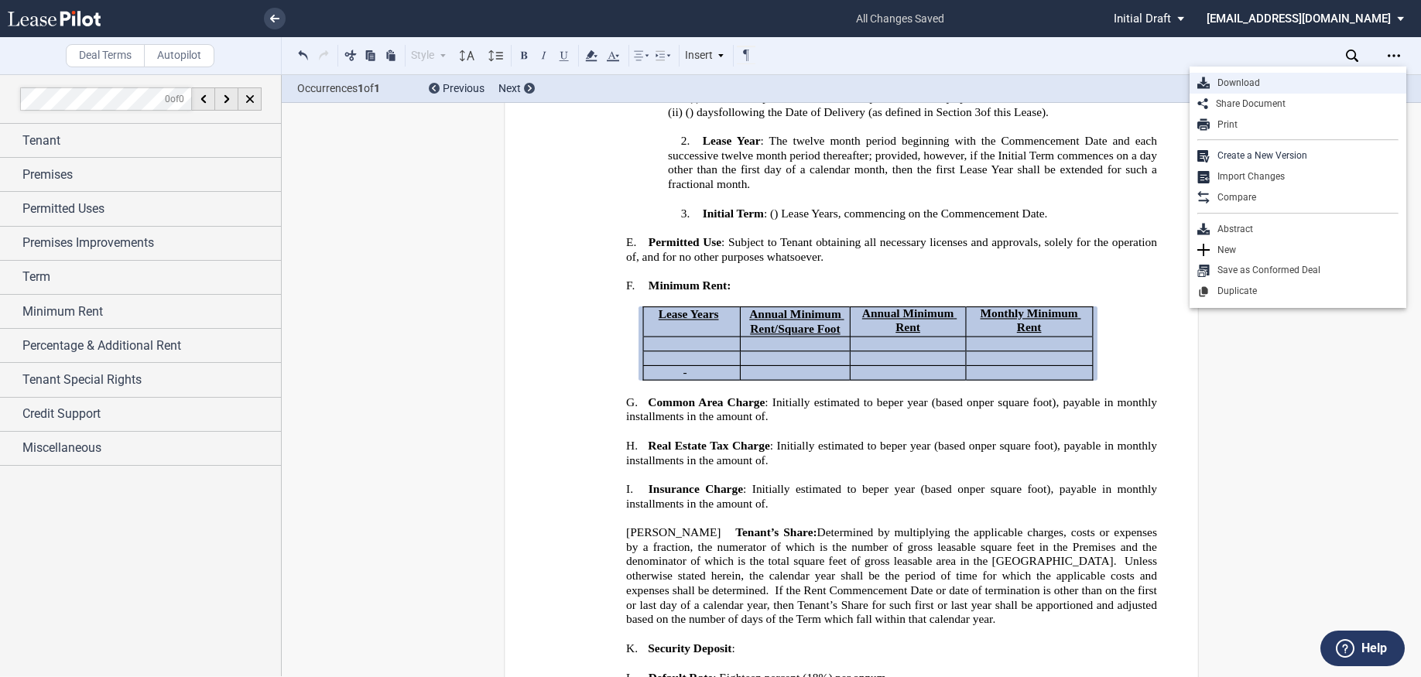
click at [1287, 80] on div "Download" at bounding box center [1304, 83] width 189 height 13
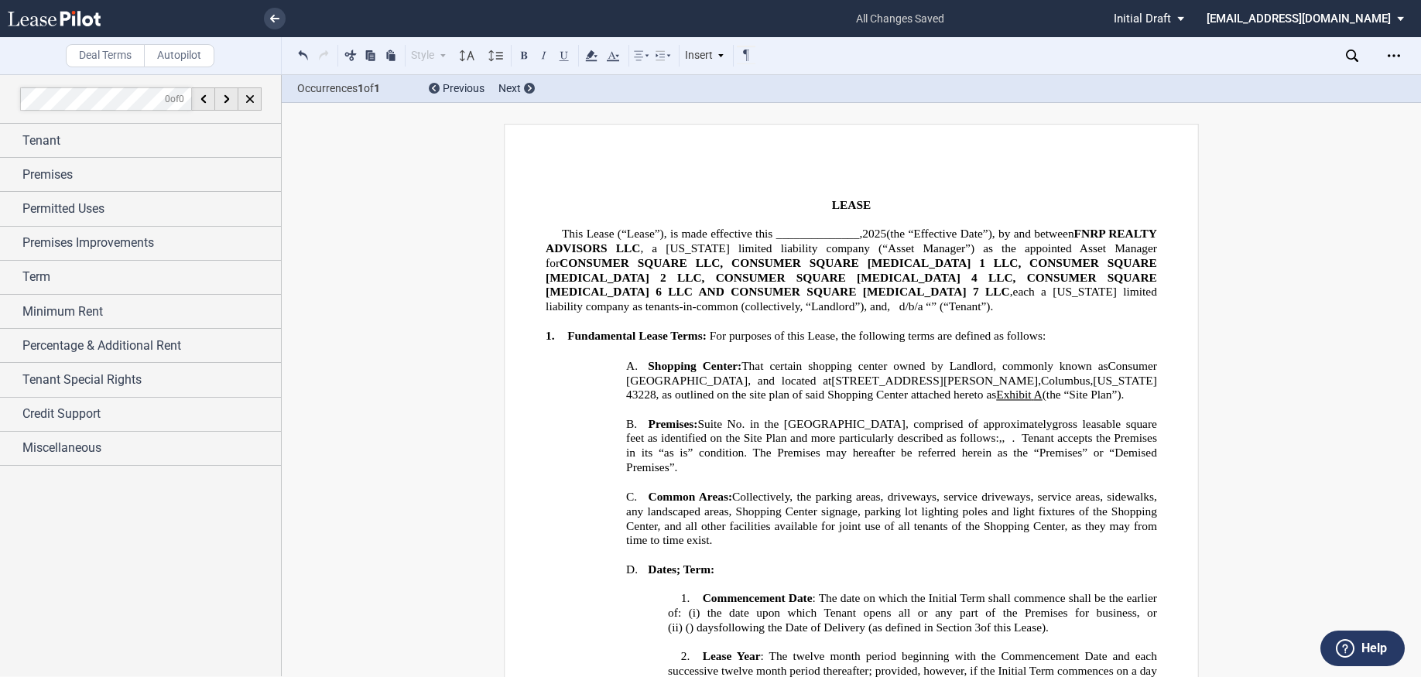
scroll to position [515, 0]
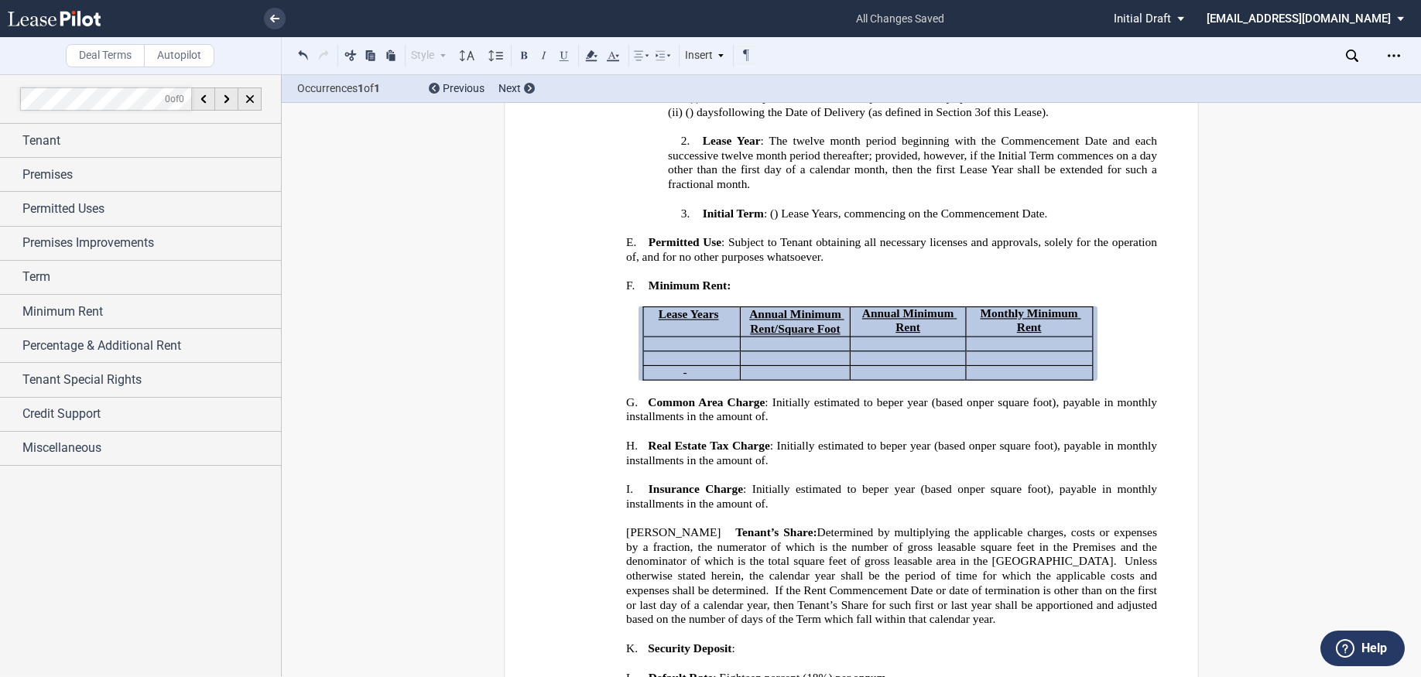
drag, startPoint x: 1277, startPoint y: 341, endPoint x: 1302, endPoint y: 186, distance: 156.7
